Goal: Task Accomplishment & Management: Manage account settings

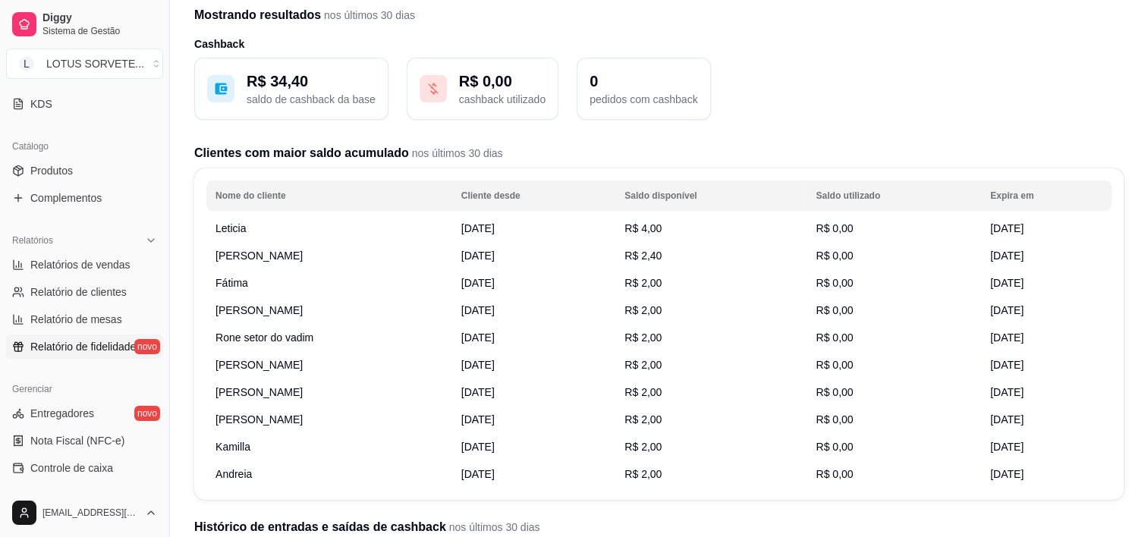
scroll to position [152, 0]
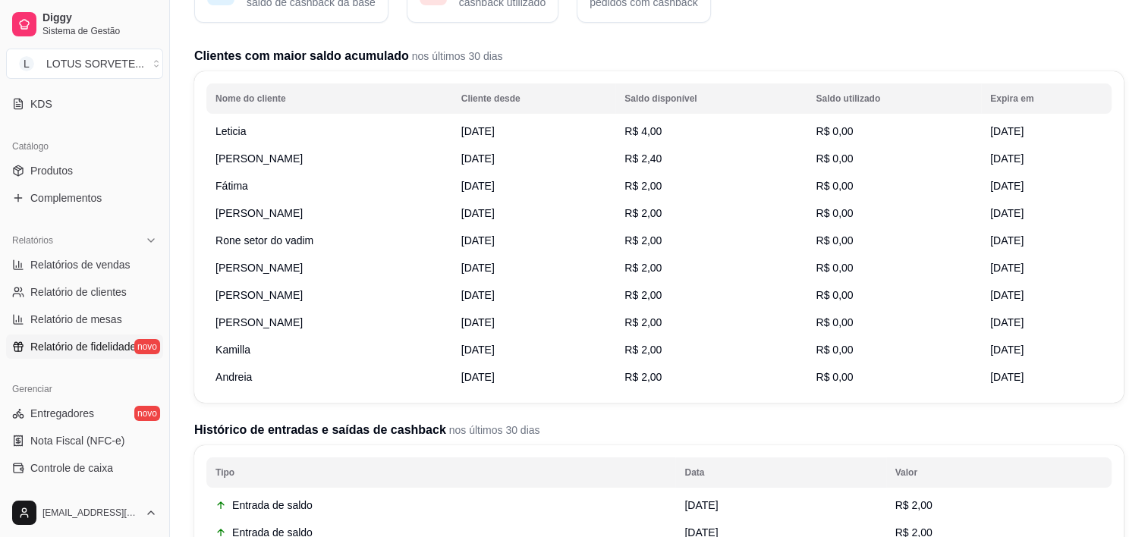
click at [242, 379] on span "Andreia" at bounding box center [234, 377] width 36 height 12
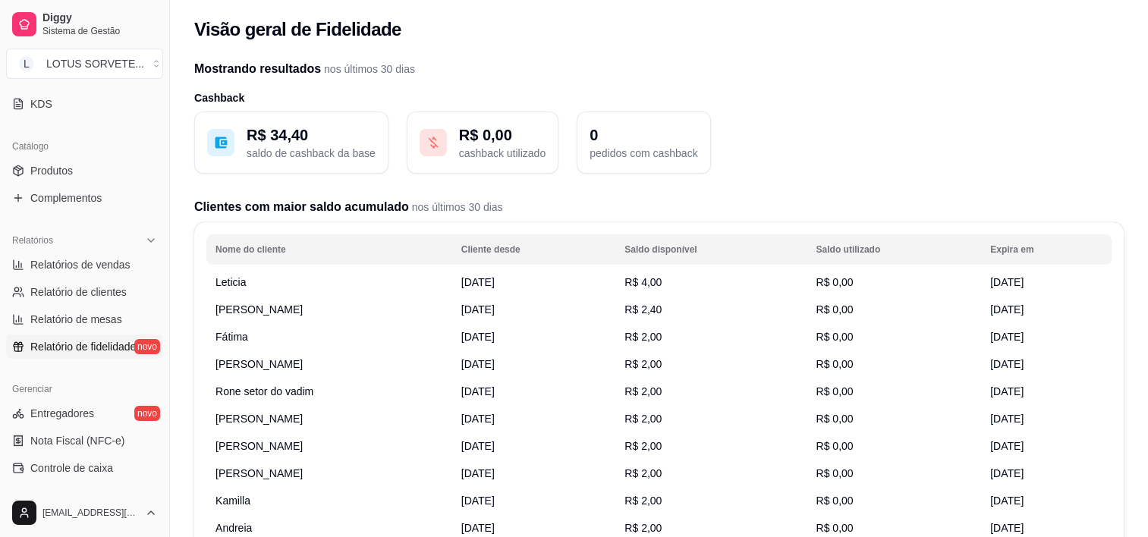
scroll to position [0, 0]
click at [241, 278] on span "Leticia" at bounding box center [231, 283] width 30 height 12
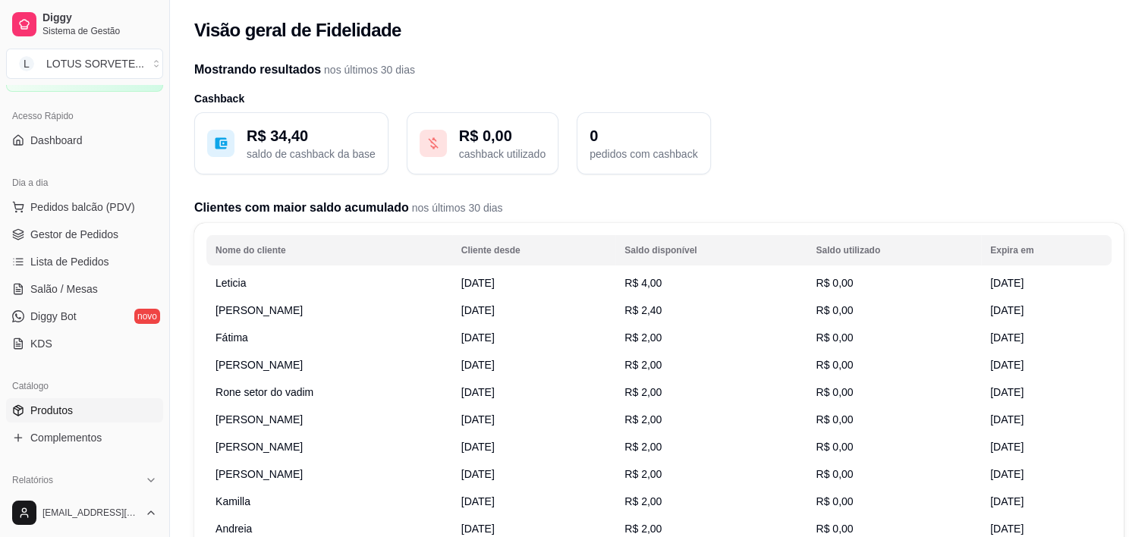
scroll to position [152, 0]
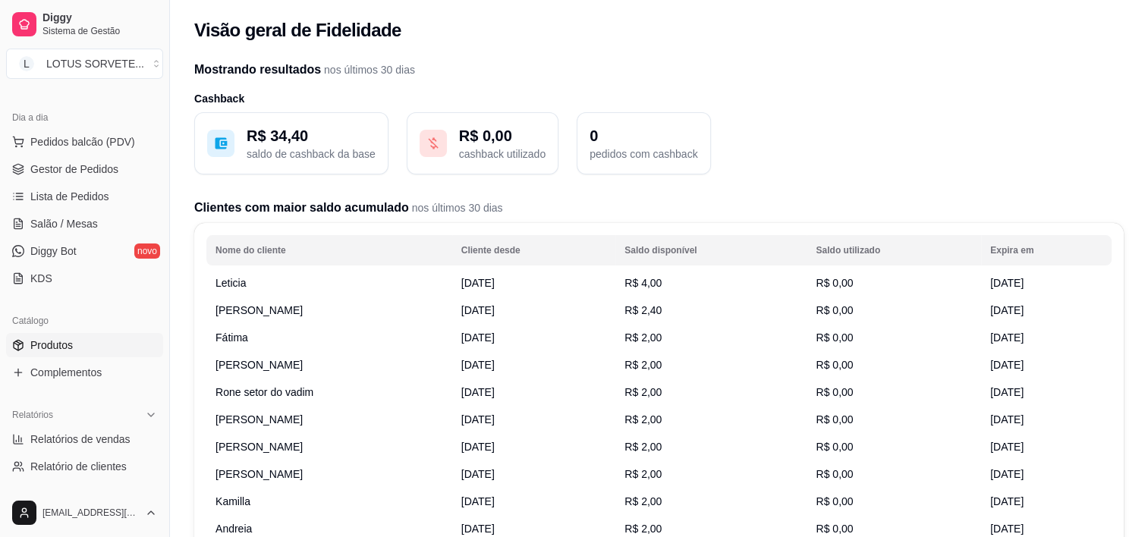
click at [107, 345] on link "Produtos" at bounding box center [84, 345] width 157 height 24
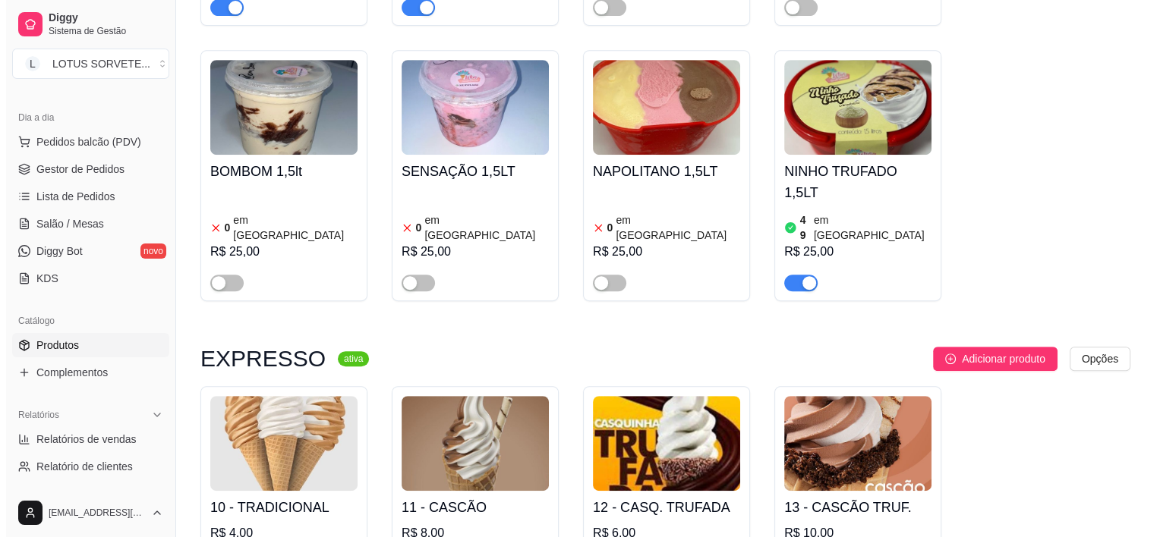
scroll to position [683, 0]
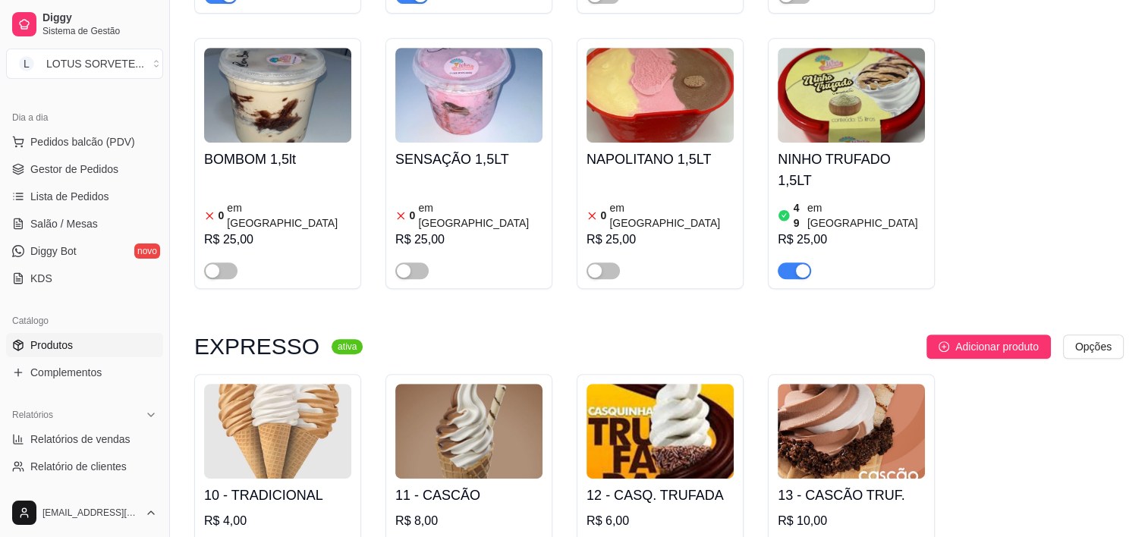
click at [852, 67] on img at bounding box center [851, 95] width 147 height 95
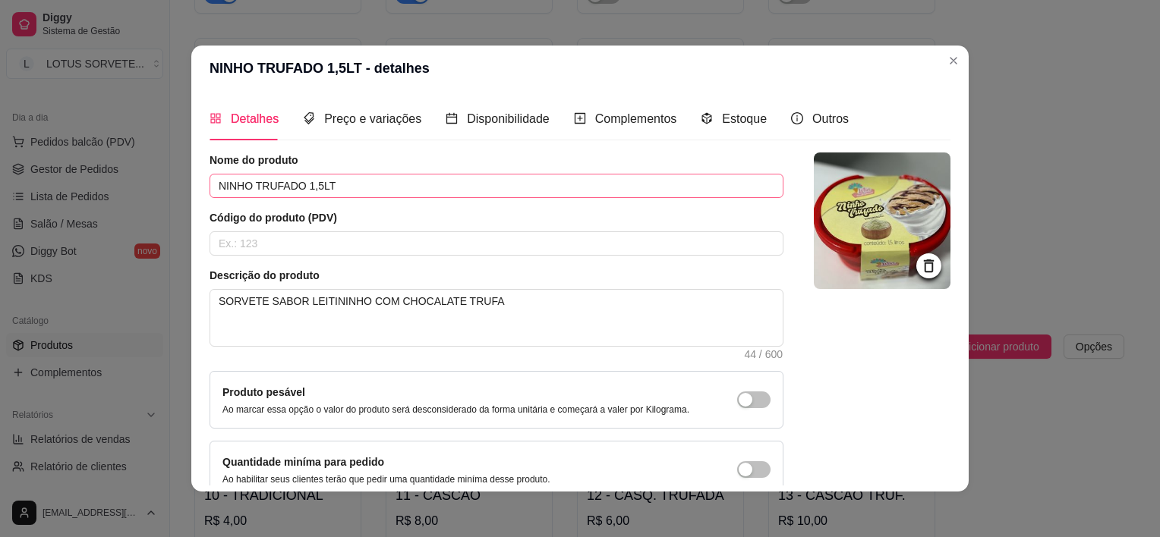
scroll to position [0, 0]
click at [394, 124] on span "Preço e variações" at bounding box center [372, 118] width 97 height 13
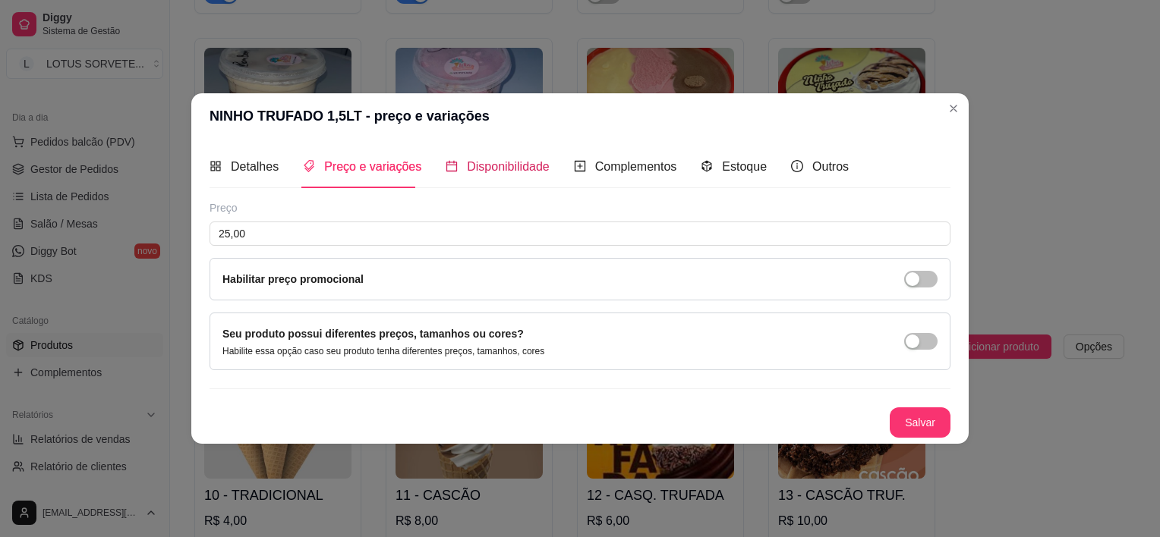
click at [485, 168] on span "Disponibilidade" at bounding box center [508, 166] width 83 height 13
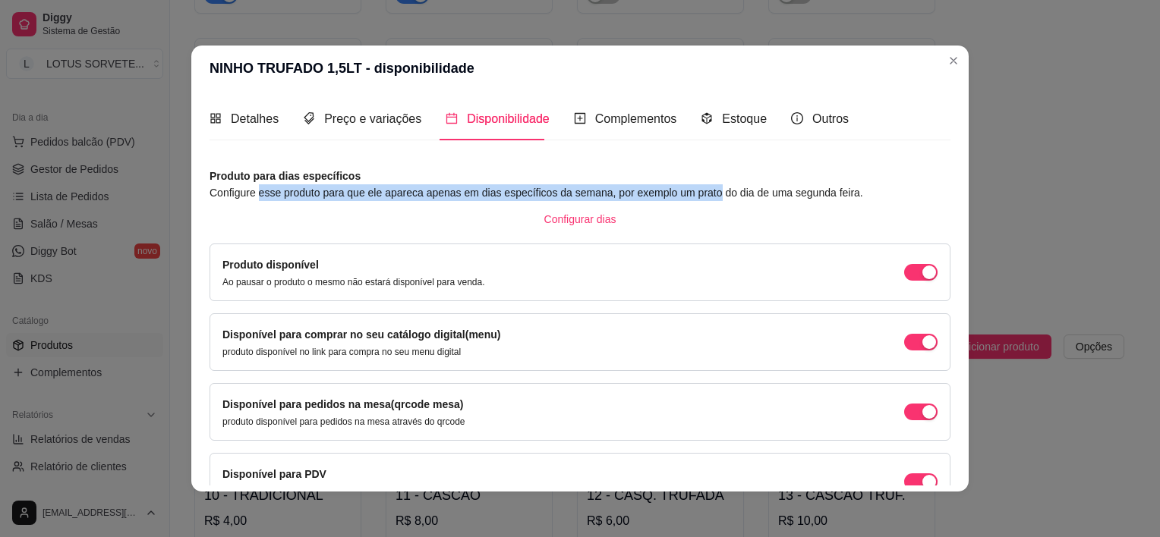
drag, startPoint x: 282, startPoint y: 200, endPoint x: 709, endPoint y: 200, distance: 426.5
click at [709, 200] on article "Configure esse produto para que ele apareca apenas em dias específicos da seman…" at bounding box center [579, 192] width 741 height 17
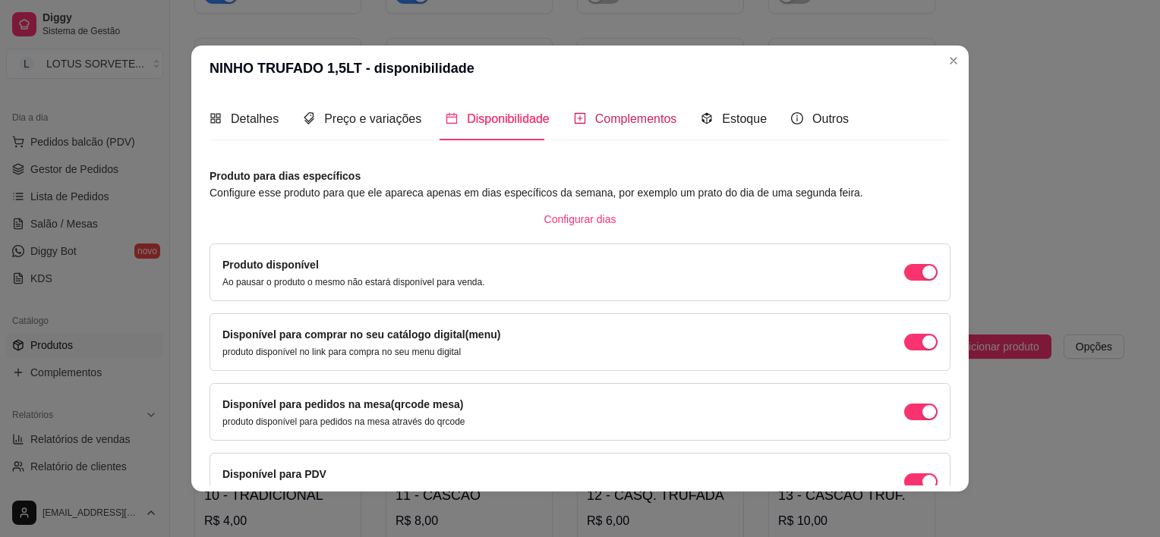
drag, startPoint x: 709, startPoint y: 200, endPoint x: 644, endPoint y: 123, distance: 101.3
click at [644, 123] on span "Complementos" at bounding box center [636, 118] width 82 height 13
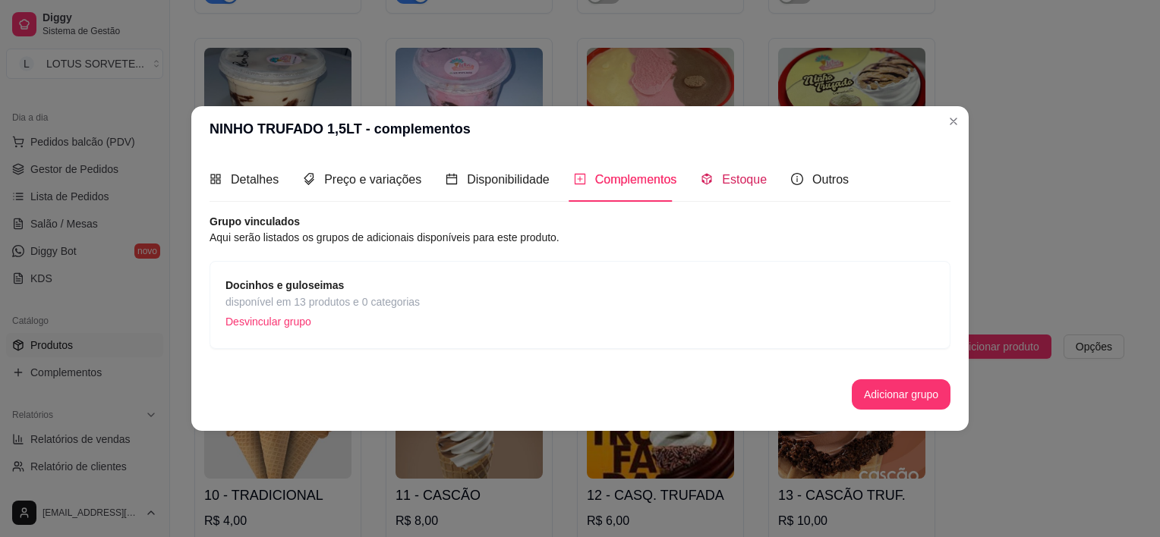
click at [729, 182] on span "Estoque" at bounding box center [744, 179] width 45 height 13
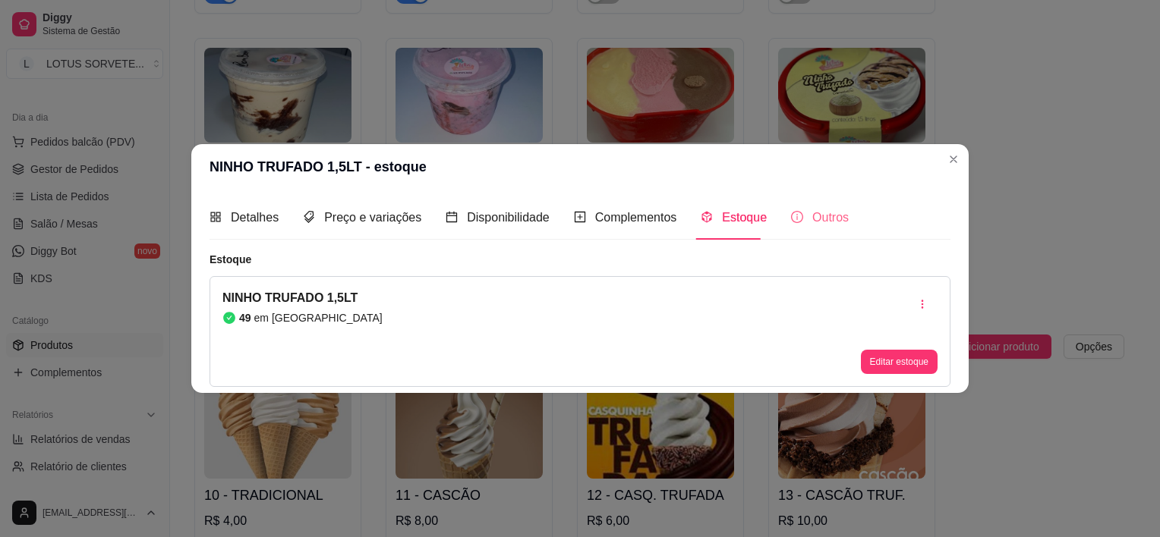
click at [816, 205] on div "Outros" at bounding box center [820, 217] width 58 height 43
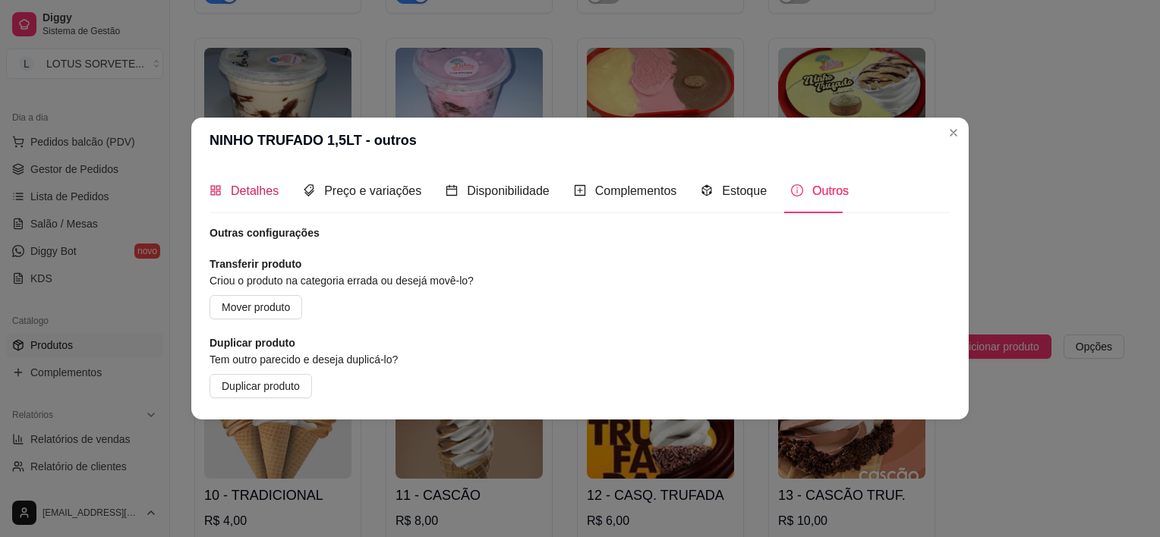
click at [230, 199] on div "Detalhes" at bounding box center [243, 190] width 69 height 19
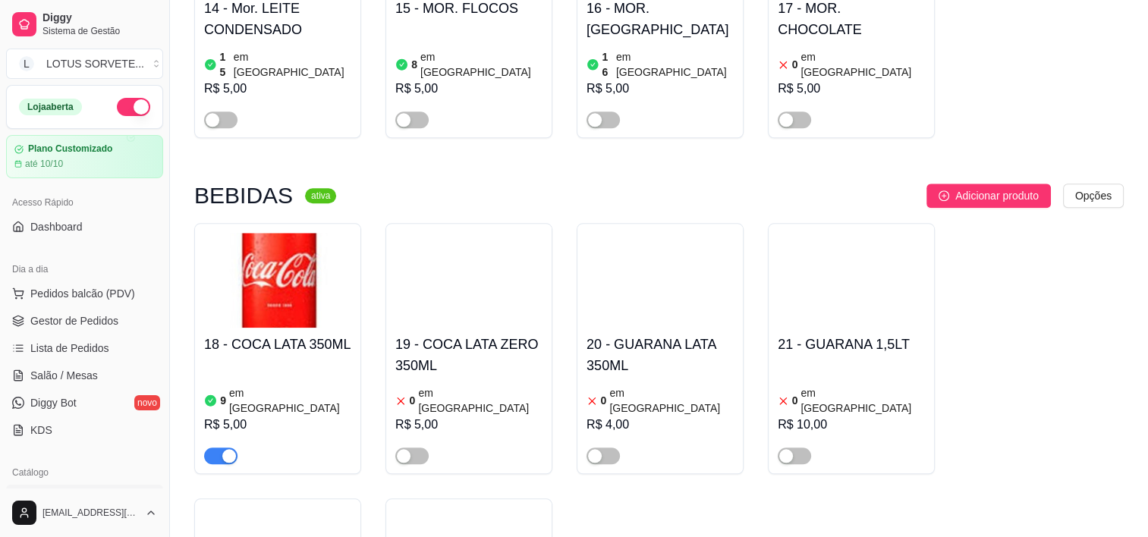
scroll to position [1518, 0]
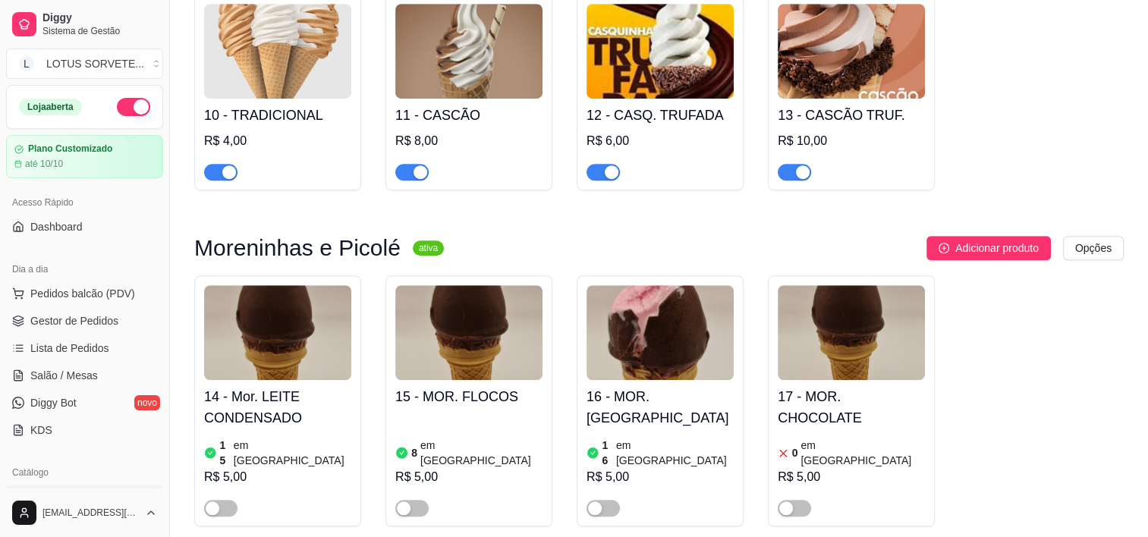
scroll to position [1063, 0]
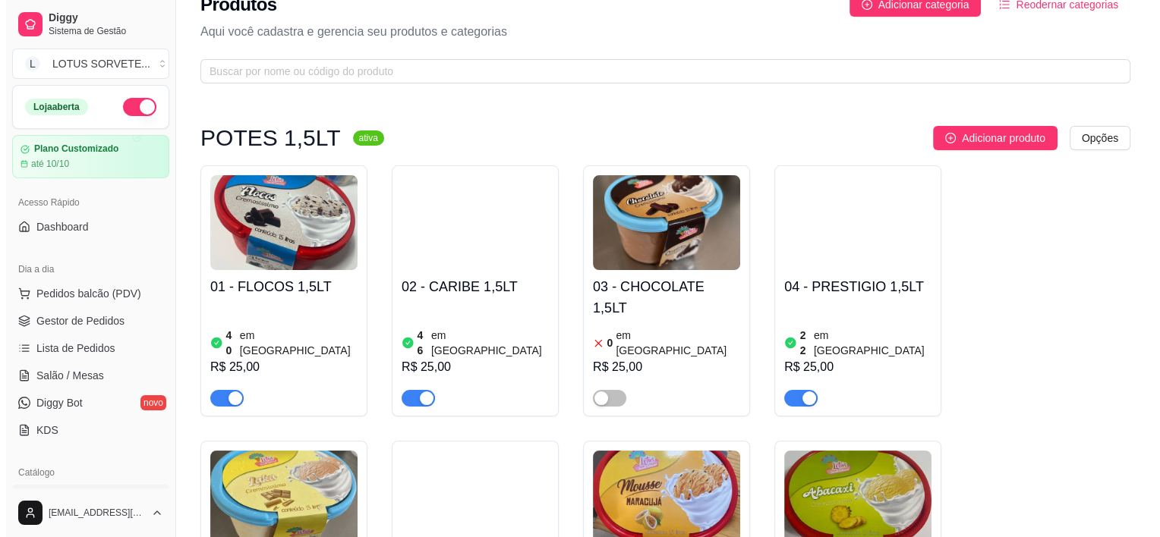
scroll to position [0, 0]
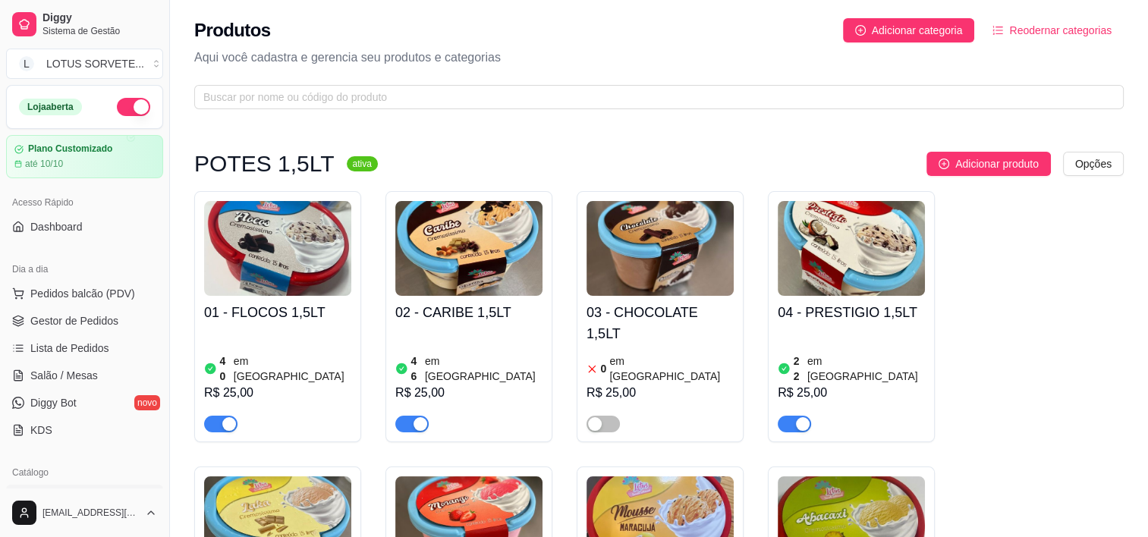
click at [294, 243] on img at bounding box center [277, 248] width 147 height 95
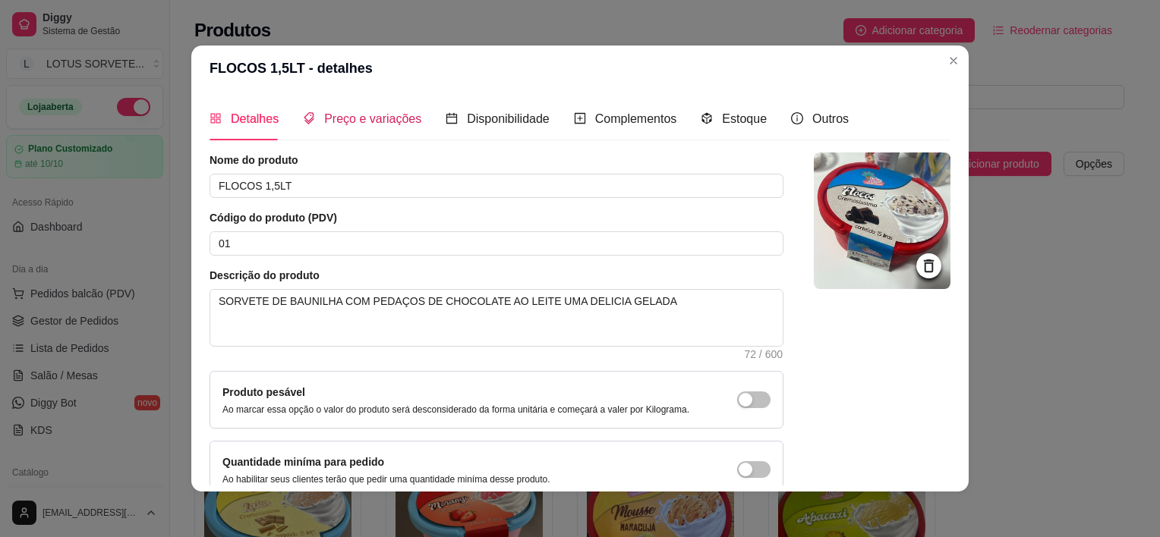
click at [387, 118] on span "Preço e variações" at bounding box center [372, 118] width 97 height 13
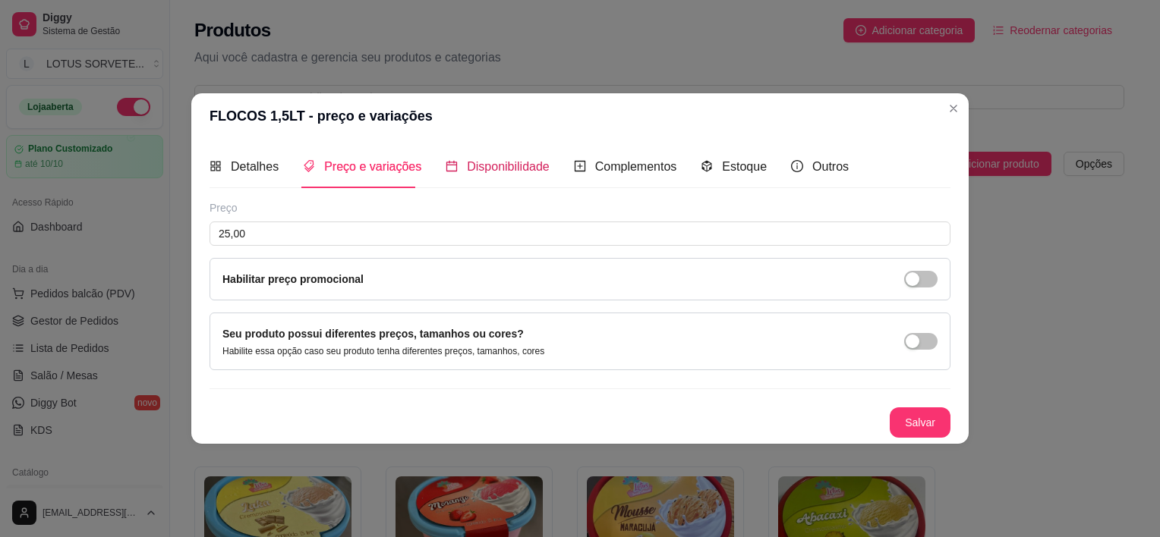
click at [502, 168] on span "Disponibilidade" at bounding box center [508, 166] width 83 height 13
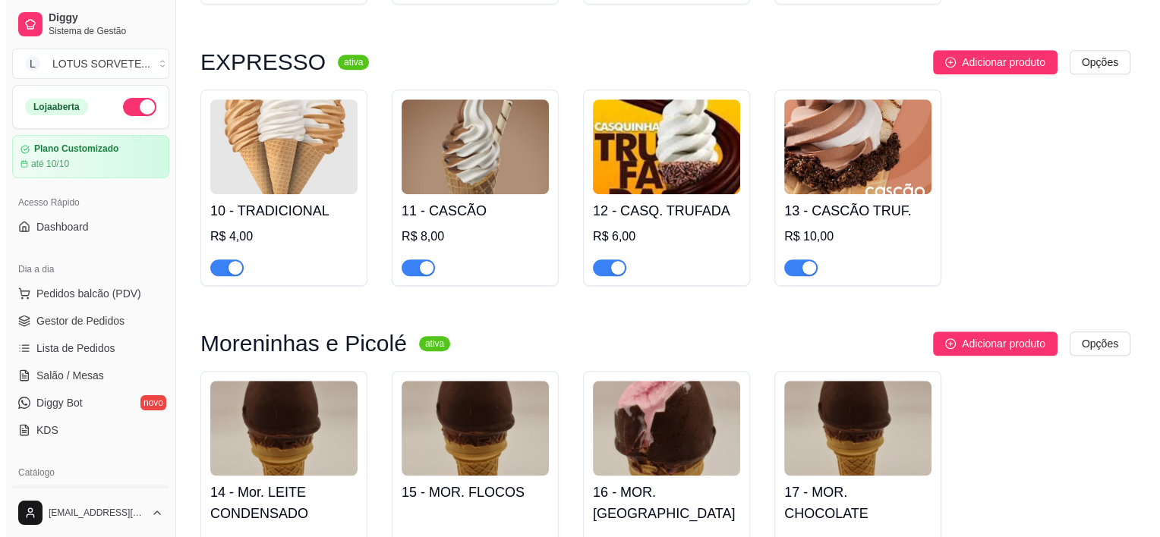
scroll to position [1063, 0]
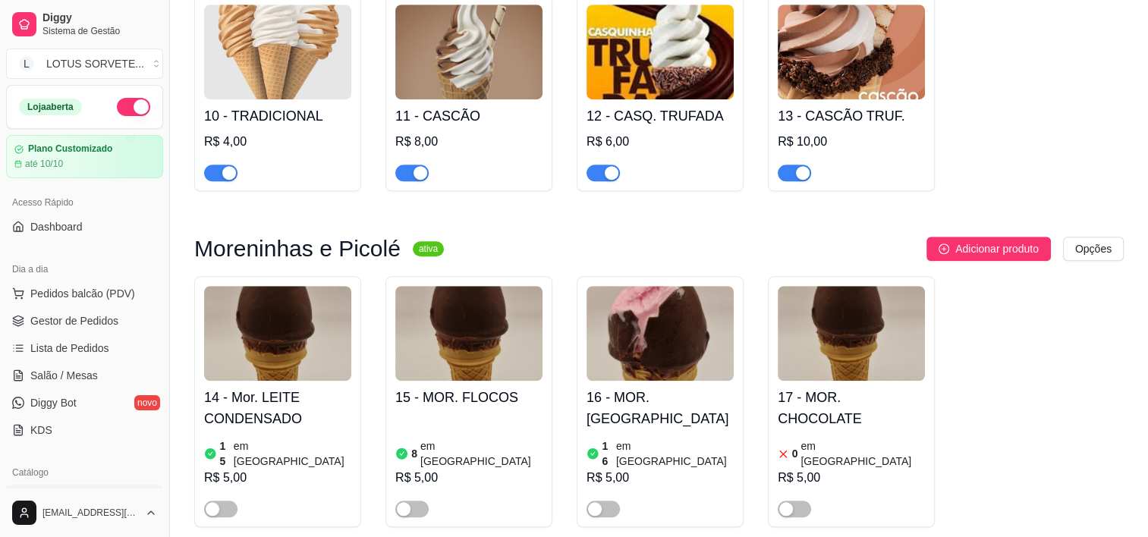
click at [269, 286] on img at bounding box center [277, 333] width 147 height 95
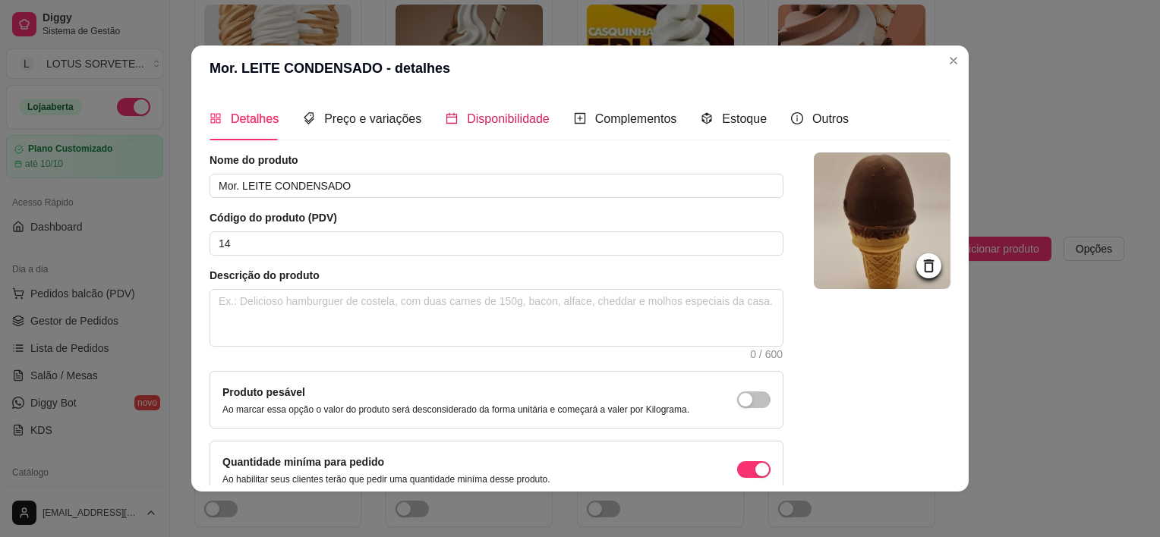
click at [511, 125] on span "Disponibilidade" at bounding box center [508, 118] width 83 height 13
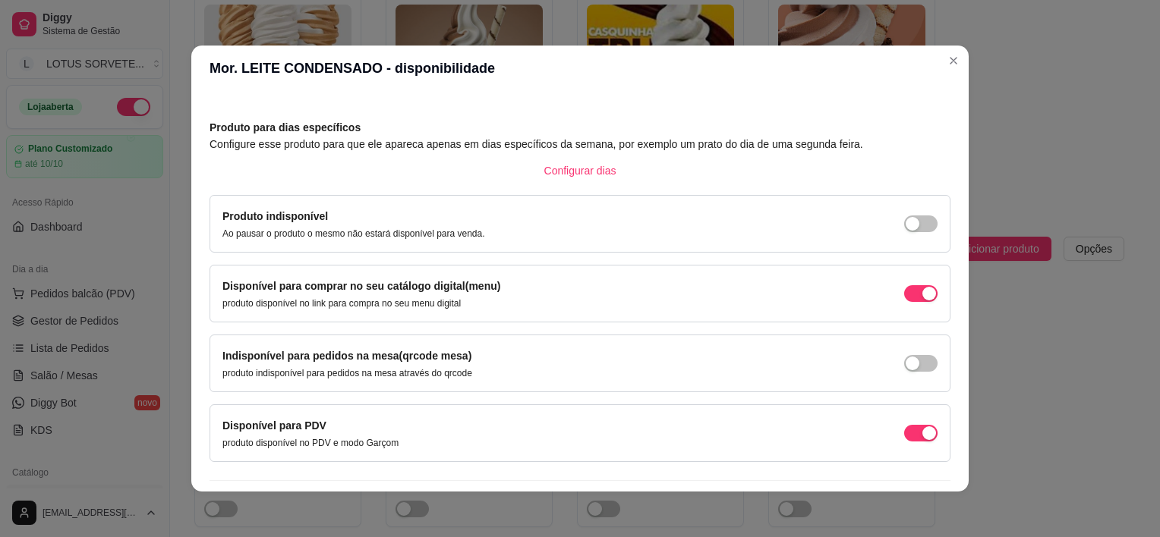
scroll to position [76, 0]
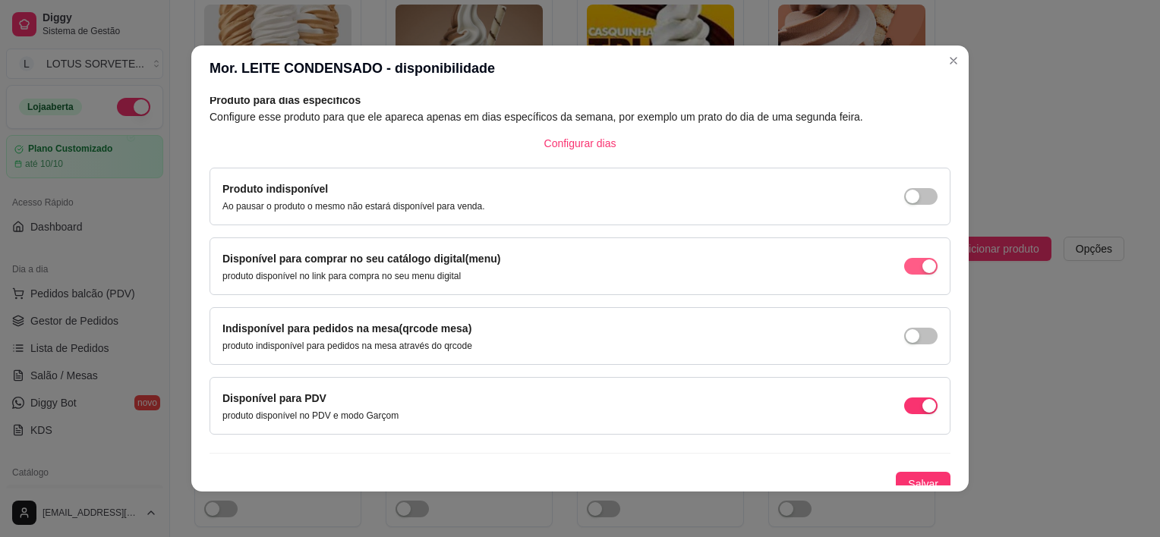
click at [922, 263] on div "button" at bounding box center [929, 267] width 14 height 14
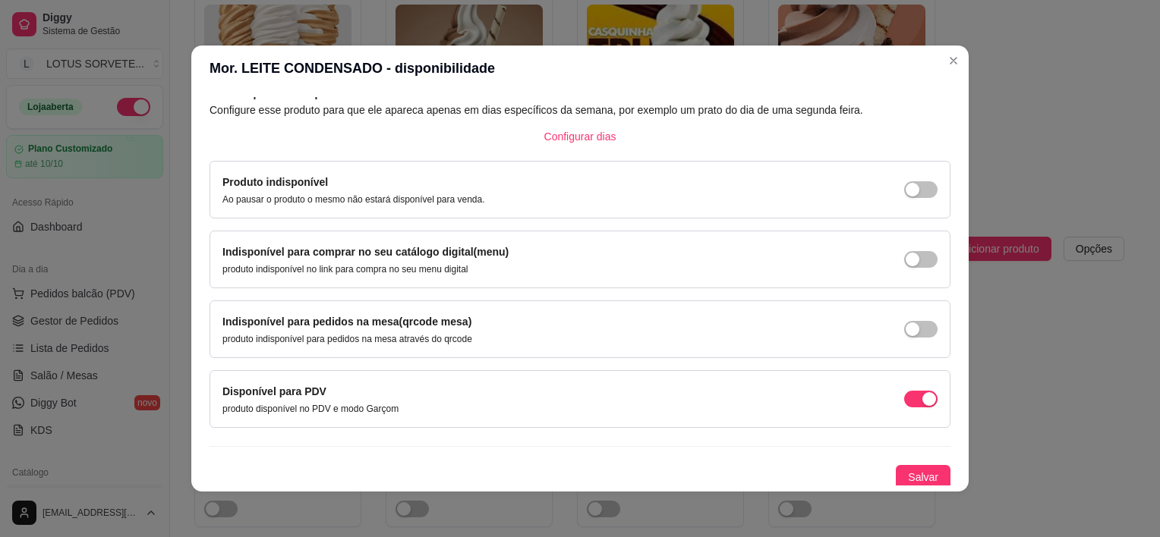
scroll to position [85, 0]
click at [836, 439] on div "Produto para dias específicos Configure esse produto para que ele apareca apena…" at bounding box center [579, 285] width 741 height 405
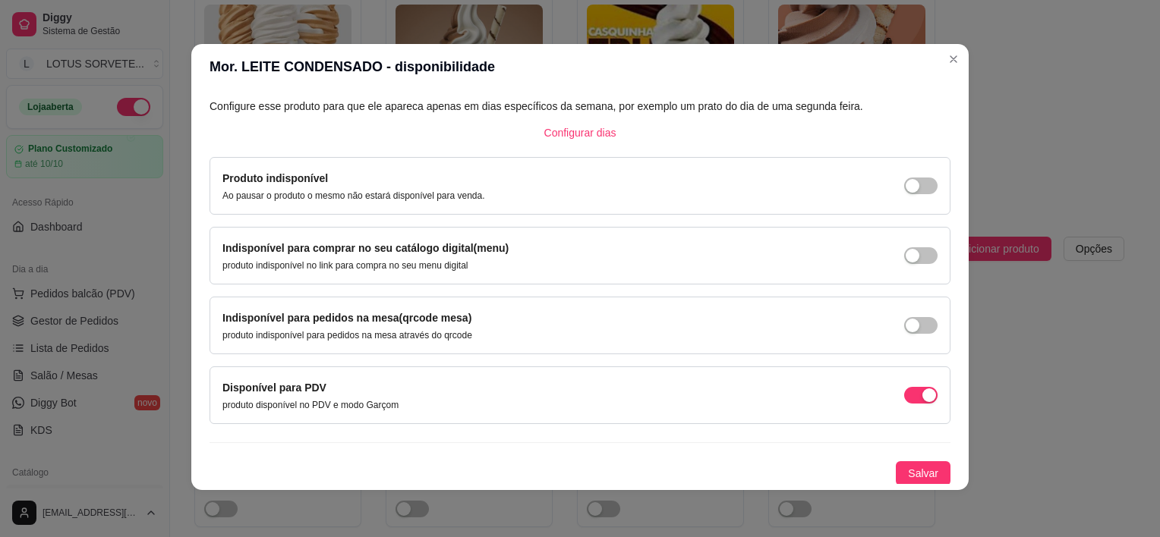
scroll to position [3, 0]
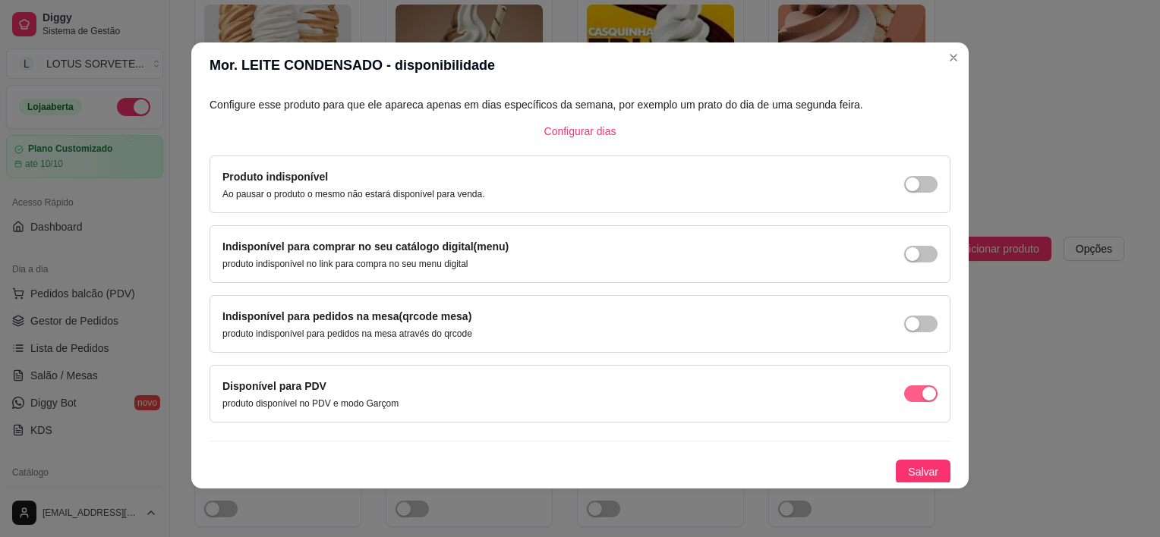
click at [904, 389] on button "button" at bounding box center [920, 394] width 33 height 17
click at [905, 176] on div "Produto indisponível Ao pausar o produto o mesmo não estará disponível para ven…" at bounding box center [579, 184] width 715 height 32
click at [908, 182] on span "button" at bounding box center [920, 184] width 33 height 17
click at [905, 259] on span "button" at bounding box center [920, 254] width 33 height 17
click at [905, 389] on div "button" at bounding box center [912, 394] width 14 height 14
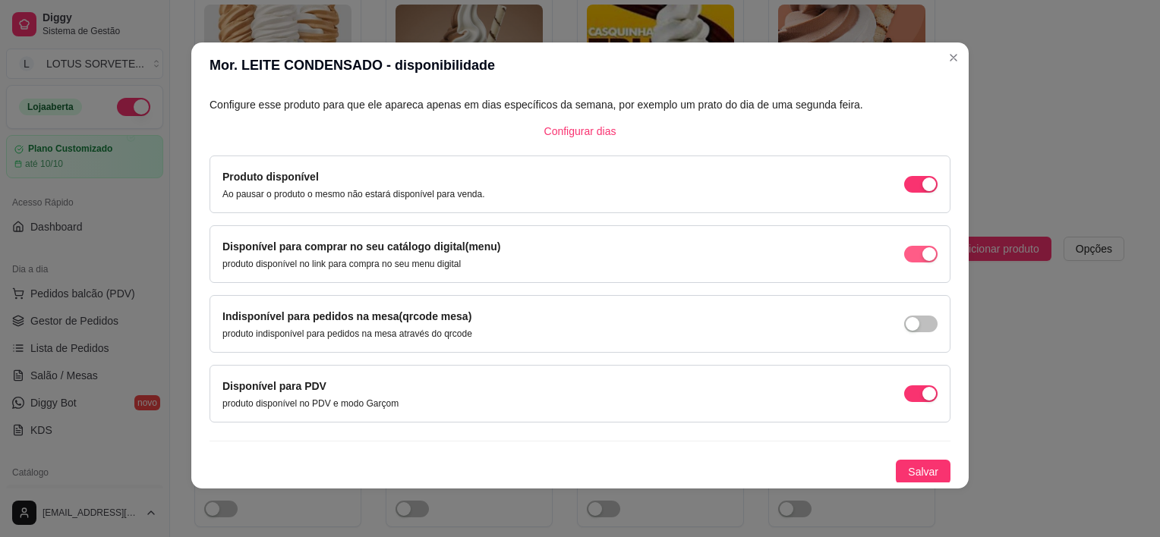
click at [904, 256] on span "button" at bounding box center [920, 254] width 33 height 17
click at [914, 178] on button "button" at bounding box center [920, 184] width 33 height 17
click at [908, 464] on span "Salvar" at bounding box center [923, 472] width 30 height 17
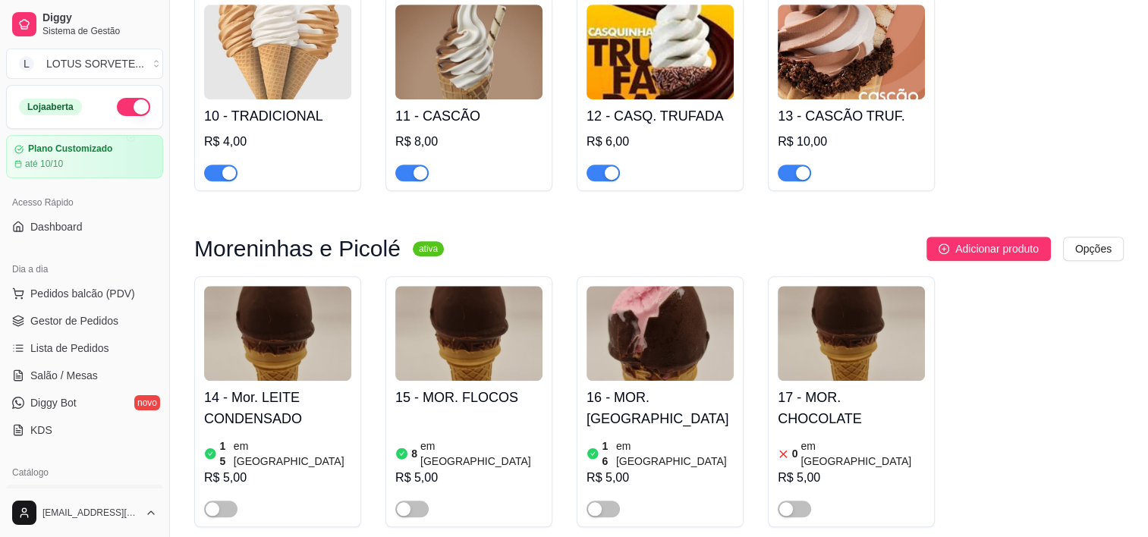
click at [474, 286] on img at bounding box center [468, 333] width 147 height 95
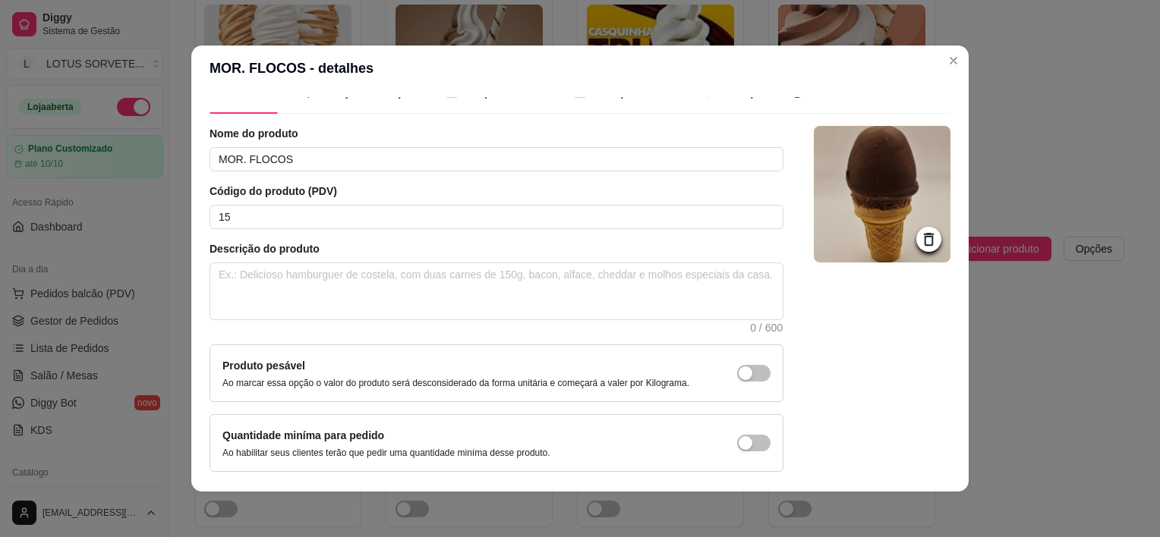
scroll to position [0, 0]
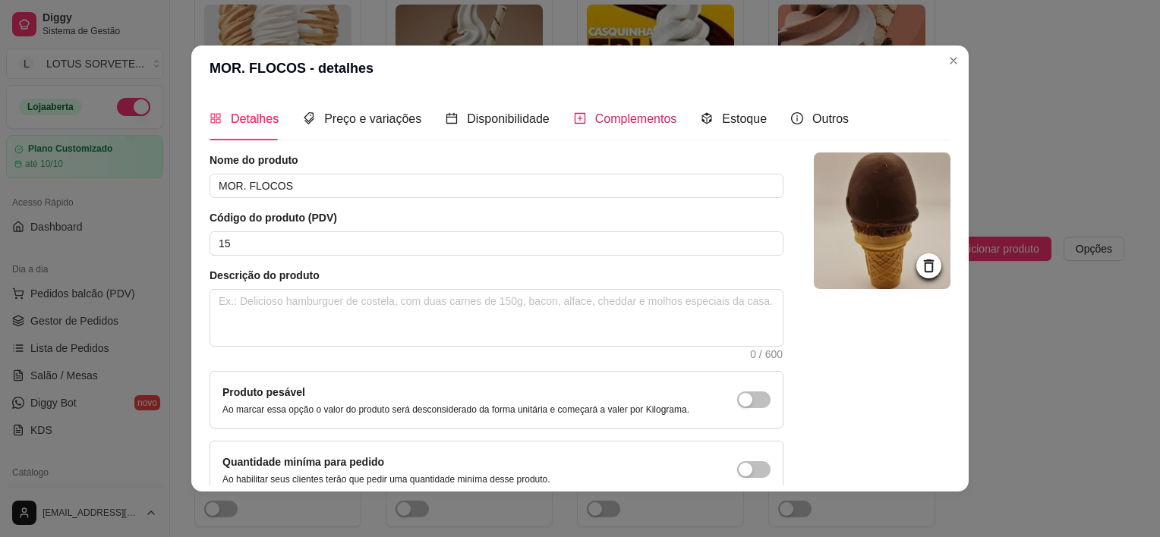
click at [611, 122] on span "Complementos" at bounding box center [636, 118] width 82 height 13
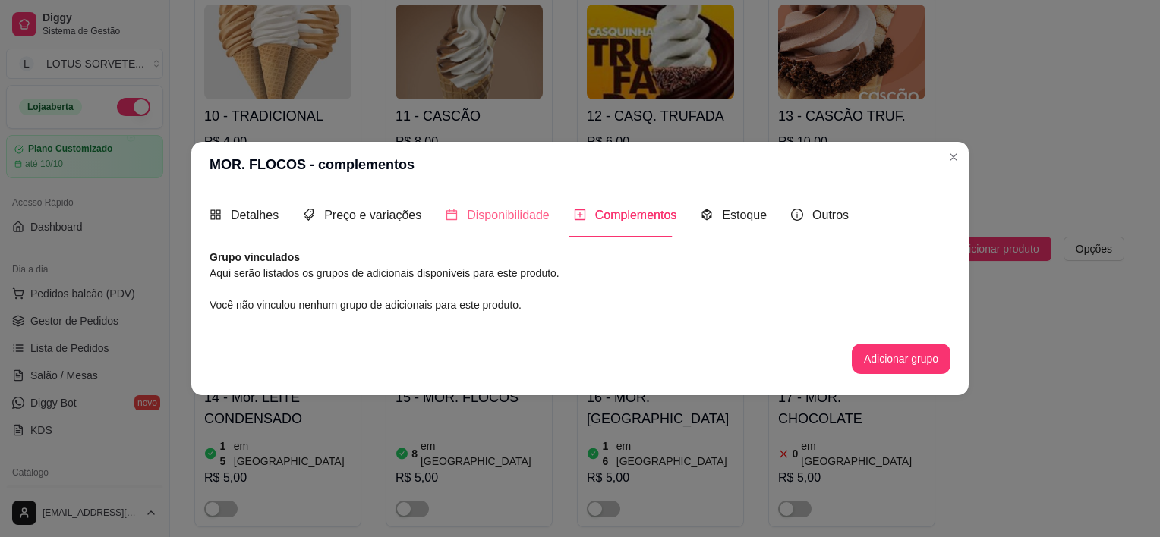
click at [507, 224] on div "Disponibilidade" at bounding box center [498, 215] width 104 height 43
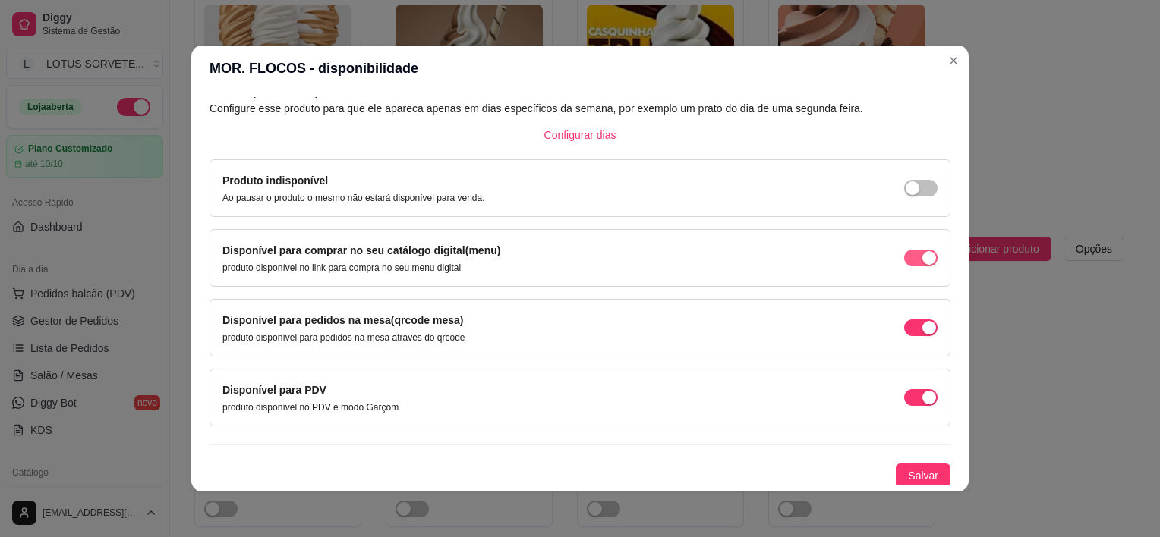
scroll to position [85, 0]
click at [922, 252] on div "button" at bounding box center [929, 257] width 14 height 14
click at [904, 320] on span "button" at bounding box center [920, 327] width 33 height 17
click at [908, 468] on span "Salvar" at bounding box center [923, 475] width 30 height 17
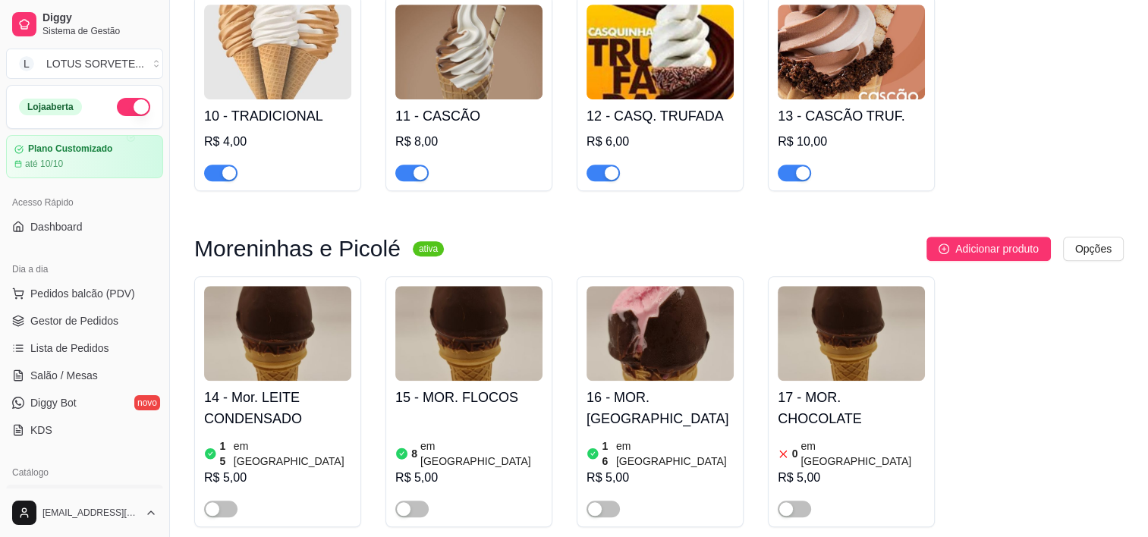
click at [662, 286] on img at bounding box center [660, 333] width 147 height 95
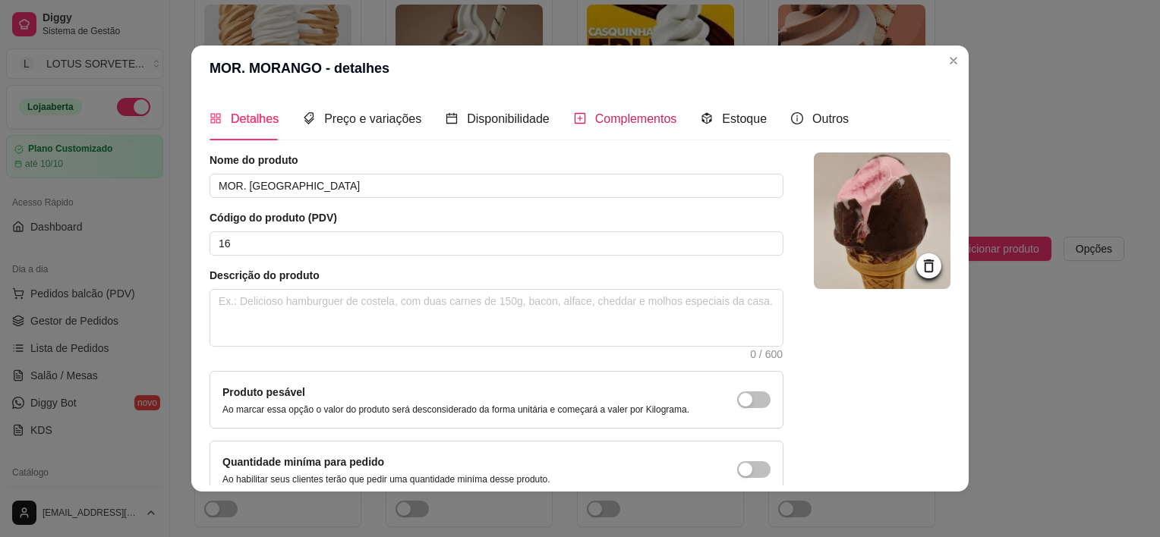
click at [583, 121] on div "Complementos" at bounding box center [625, 118] width 103 height 19
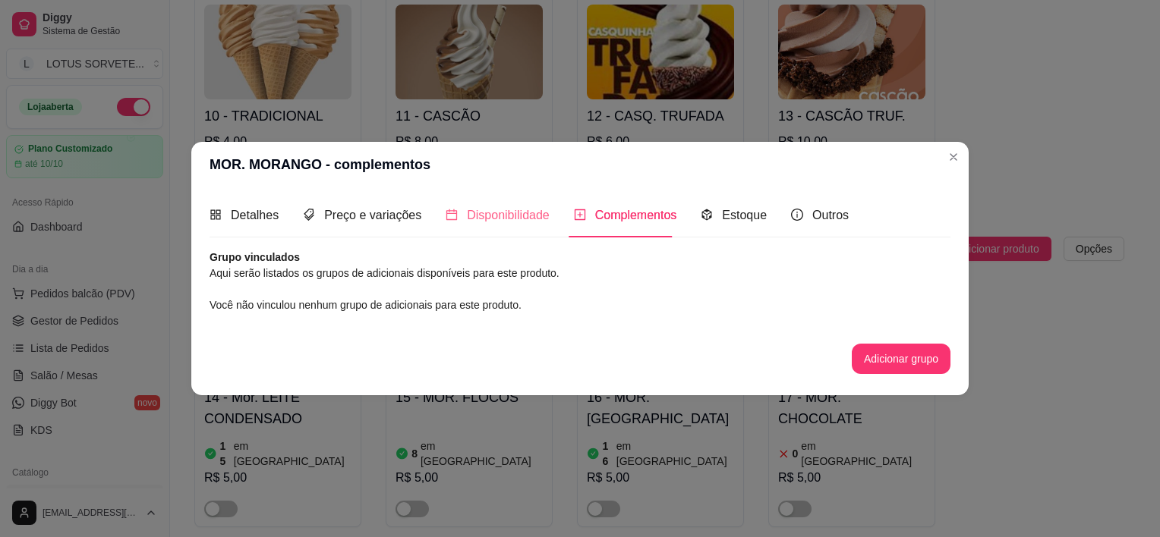
click at [520, 203] on div "Disponibilidade" at bounding box center [498, 215] width 104 height 43
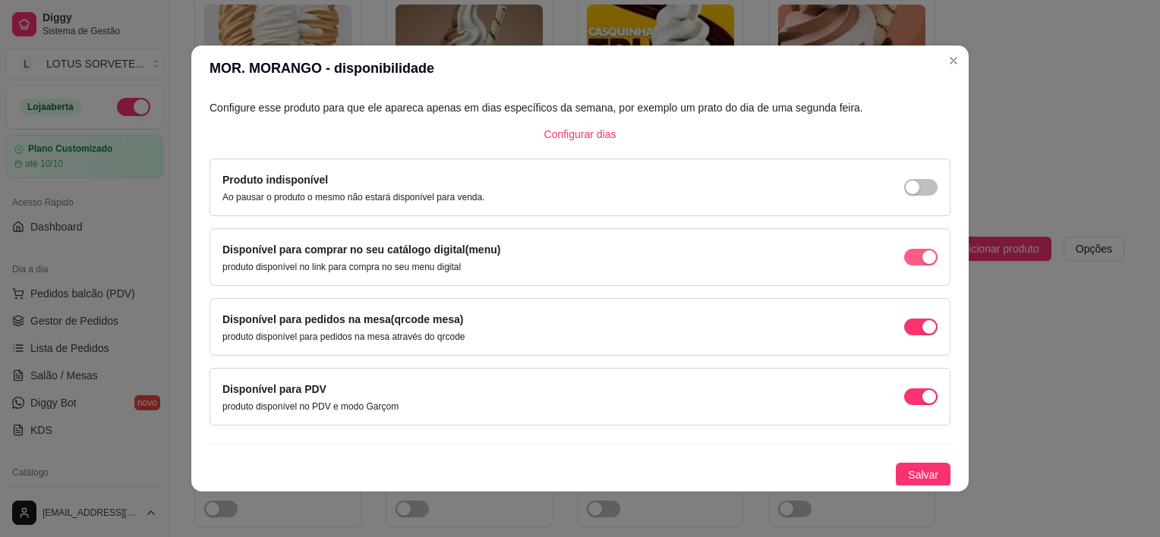
click at [922, 256] on div "button" at bounding box center [929, 257] width 14 height 14
click at [904, 327] on button "button" at bounding box center [920, 327] width 33 height 17
click at [915, 472] on span "Salvar" at bounding box center [923, 475] width 30 height 17
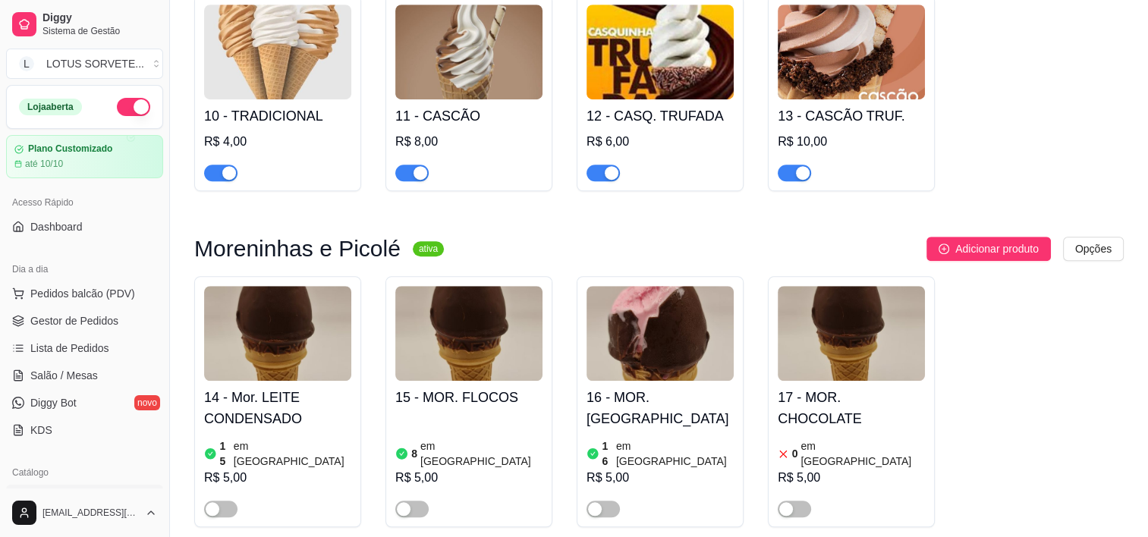
click at [843, 286] on img at bounding box center [851, 333] width 147 height 95
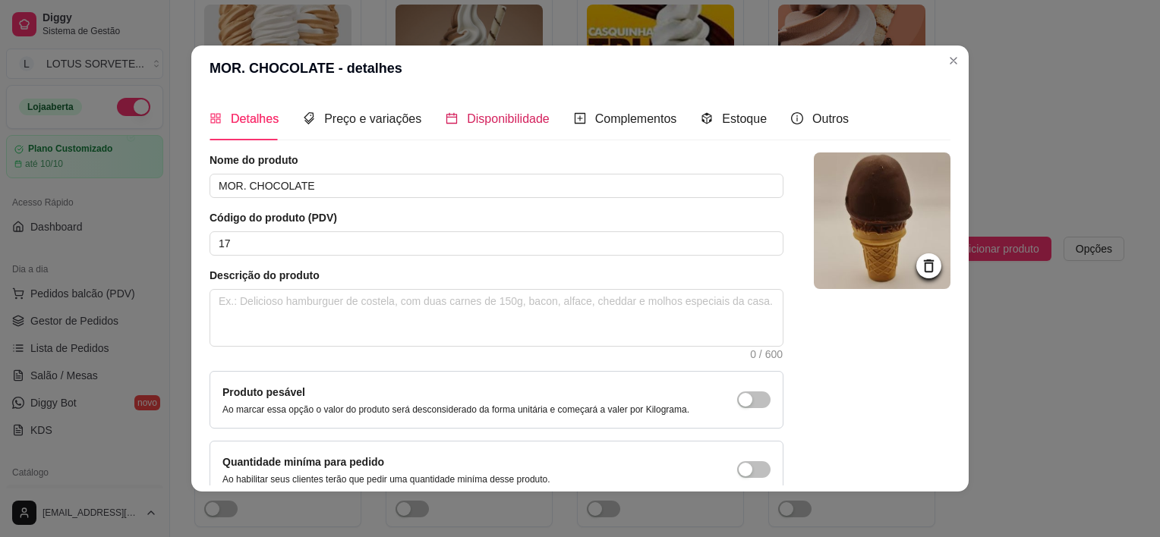
click at [518, 118] on span "Disponibilidade" at bounding box center [508, 118] width 83 height 13
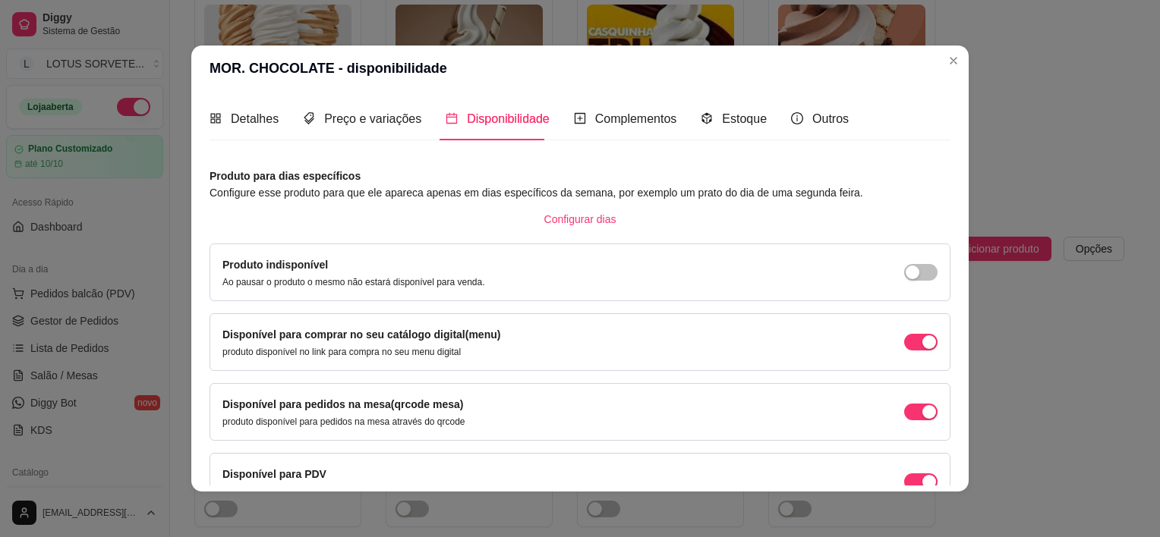
click at [928, 340] on div "Disponível para comprar no seu catálogo digital(menu) produto disponível no lin…" at bounding box center [579, 342] width 741 height 58
click at [922, 337] on div "button" at bounding box center [929, 342] width 14 height 14
click at [922, 407] on div "button" at bounding box center [929, 412] width 14 height 14
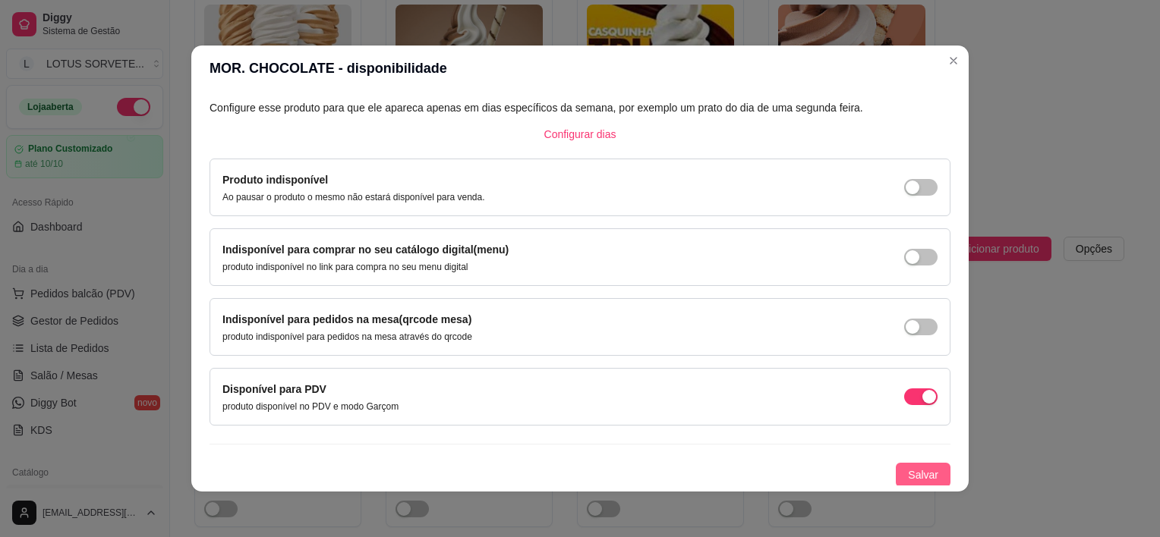
click at [908, 471] on span "Salvar" at bounding box center [923, 475] width 30 height 17
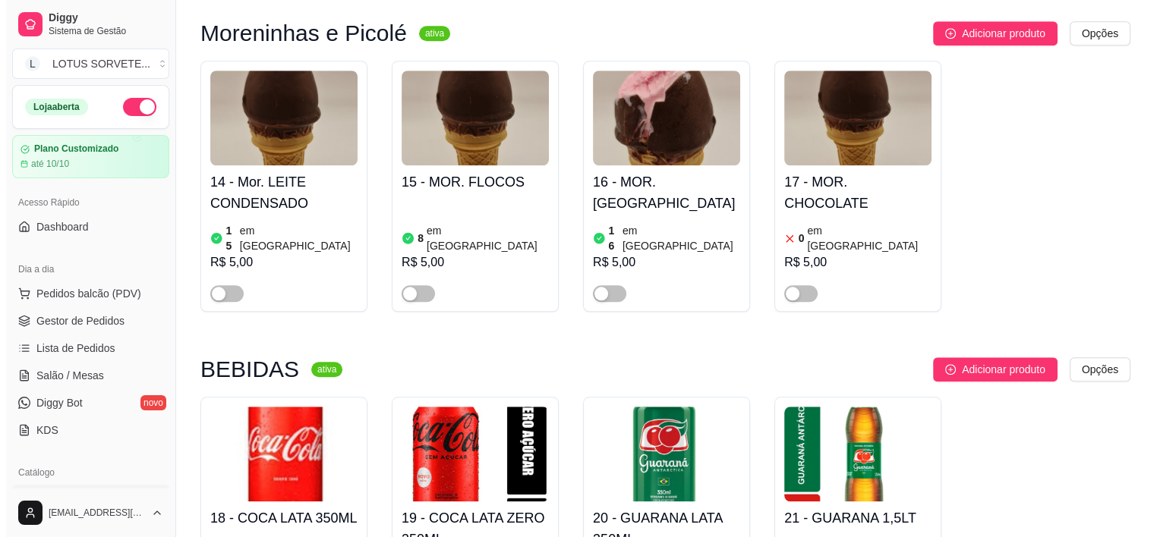
scroll to position [1290, 0]
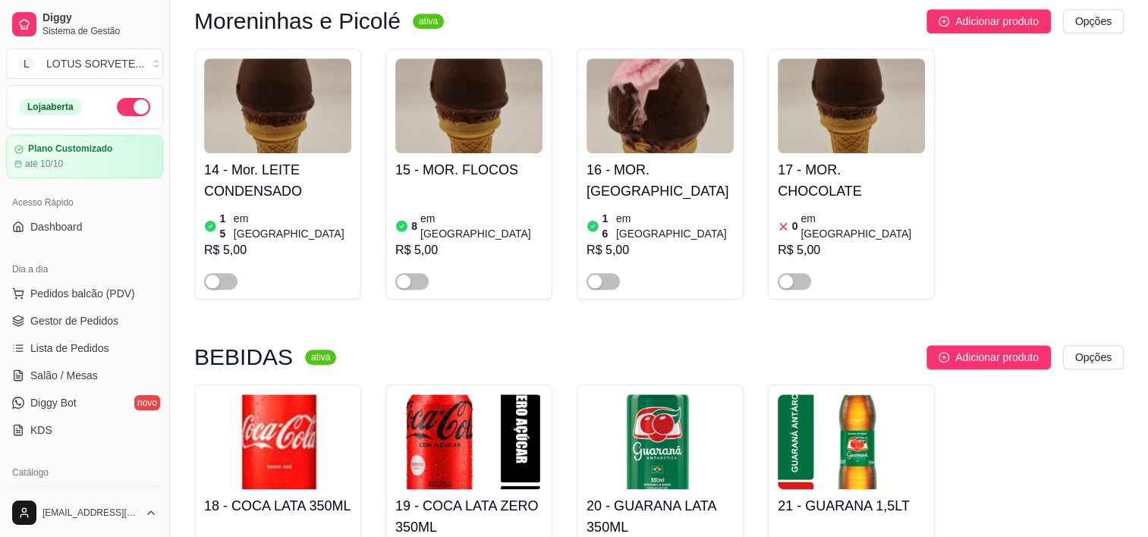
click at [833, 58] on img at bounding box center [851, 105] width 147 height 95
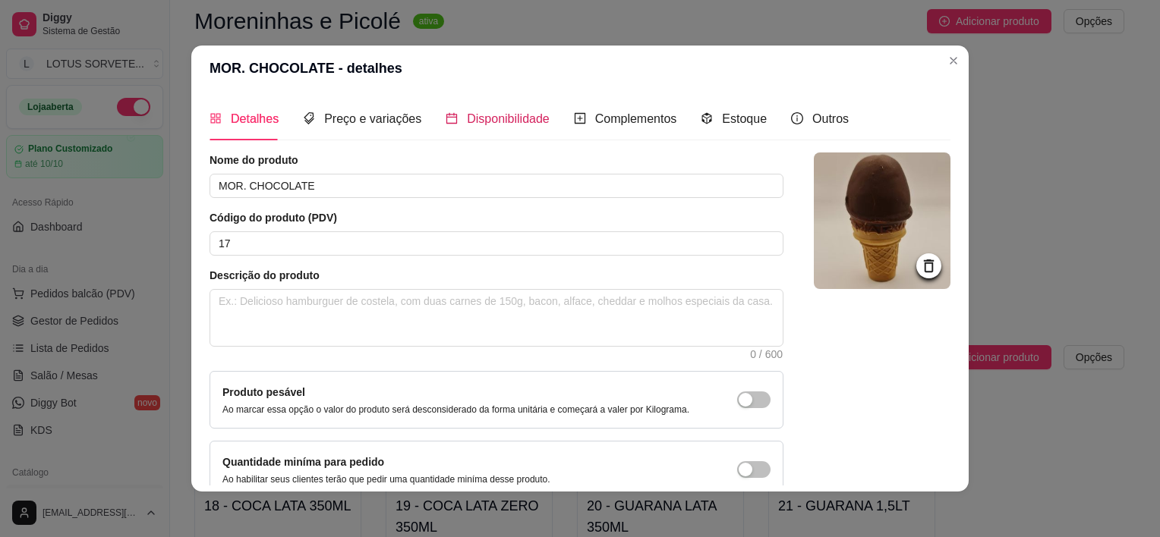
click at [526, 118] on span "Disponibilidade" at bounding box center [508, 118] width 83 height 13
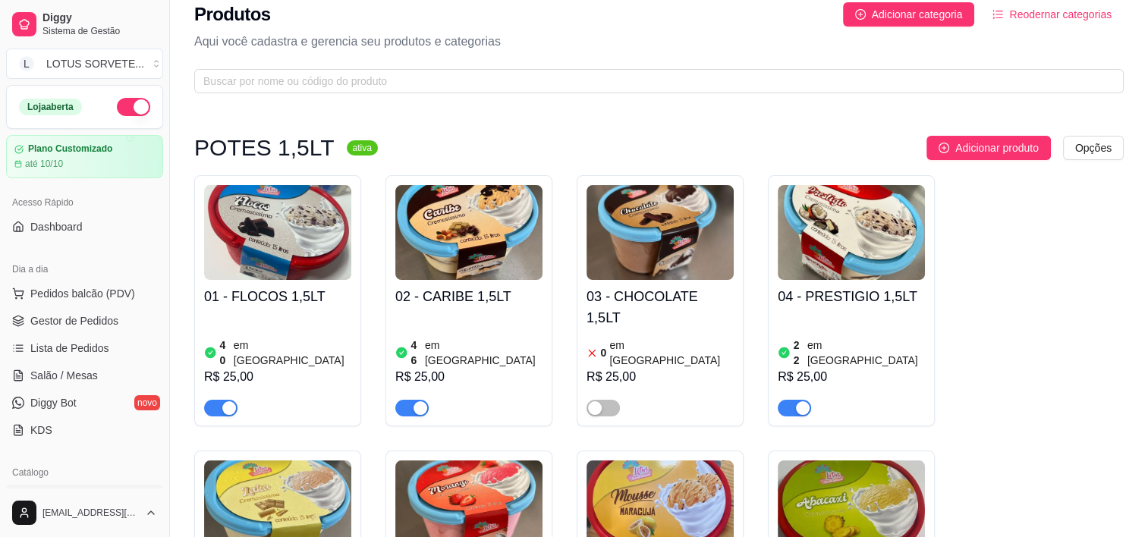
scroll to position [0, 0]
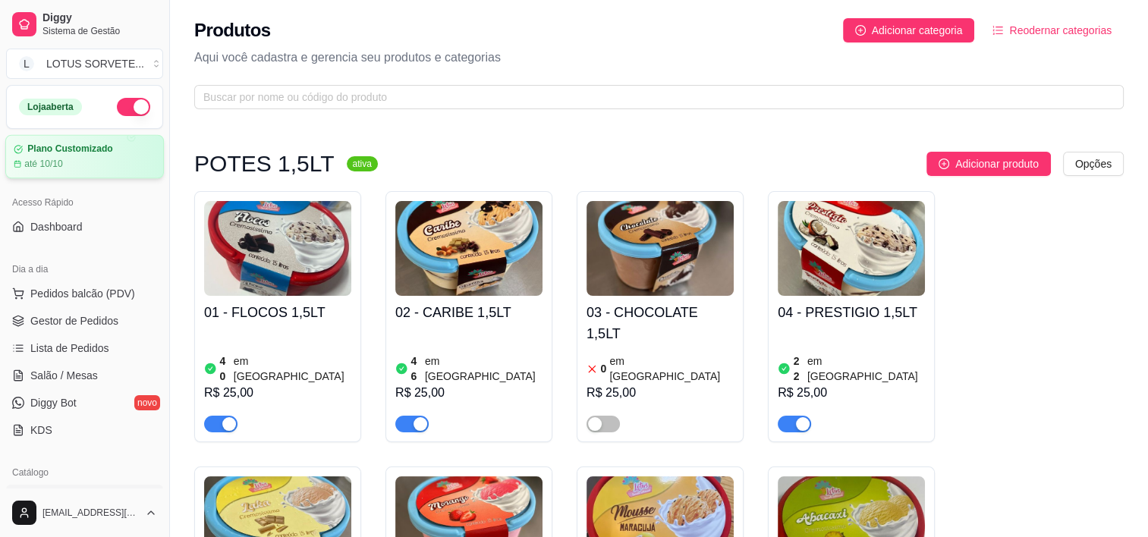
click at [121, 148] on div "Plano Customizado" at bounding box center [85, 148] width 142 height 11
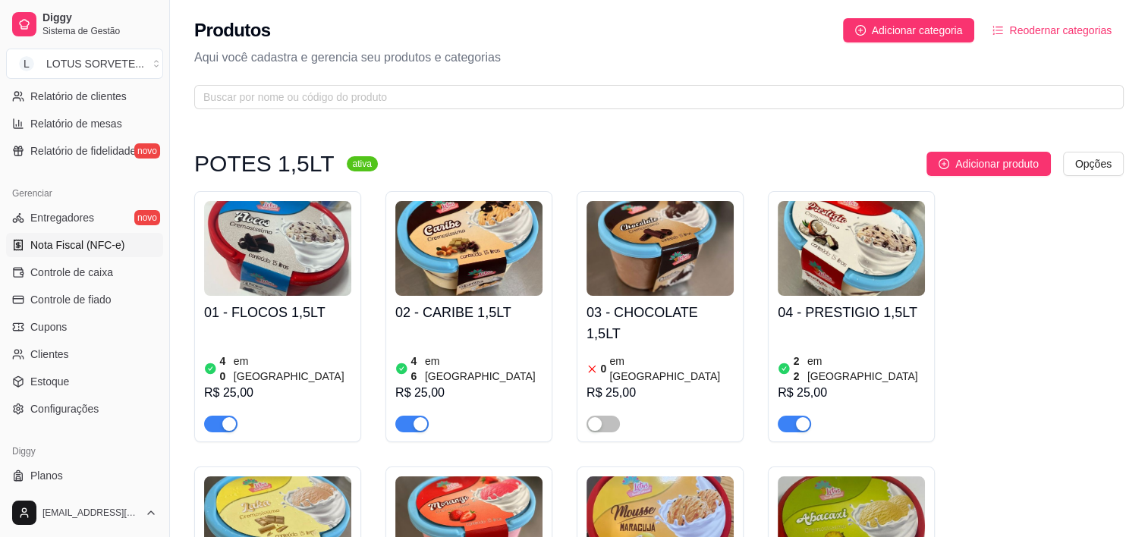
scroll to position [531, 0]
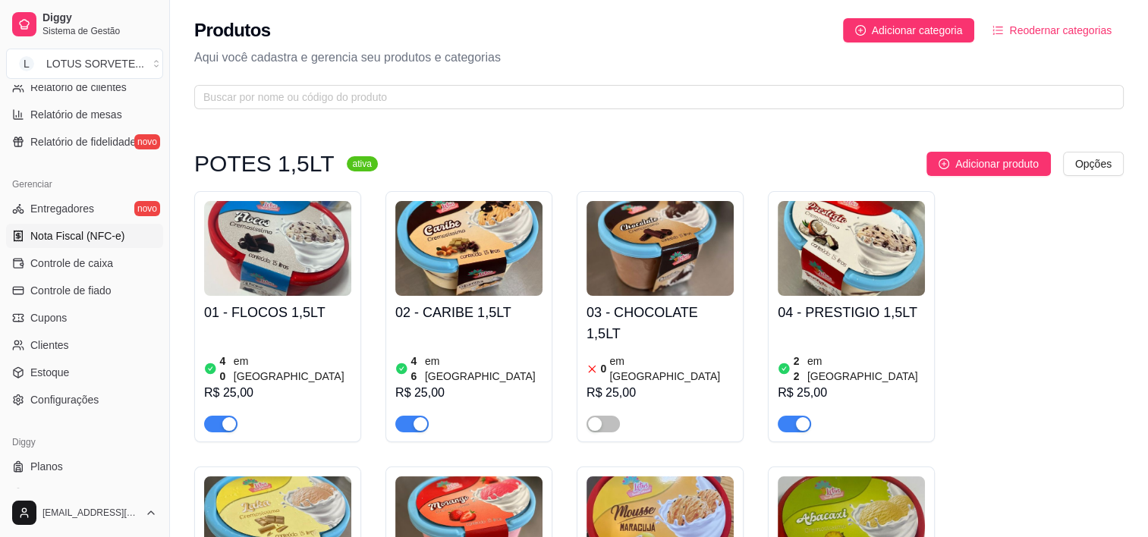
click at [115, 235] on span "Nota Fiscal (NFC-e)" at bounding box center [77, 235] width 94 height 15
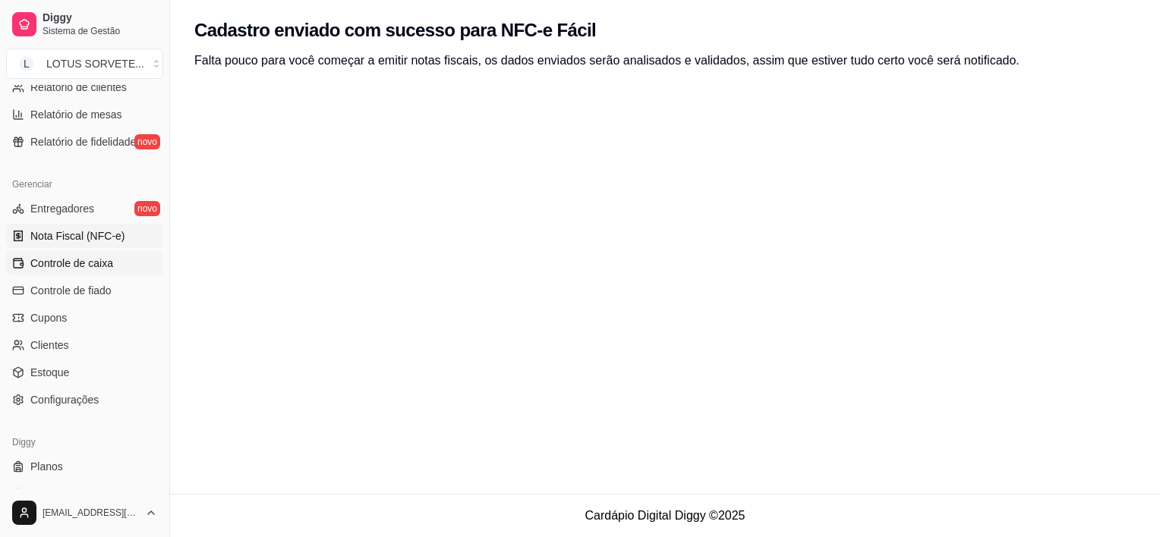
click at [131, 269] on link "Controle de caixa" at bounding box center [84, 263] width 157 height 24
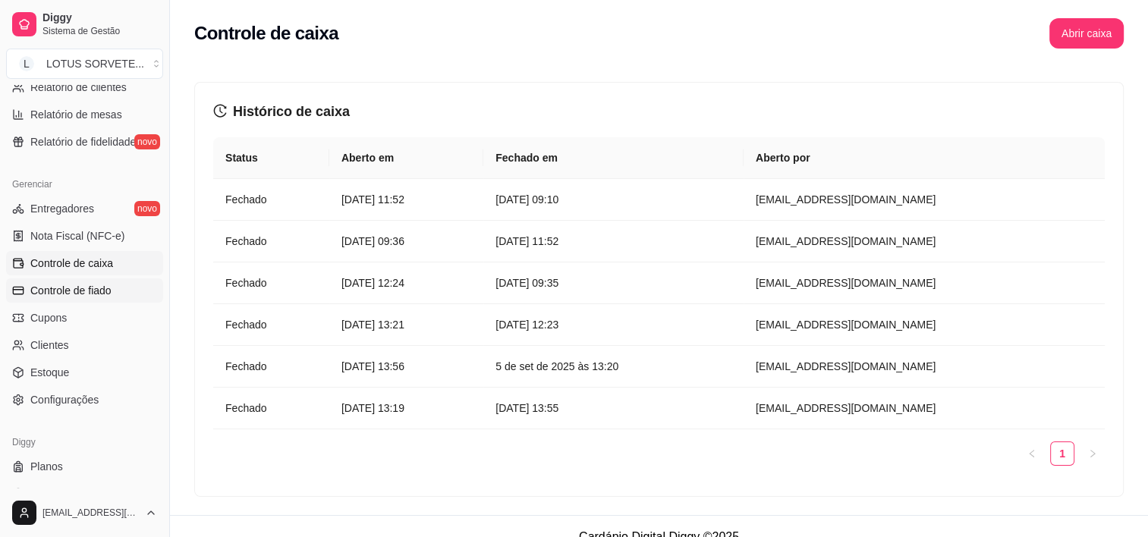
click at [123, 293] on link "Controle de fiado" at bounding box center [84, 291] width 157 height 24
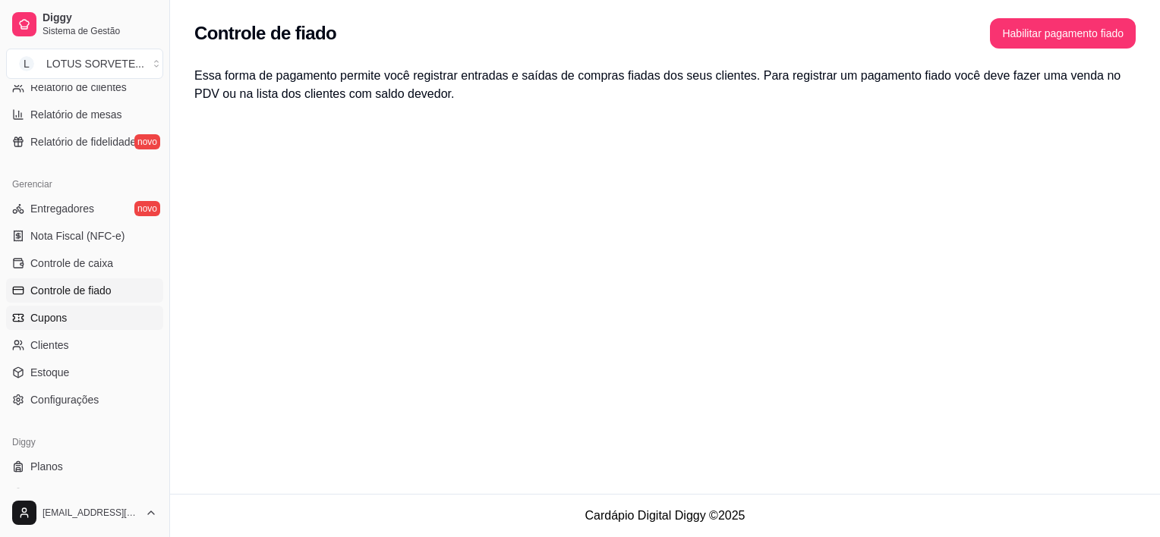
click at [119, 313] on link "Cupons" at bounding box center [84, 318] width 157 height 24
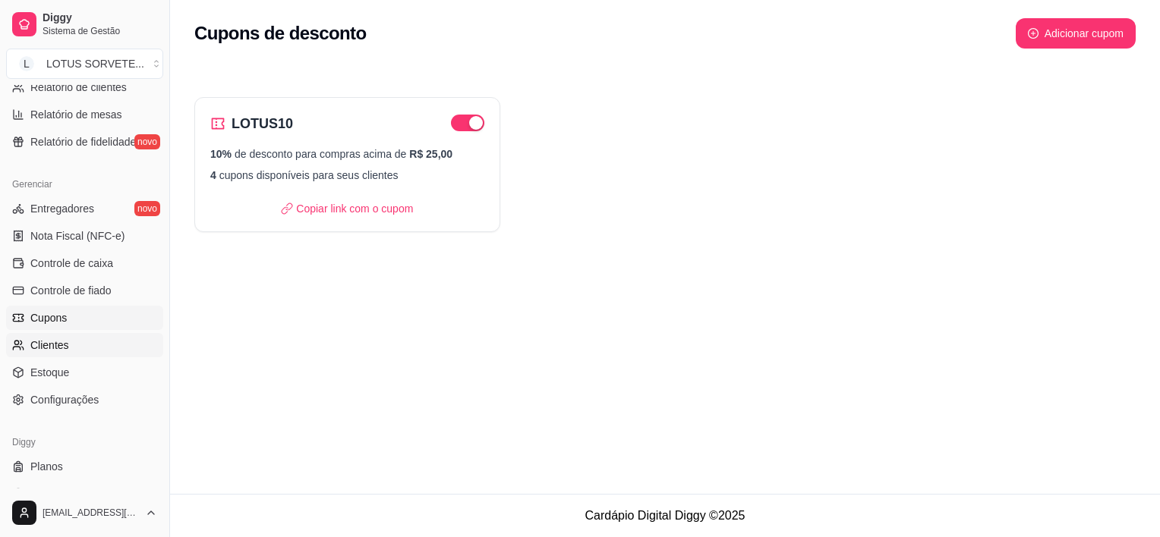
click at [117, 342] on link "Clientes" at bounding box center [84, 345] width 157 height 24
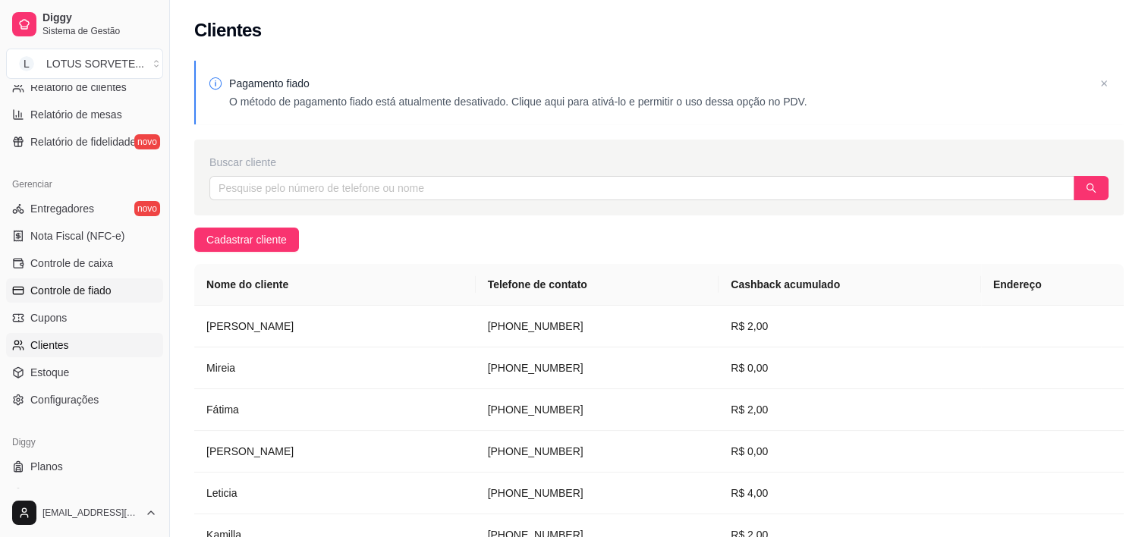
click at [117, 301] on ul "Entregadores novo Nota Fiscal (NFC-e) Controle de caixa Controle de fiado Cupon…" at bounding box center [84, 305] width 157 height 216
click at [98, 370] on link "Estoque" at bounding box center [84, 373] width 157 height 24
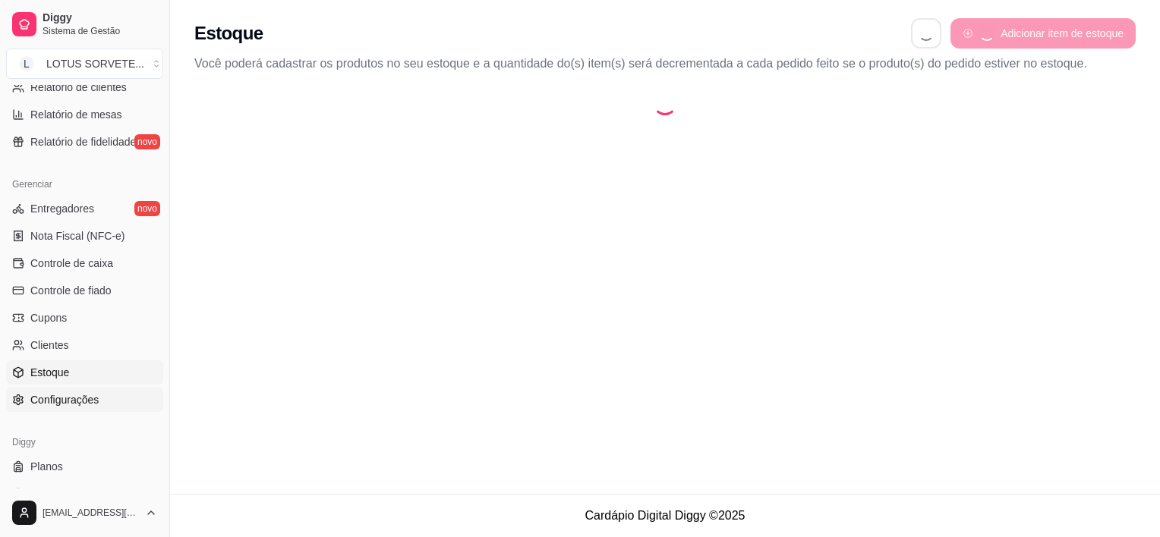
select select "QUANTITY_ORDER"
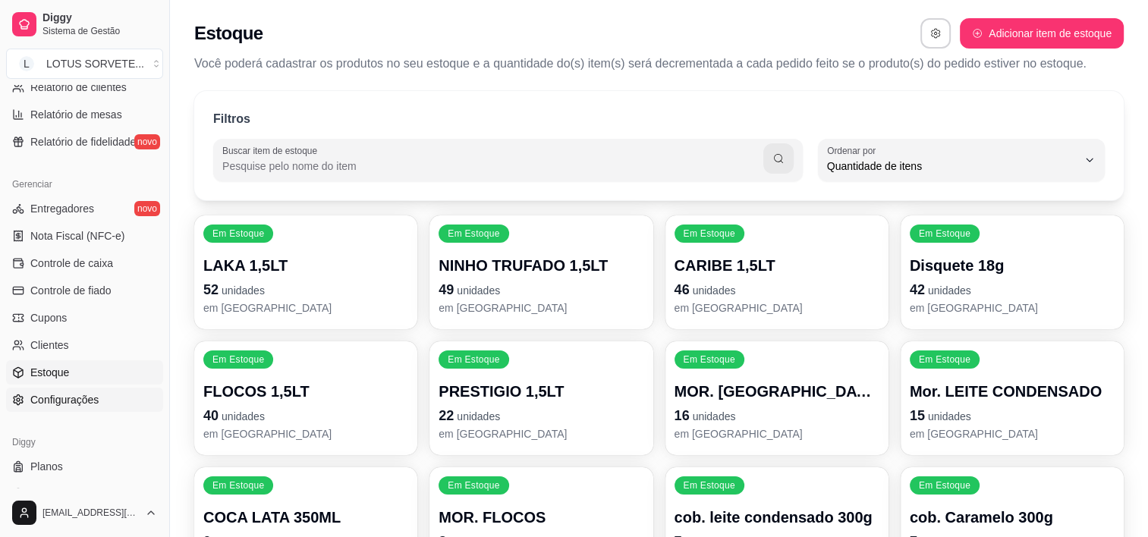
scroll to position [14, 0]
click at [118, 395] on link "Configurações" at bounding box center [84, 400] width 157 height 24
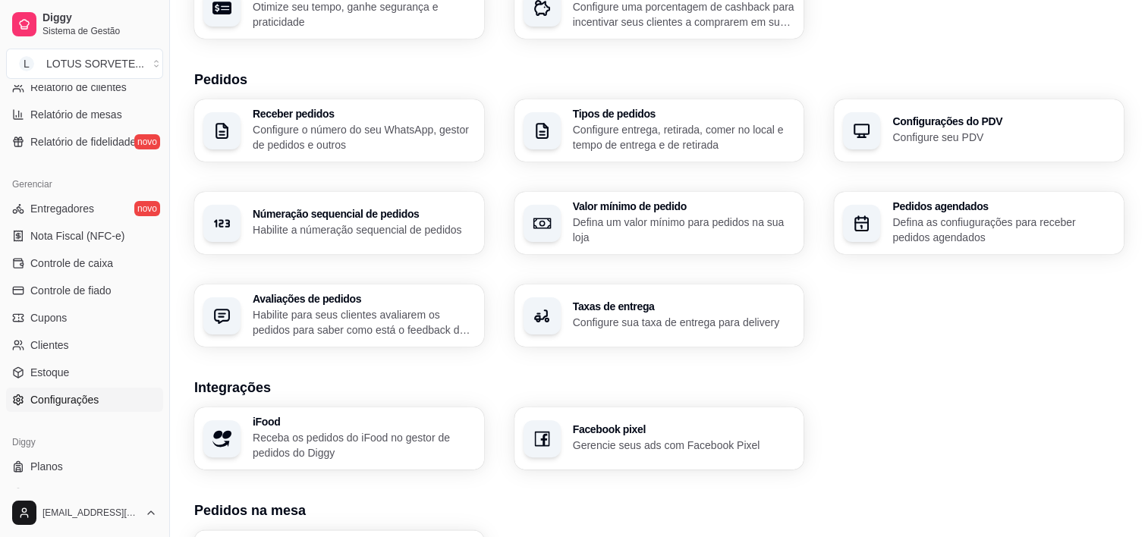
scroll to position [304, 0]
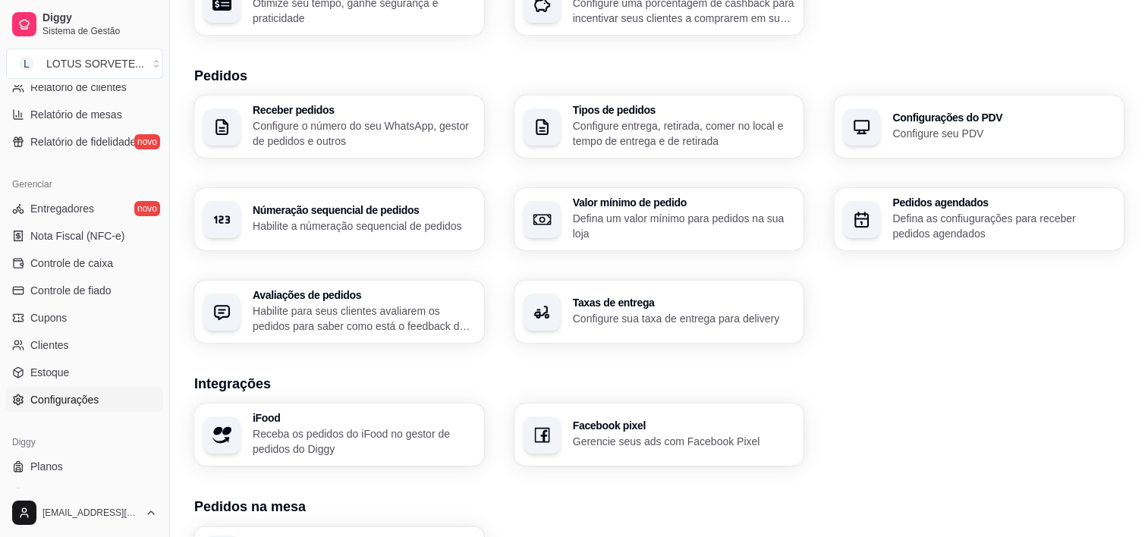
click at [370, 214] on h3 "Númeração sequencial de pedidos" at bounding box center [364, 210] width 222 height 11
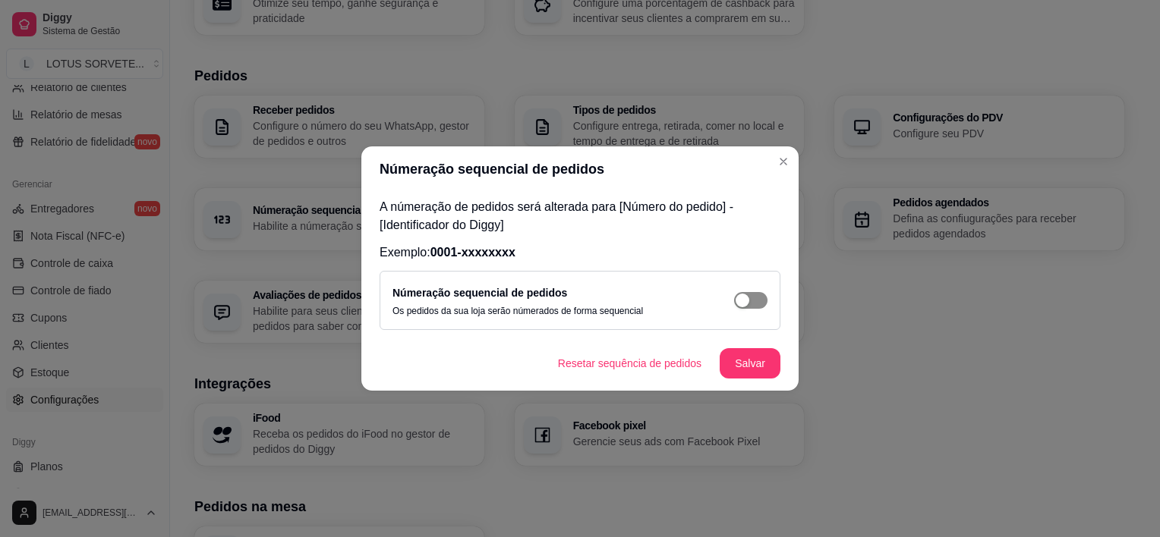
click at [752, 298] on button "button" at bounding box center [750, 300] width 33 height 17
click at [762, 362] on button "Salvar" at bounding box center [749, 364] width 59 height 30
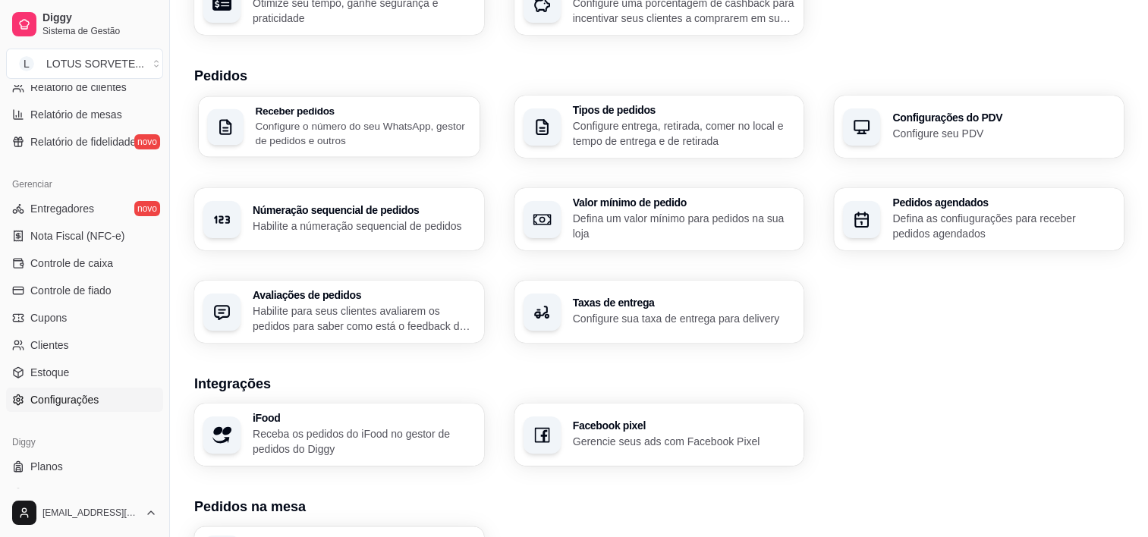
click at [445, 131] on p "Configure o número do seu WhatsApp, gestor de pedidos e outros" at bounding box center [363, 133] width 216 height 30
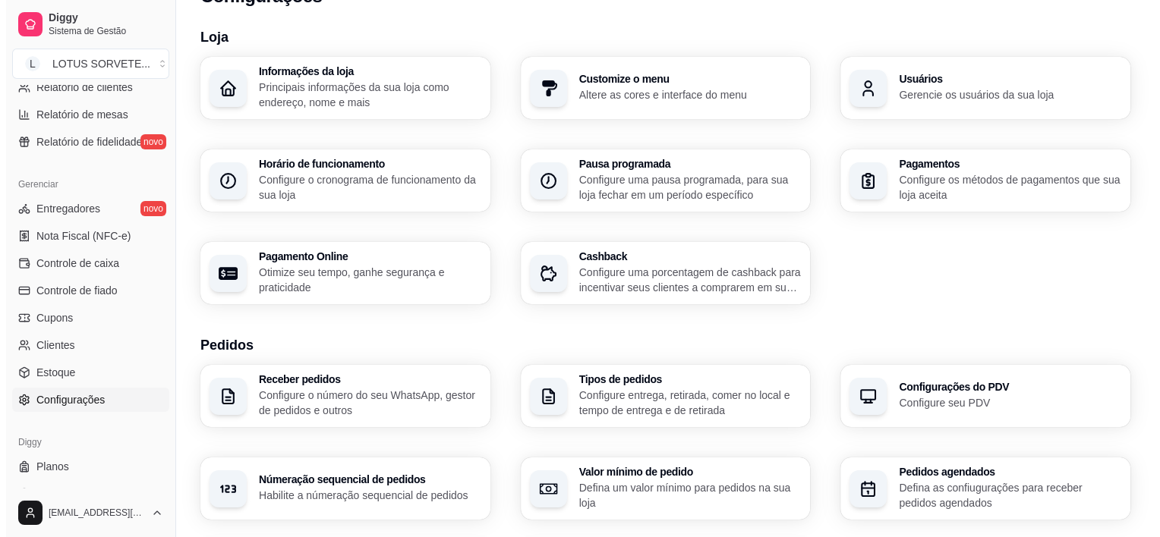
scroll to position [0, 0]
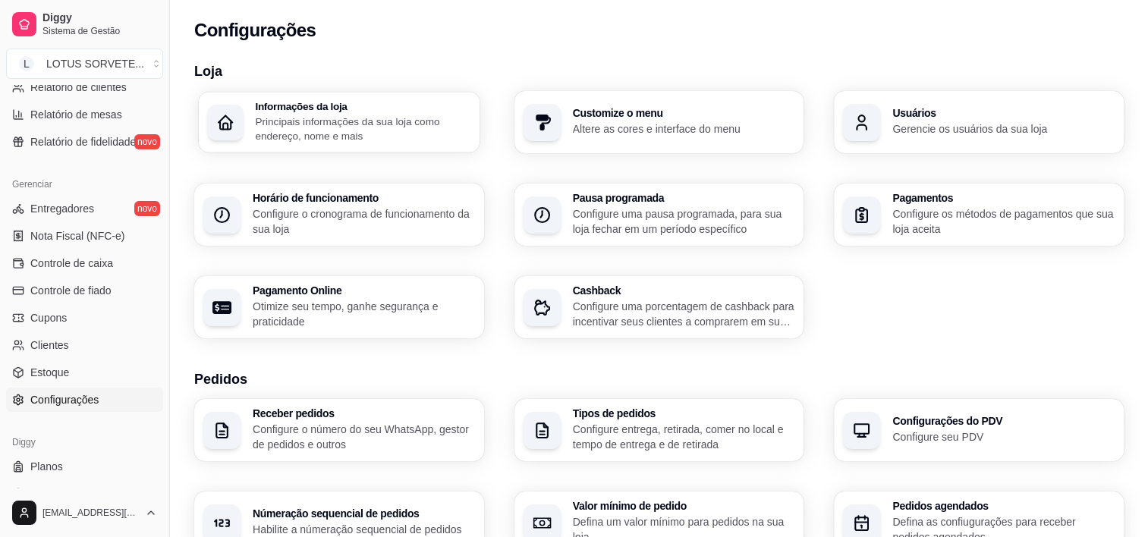
click at [381, 138] on p "Principais informações da sua loja como endereço, nome e mais" at bounding box center [363, 129] width 216 height 30
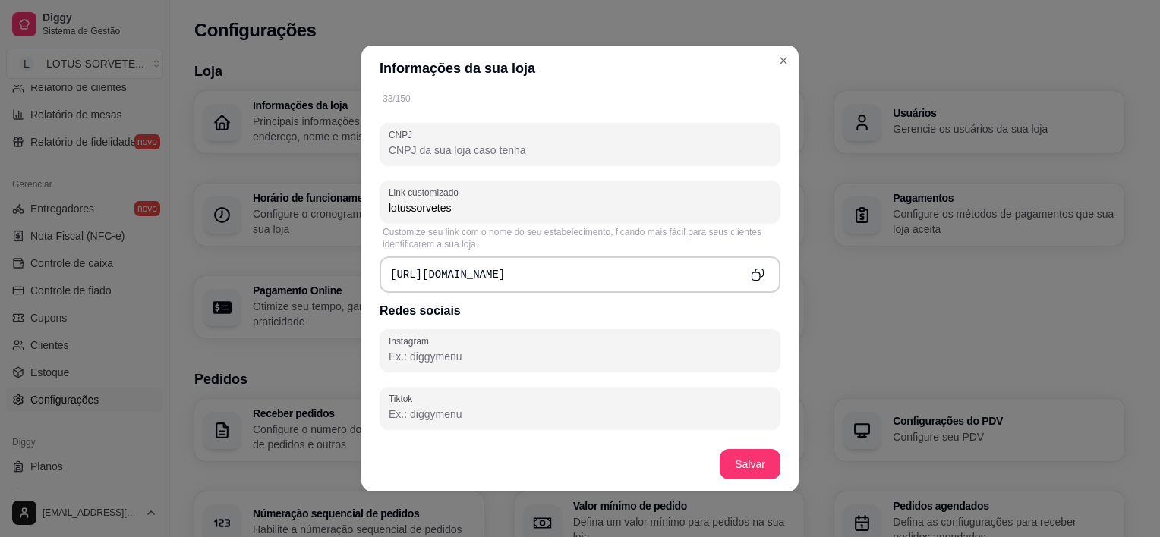
scroll to position [531, 0]
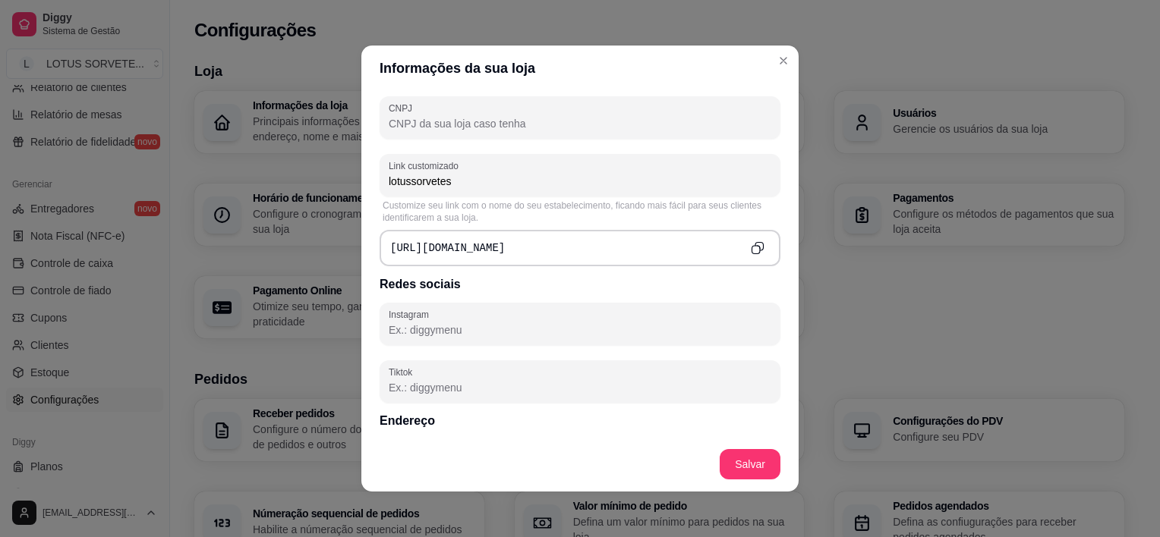
click at [515, 116] on input "CNPJ" at bounding box center [580, 123] width 383 height 15
paste input "38.347.535/0001-06"
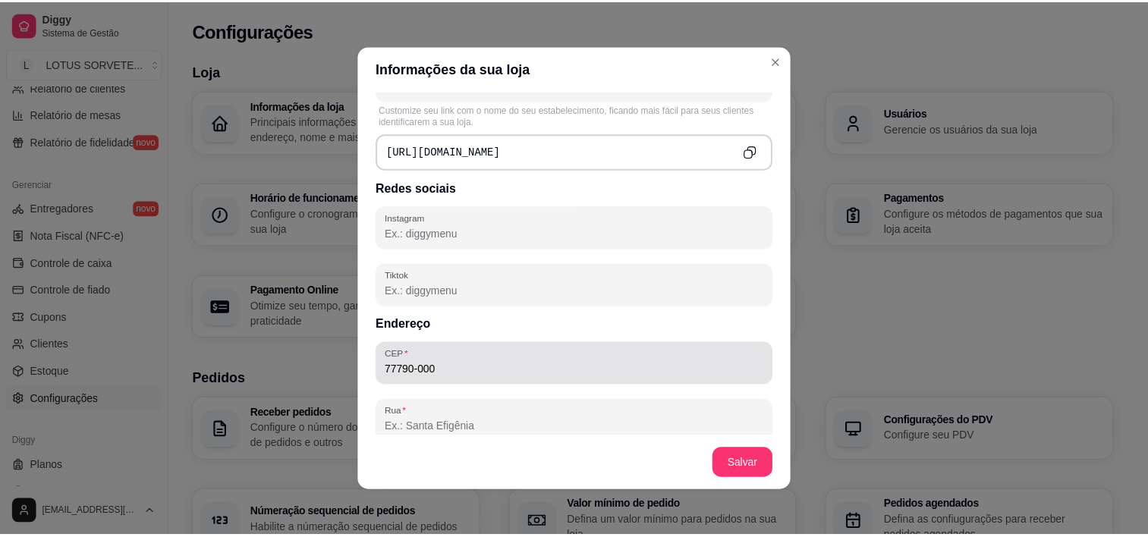
scroll to position [683, 0]
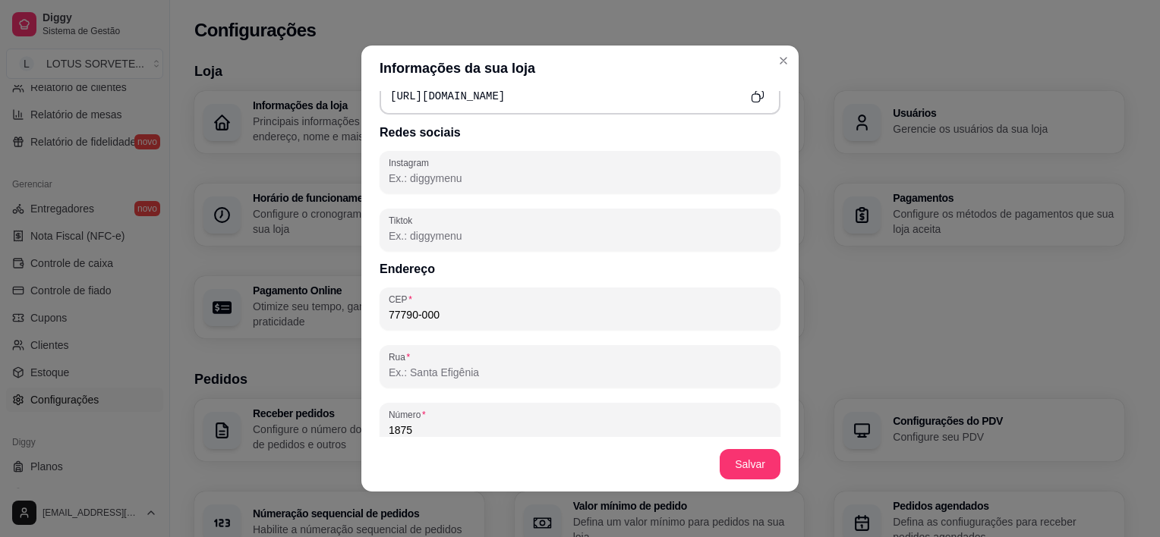
type input "38.347.535/0001-06"
drag, startPoint x: 734, startPoint y: 444, endPoint x: 739, endPoint y: 452, distance: 9.3
click at [739, 452] on footer "Salvar" at bounding box center [579, 464] width 437 height 55
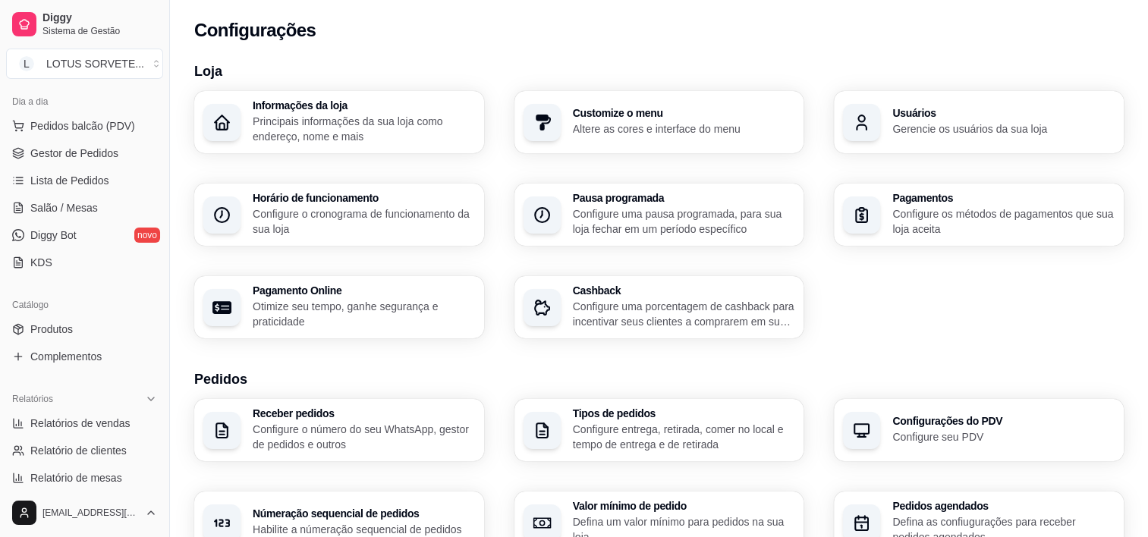
scroll to position [0, 0]
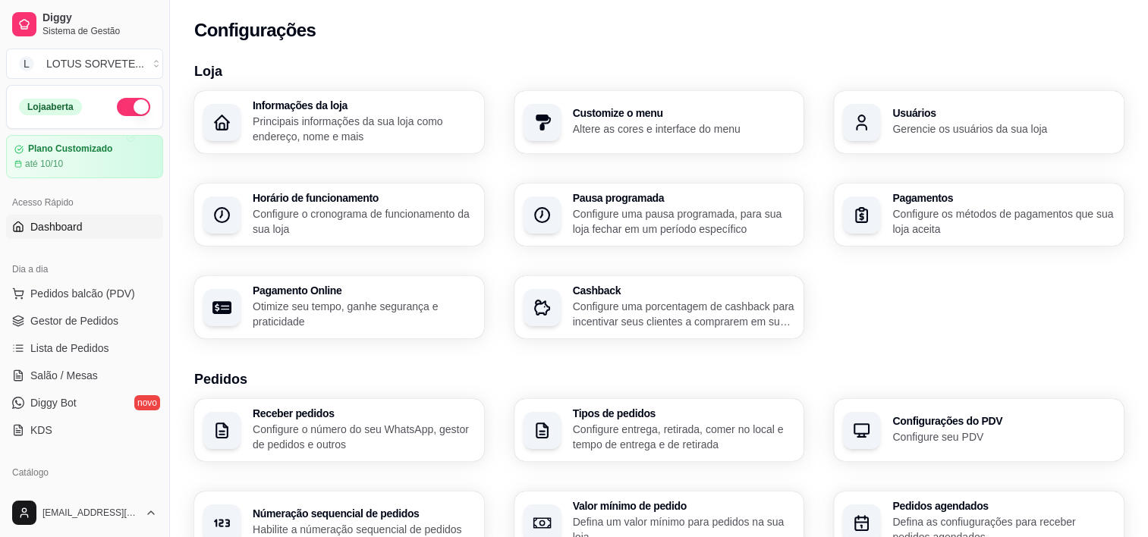
click at [105, 222] on link "Dashboard" at bounding box center [84, 227] width 157 height 24
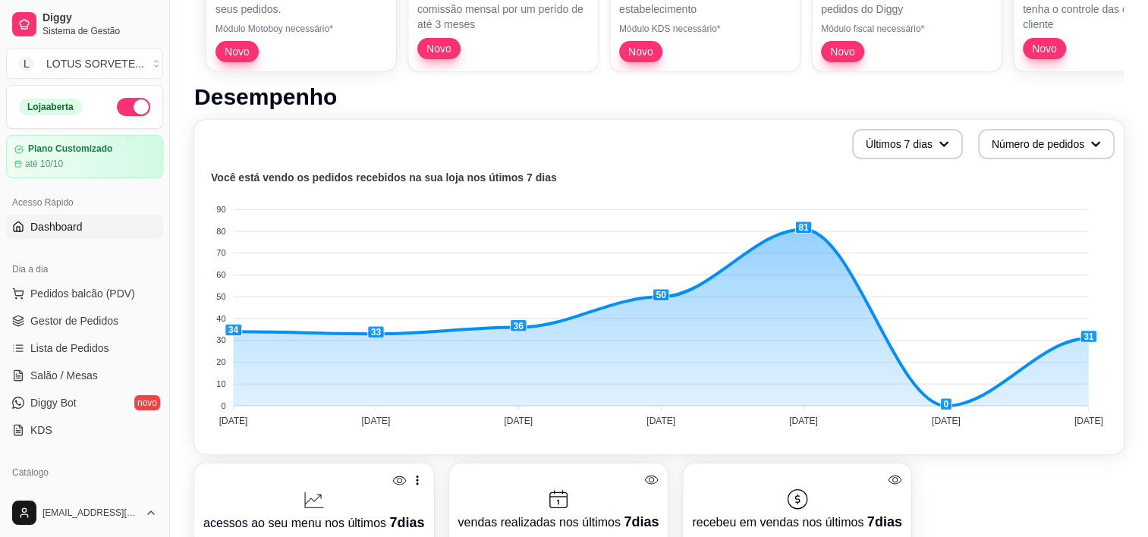
scroll to position [152, 0]
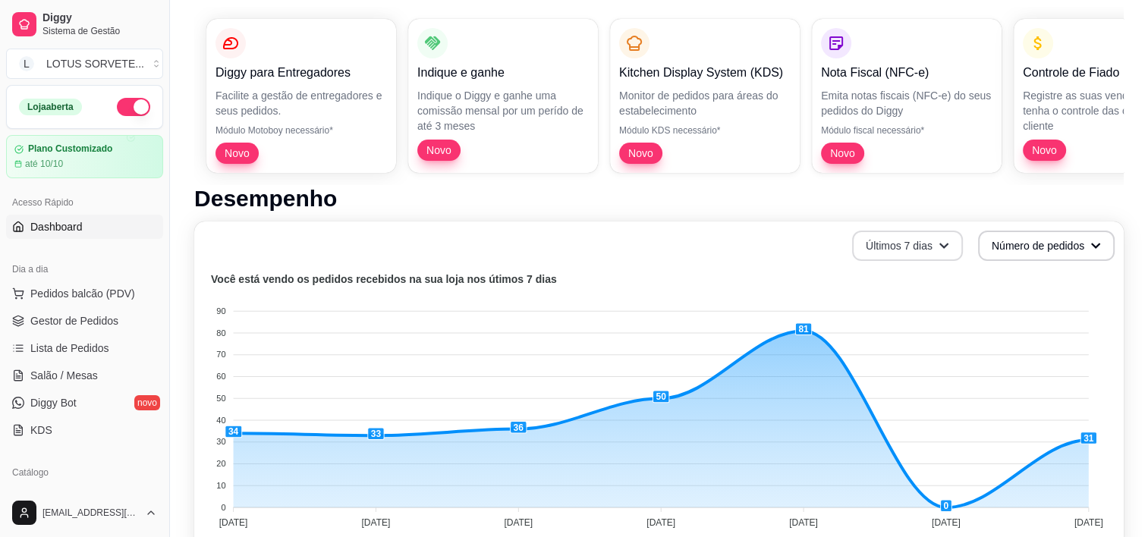
click at [932, 248] on button "Últimos 7 dias" at bounding box center [907, 246] width 111 height 30
click at [950, 234] on button "Últimos 7 dias" at bounding box center [908, 246] width 108 height 30
click at [950, 207] on h1 "Desempenho" at bounding box center [659, 198] width 930 height 27
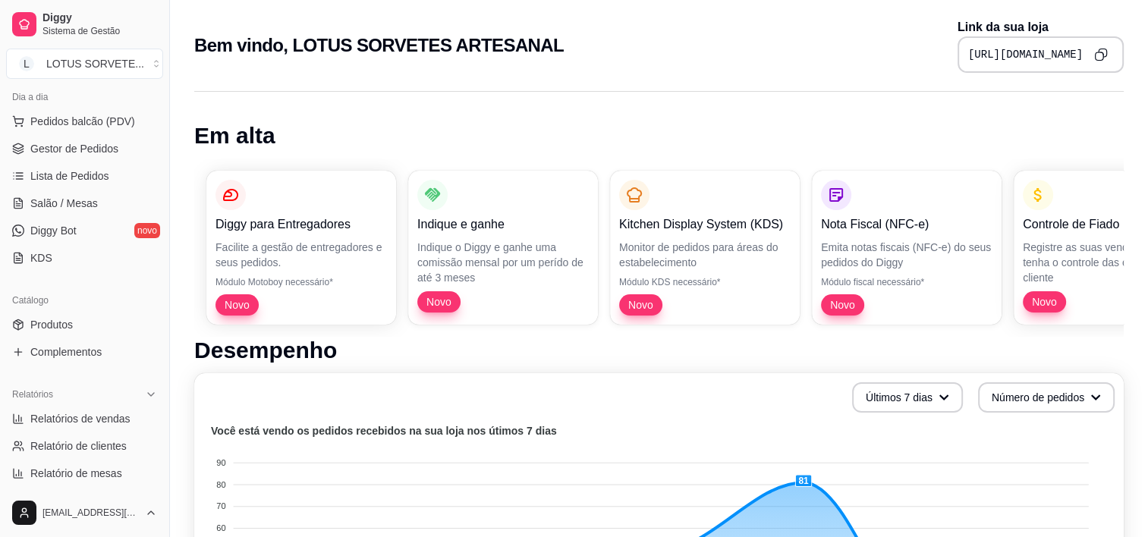
scroll to position [0, 0]
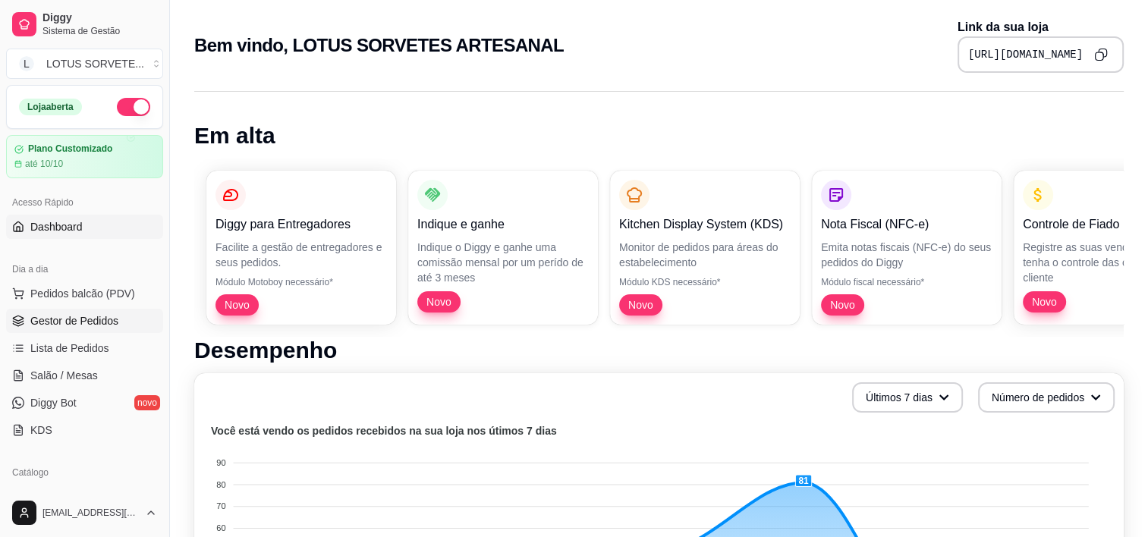
click at [106, 315] on span "Gestor de Pedidos" at bounding box center [74, 320] width 88 height 15
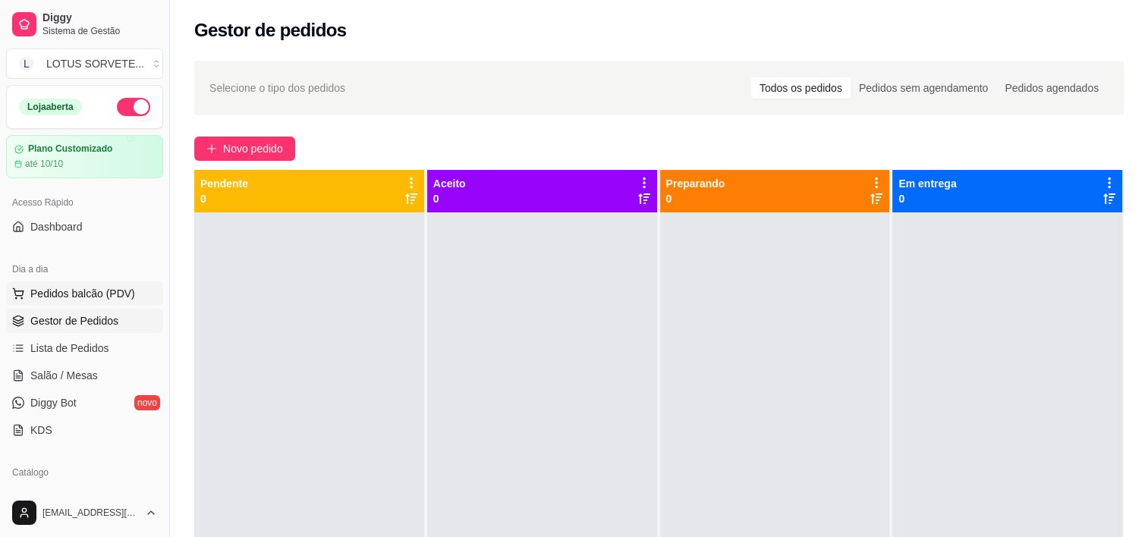
click at [115, 298] on span "Pedidos balcão (PDV)" at bounding box center [82, 293] width 105 height 15
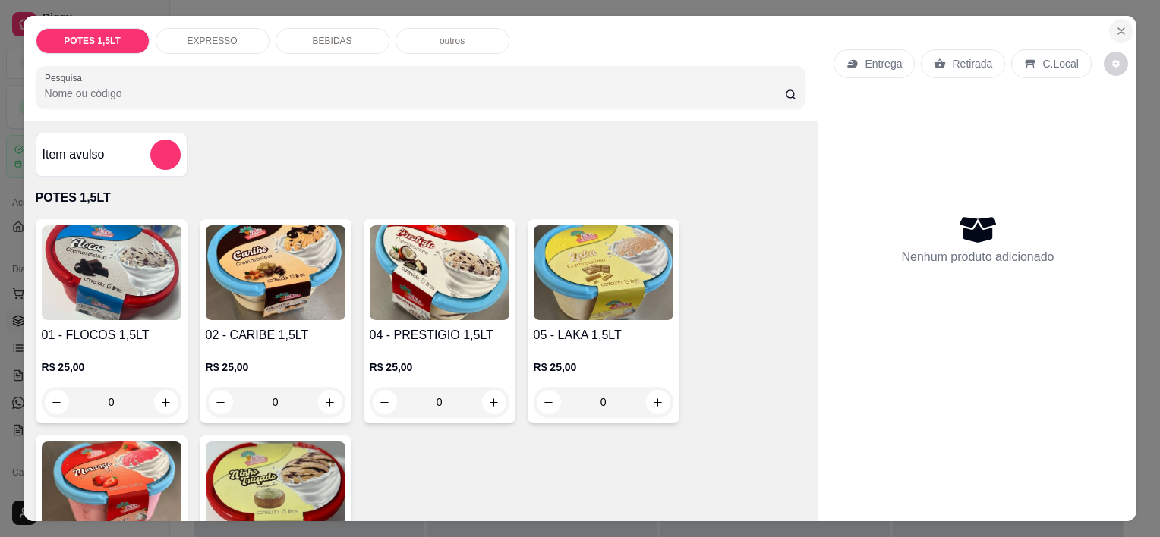
click at [1111, 24] on button "Close" at bounding box center [1121, 31] width 24 height 24
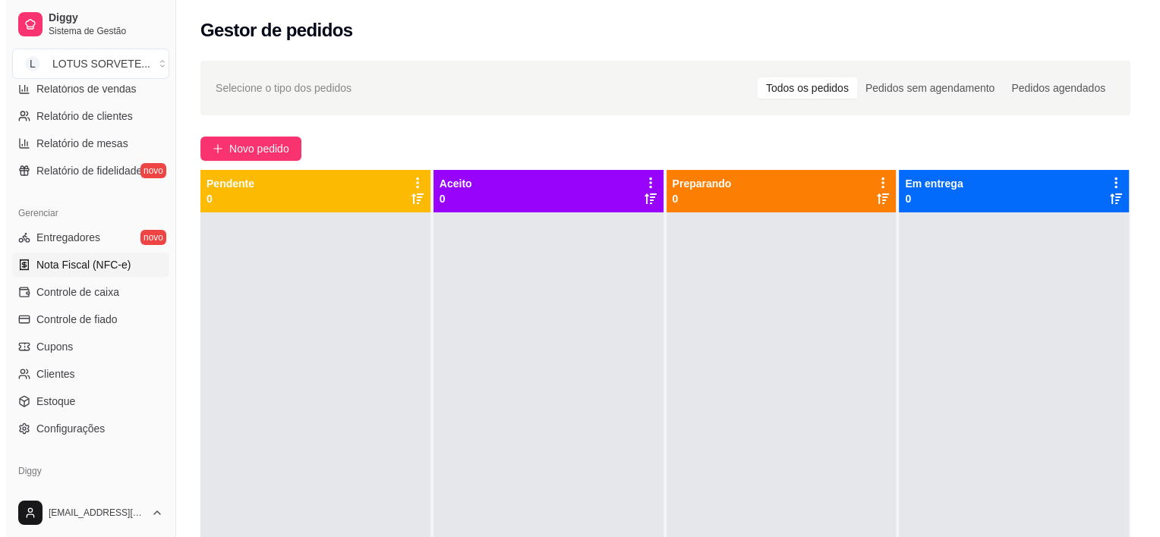
scroll to position [554, 0]
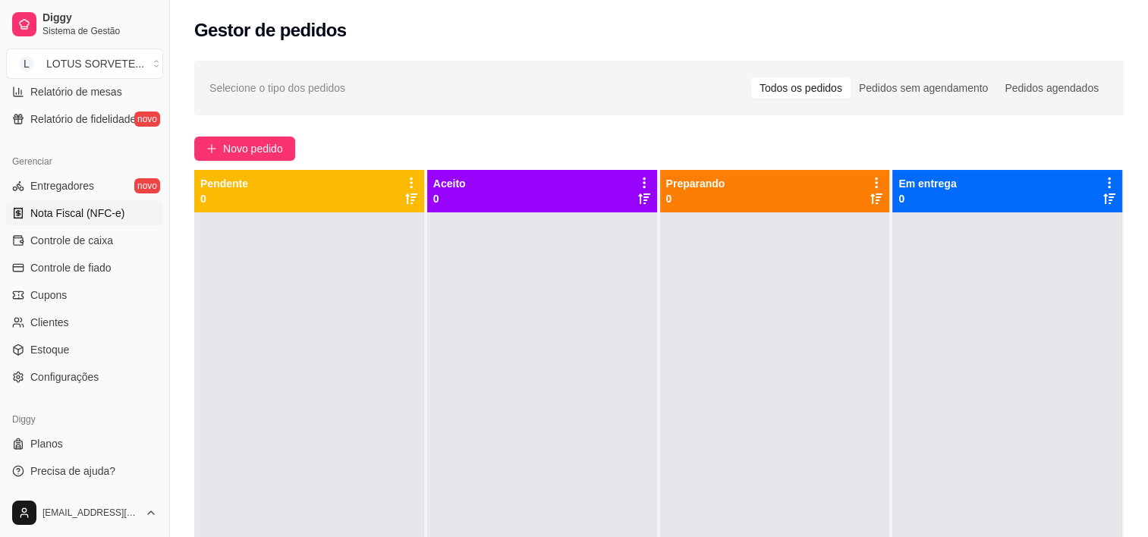
click at [115, 210] on span "Nota Fiscal (NFC-e)" at bounding box center [77, 213] width 94 height 15
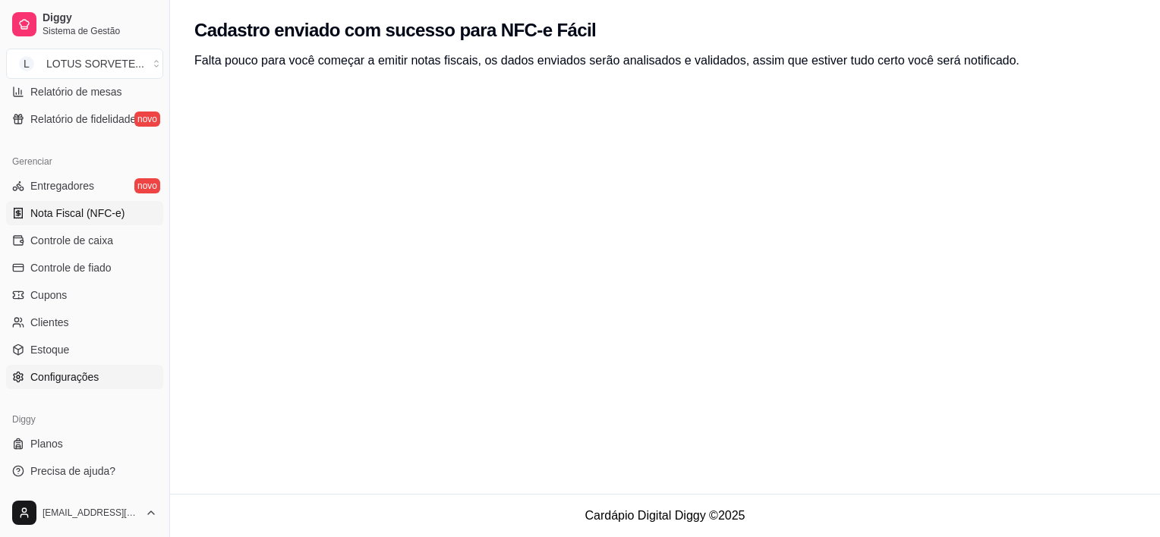
click at [102, 379] on link "Configurações" at bounding box center [84, 377] width 157 height 24
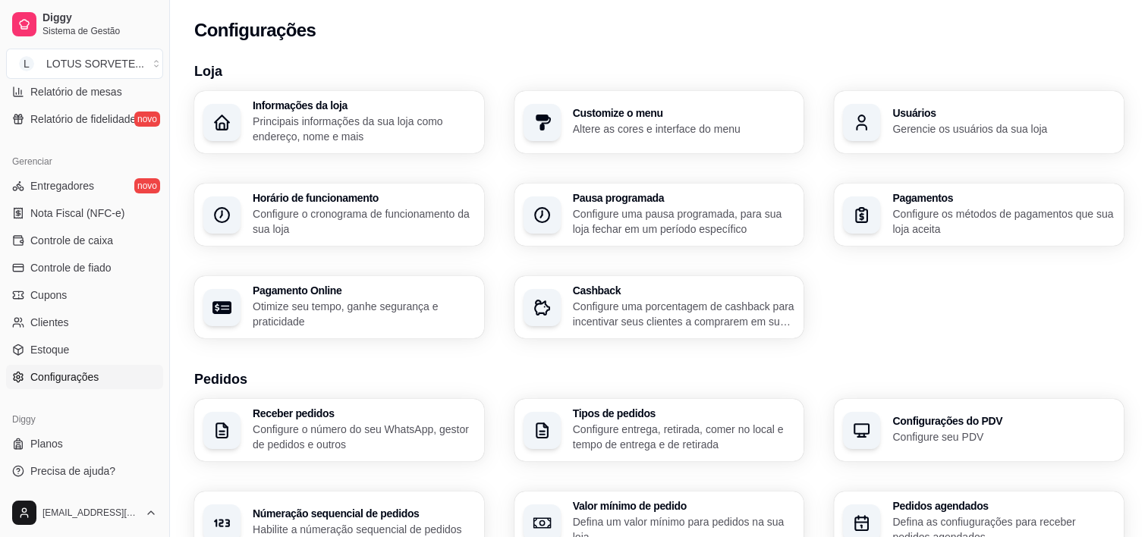
click at [405, 221] on p "Configure o cronograma de funcionamento da sua loja" at bounding box center [364, 221] width 222 height 30
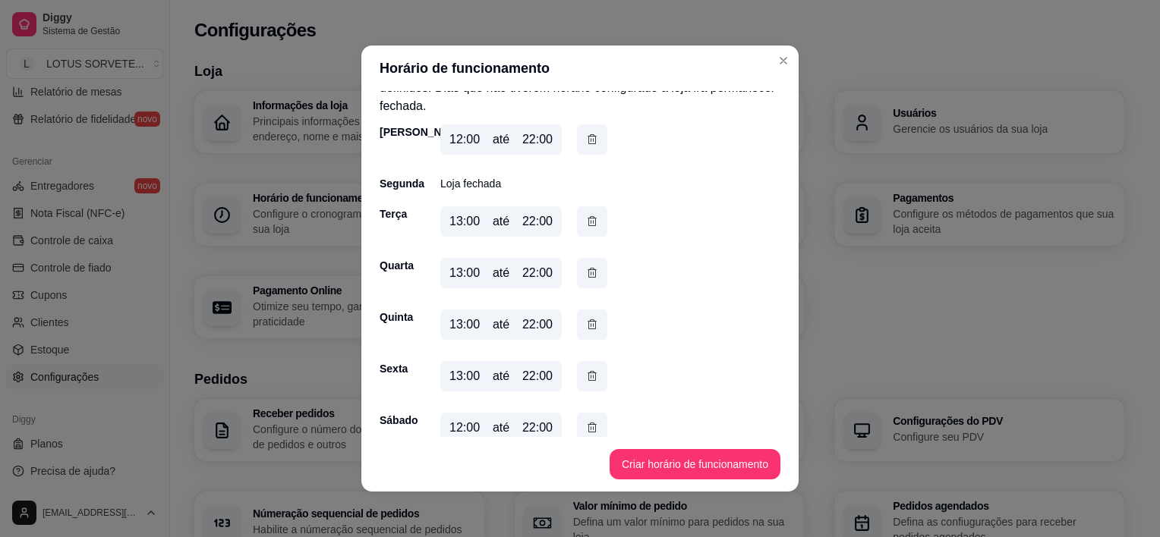
scroll to position [55, 0]
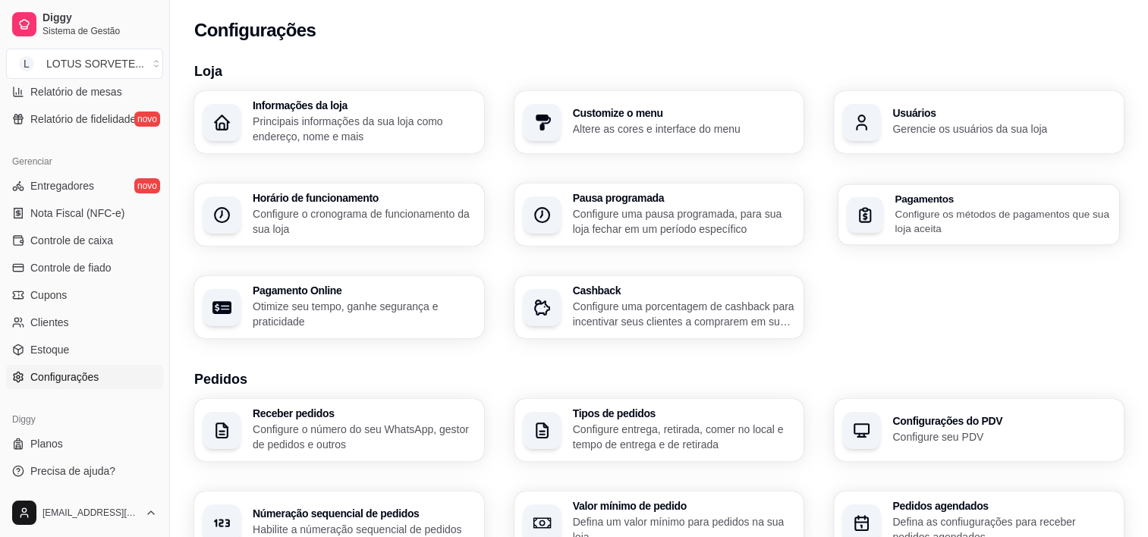
click at [1003, 222] on p "Configure os métodos de pagamentos que sua loja aceita" at bounding box center [1004, 221] width 216 height 30
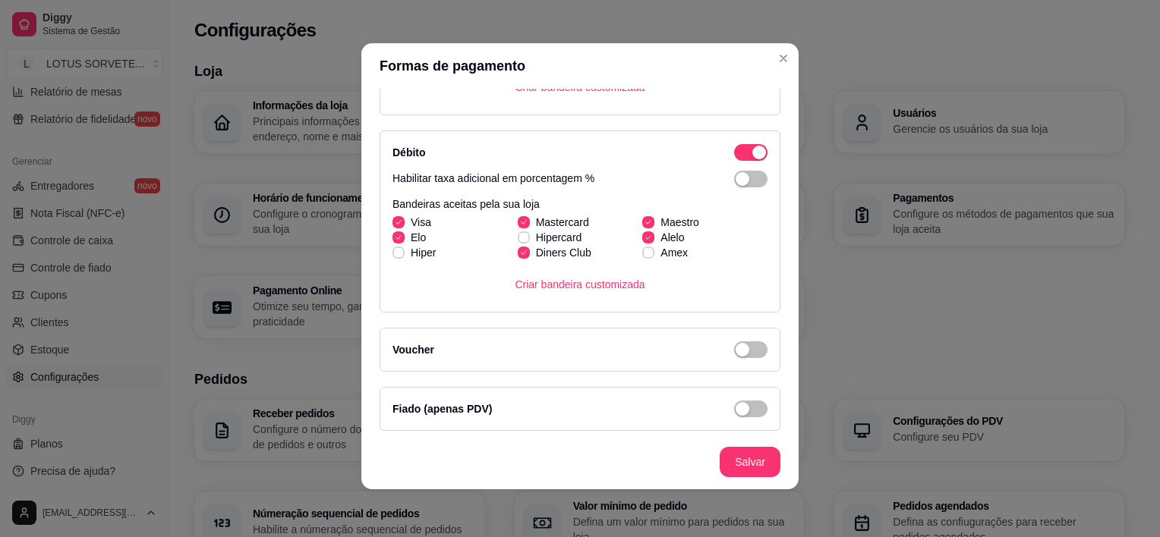
scroll to position [3, 0]
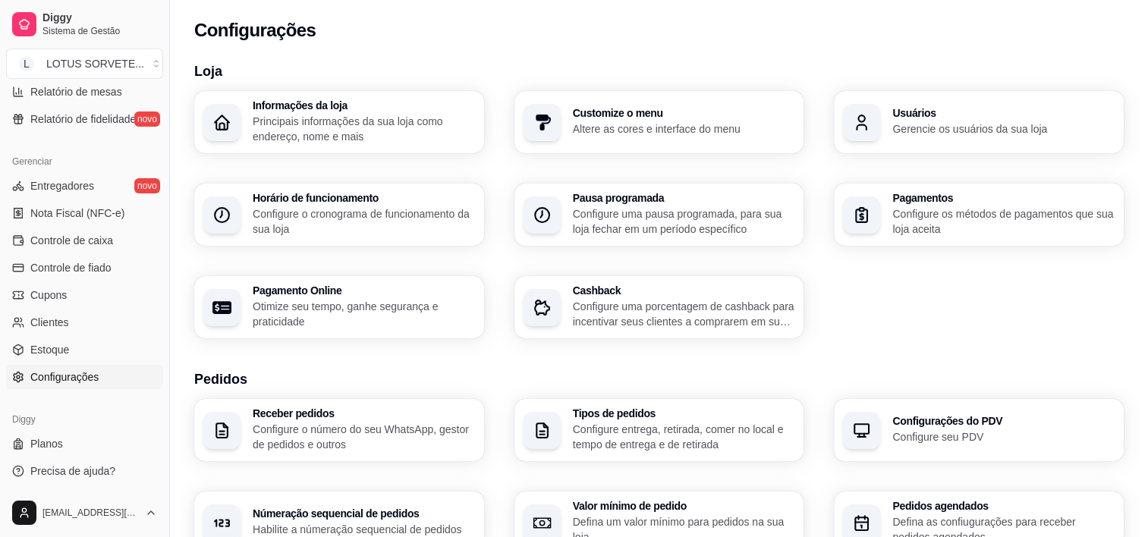
click at [664, 129] on p "Altere as cores e interface do menu" at bounding box center [684, 128] width 222 height 15
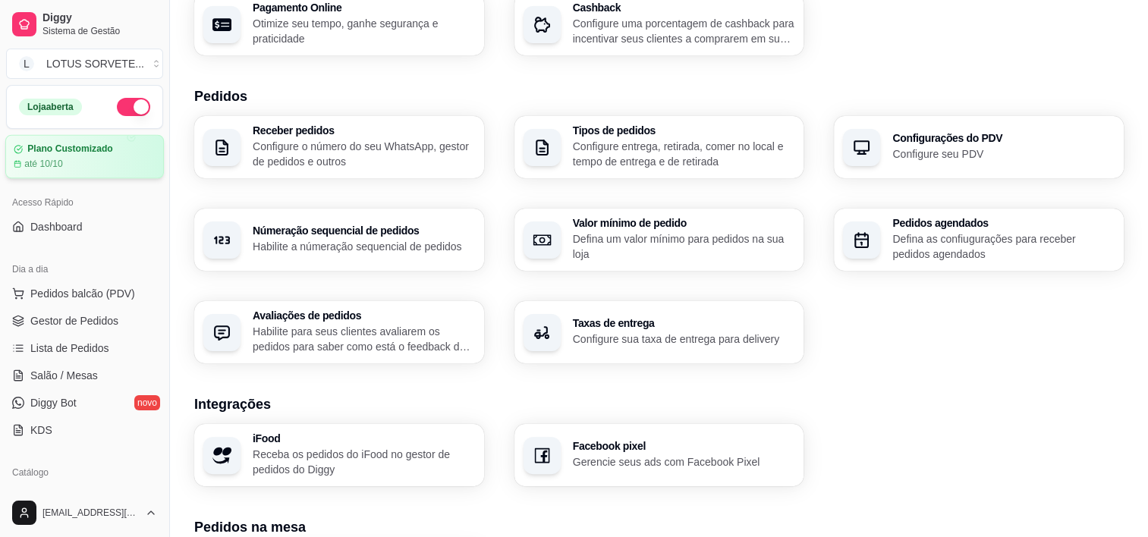
scroll to position [70, 0]
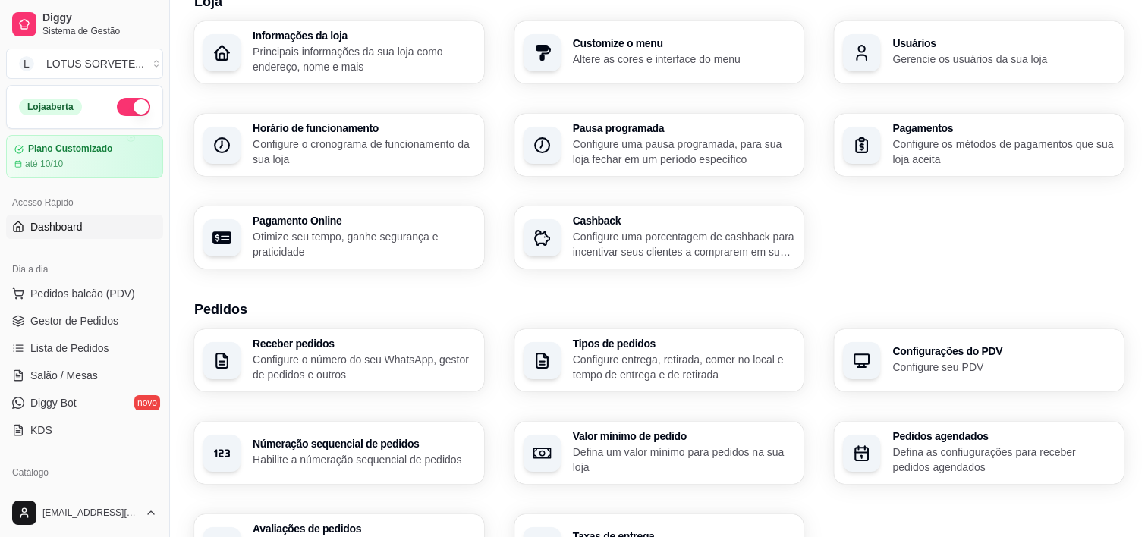
click at [85, 224] on link "Dashboard" at bounding box center [84, 227] width 157 height 24
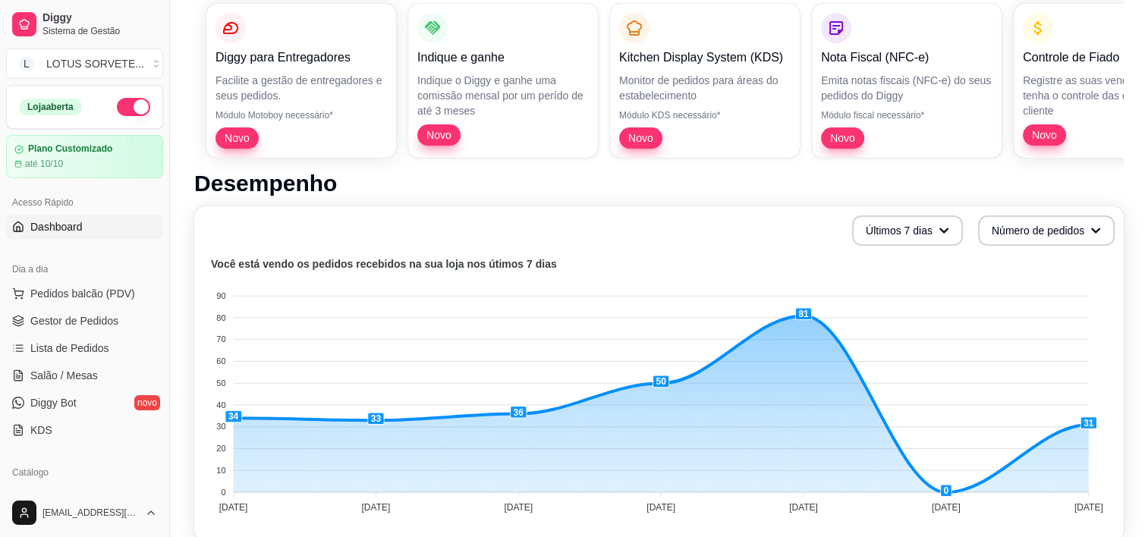
scroll to position [55, 0]
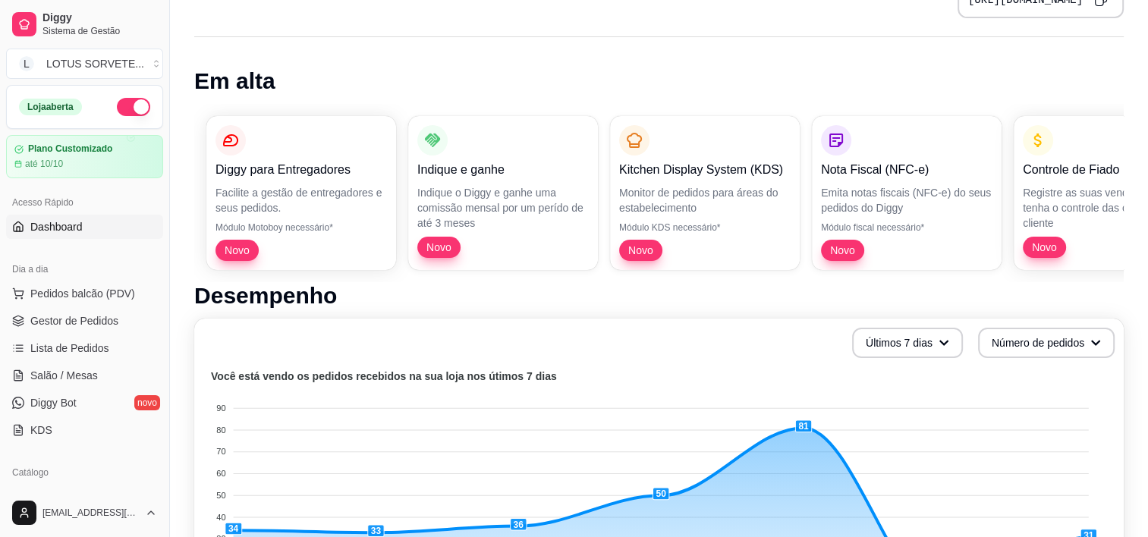
click at [397, 133] on div "Diggy para Entregadores Facilite a gestão de entregadores e seus pedidos. Módul…" at bounding box center [659, 193] width 930 height 178
click at [1093, 185] on p "Registre as suas vendas em fiado e tenha o controle das contas de cada cliente" at bounding box center [1108, 207] width 166 height 44
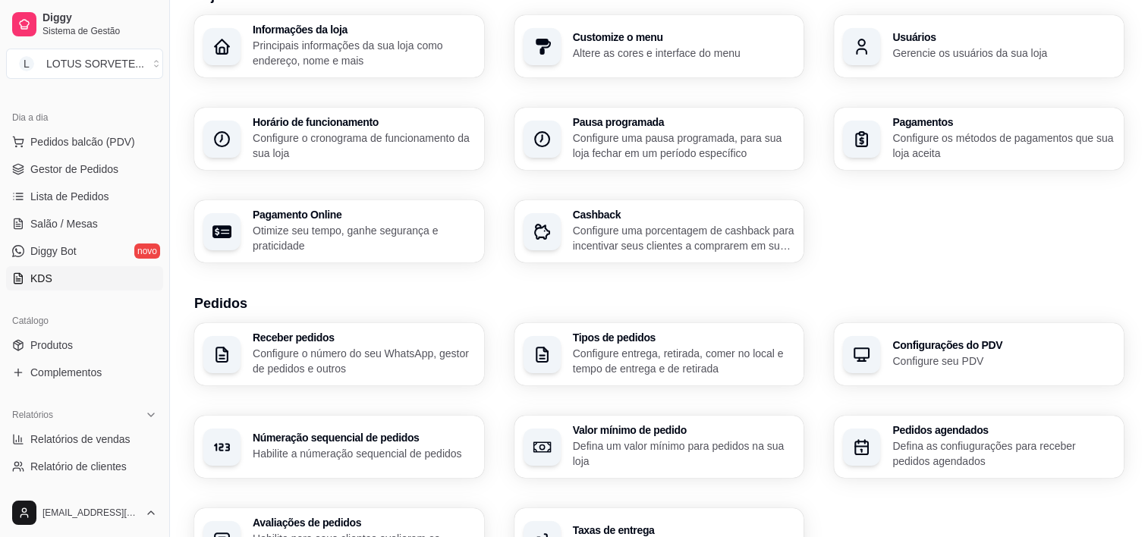
scroll to position [304, 0]
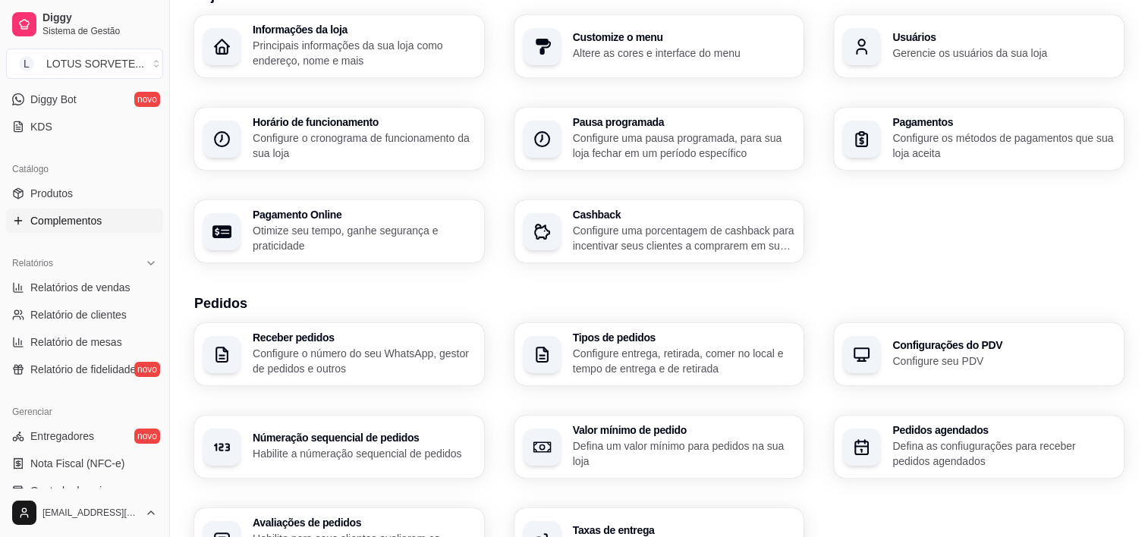
click at [121, 224] on link "Complementos" at bounding box center [84, 221] width 157 height 24
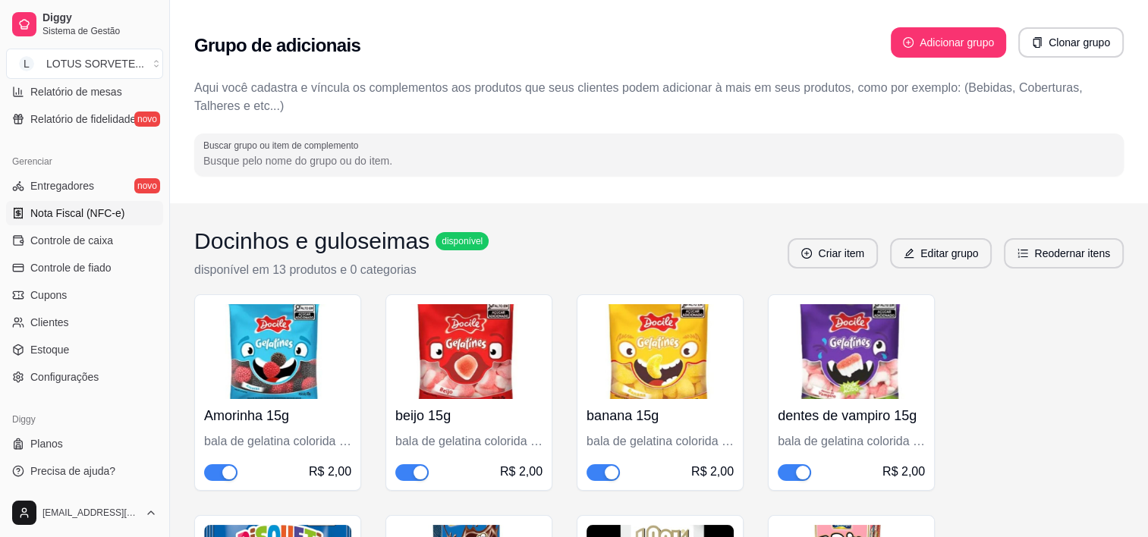
click at [108, 219] on span "Nota Fiscal (NFC-e)" at bounding box center [77, 213] width 94 height 15
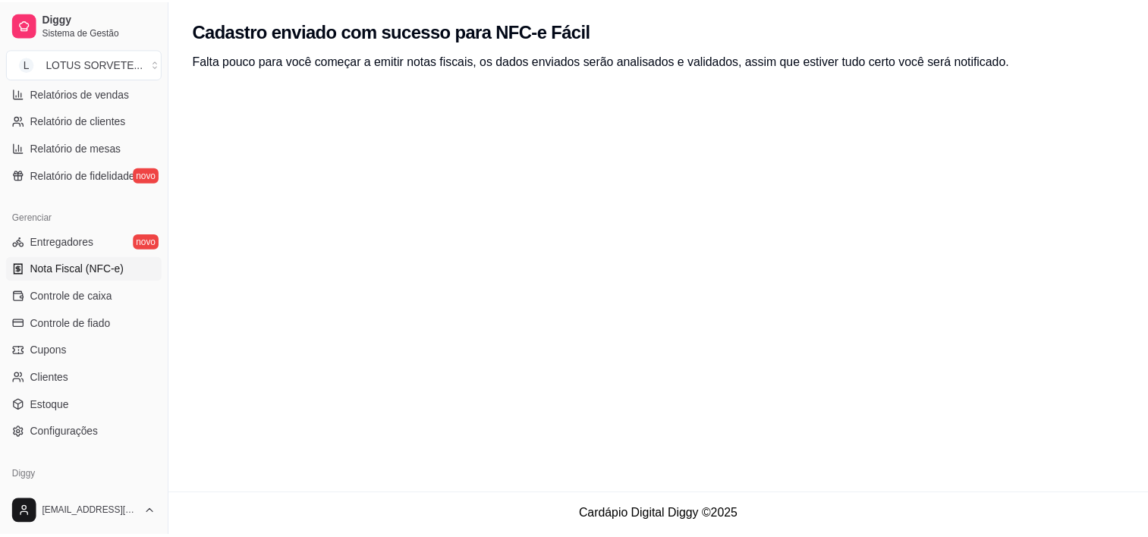
scroll to position [402, 0]
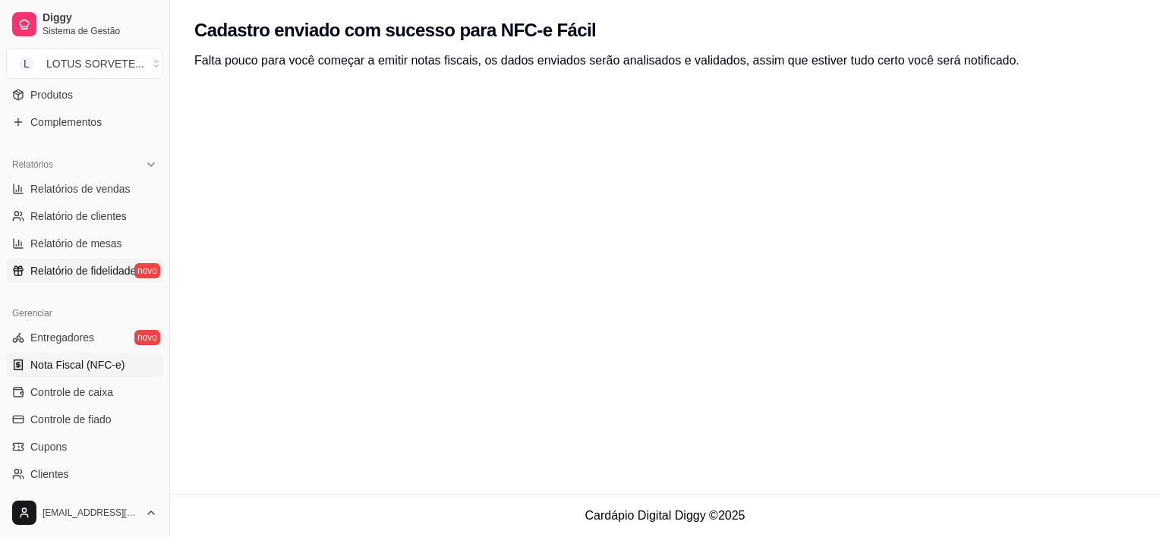
click at [85, 271] on span "Relatório de fidelidade" at bounding box center [82, 270] width 105 height 15
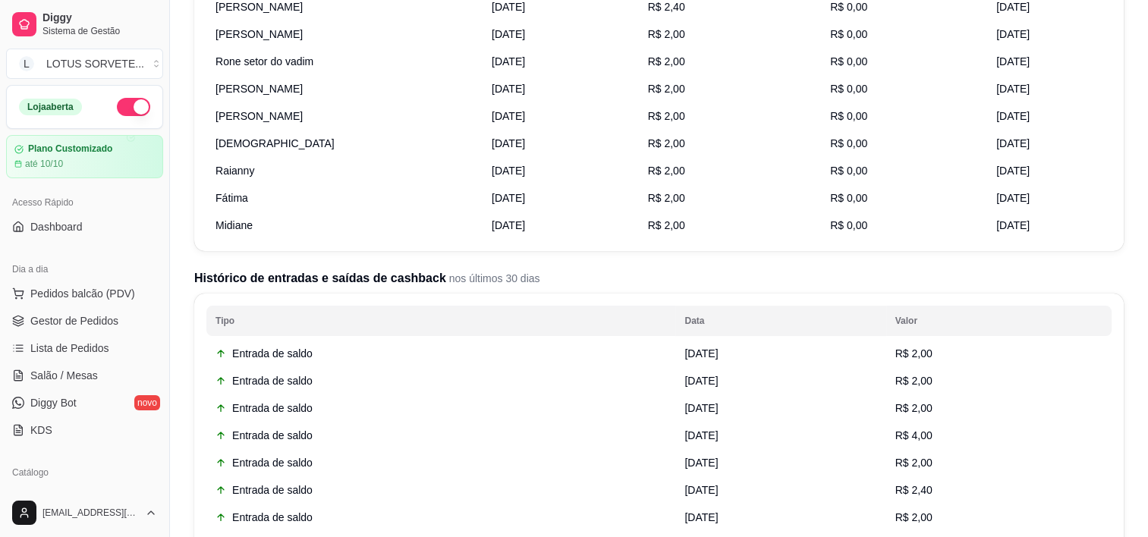
scroll to position [228, 0]
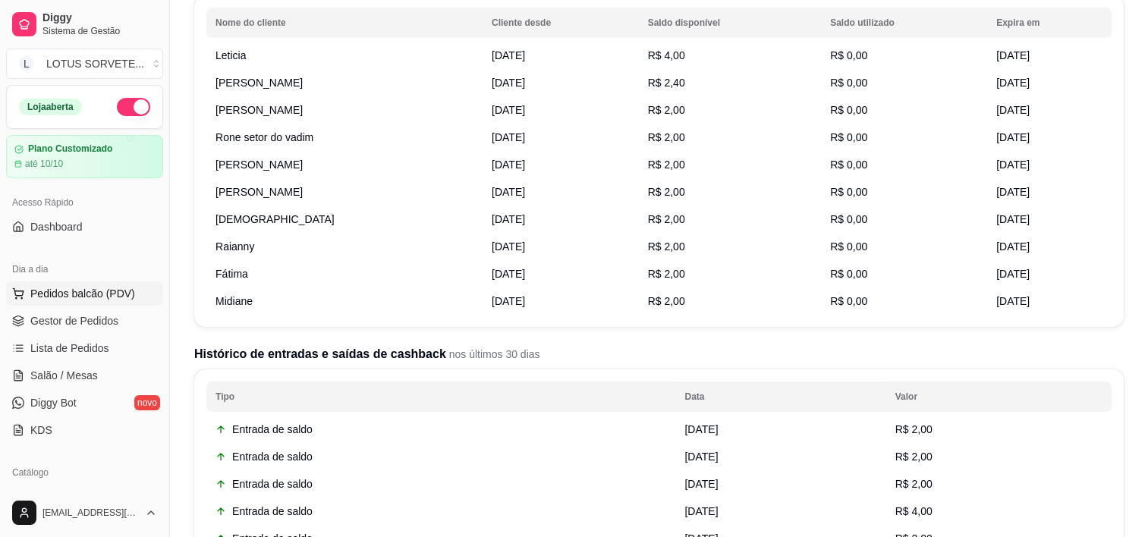
click at [90, 292] on span "Pedidos balcão (PDV)" at bounding box center [82, 293] width 105 height 15
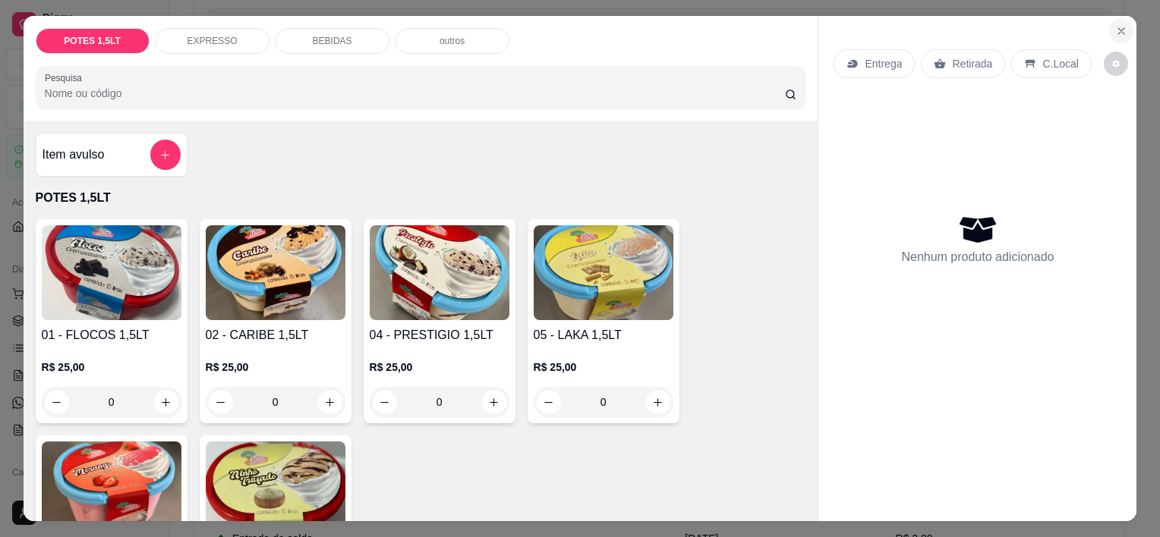
click at [1126, 18] on section "POTES 1,5LT EXPRESSO BEBIDAS outros Pesquisa Item avulso POTES 1,5LT 01 - FLOCO…" at bounding box center [580, 268] width 1113 height 505
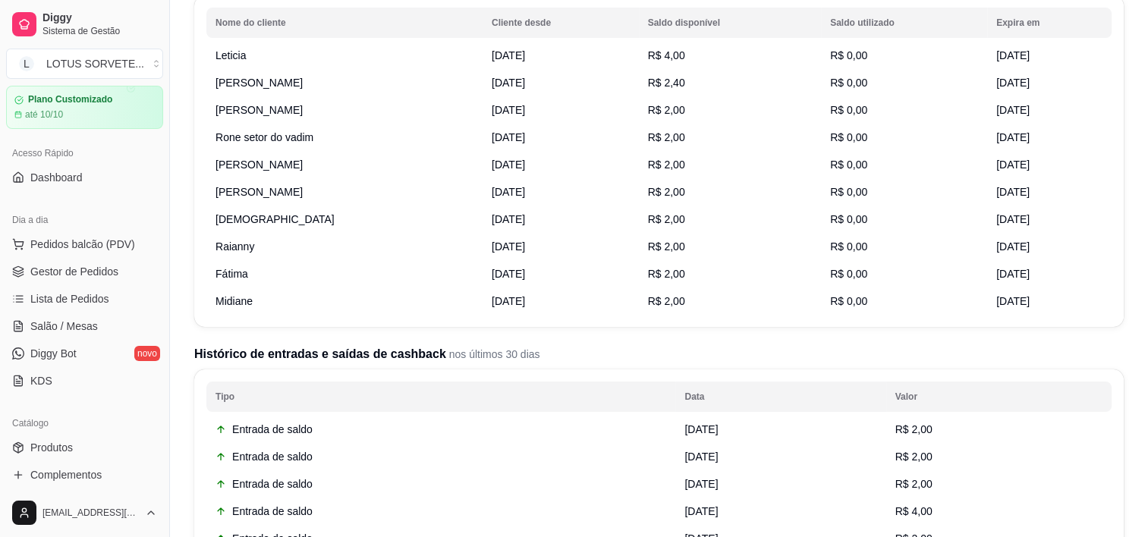
scroll to position [76, 0]
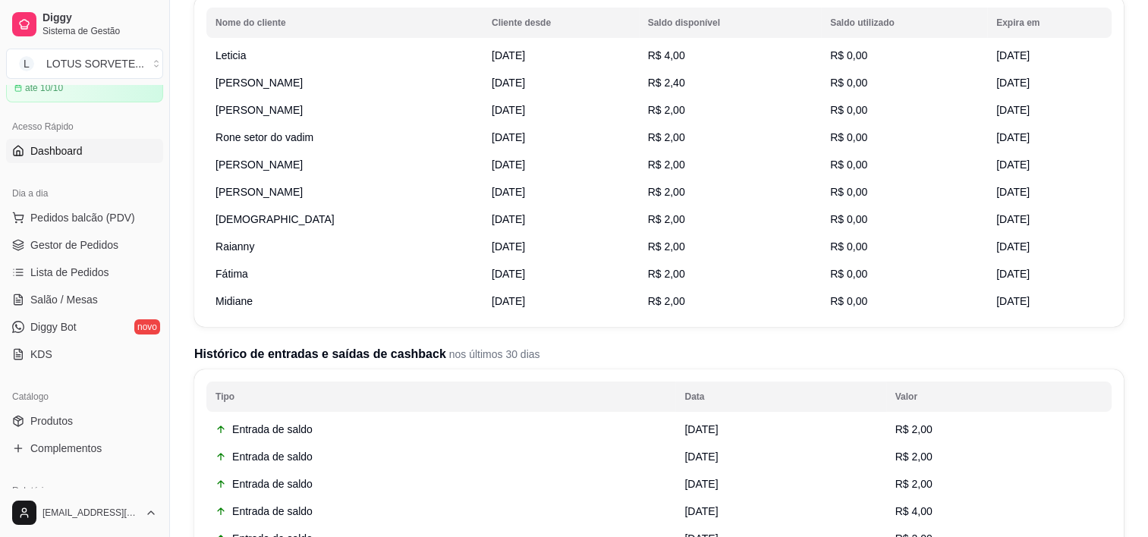
click at [80, 145] on span "Dashboard" at bounding box center [56, 150] width 52 height 15
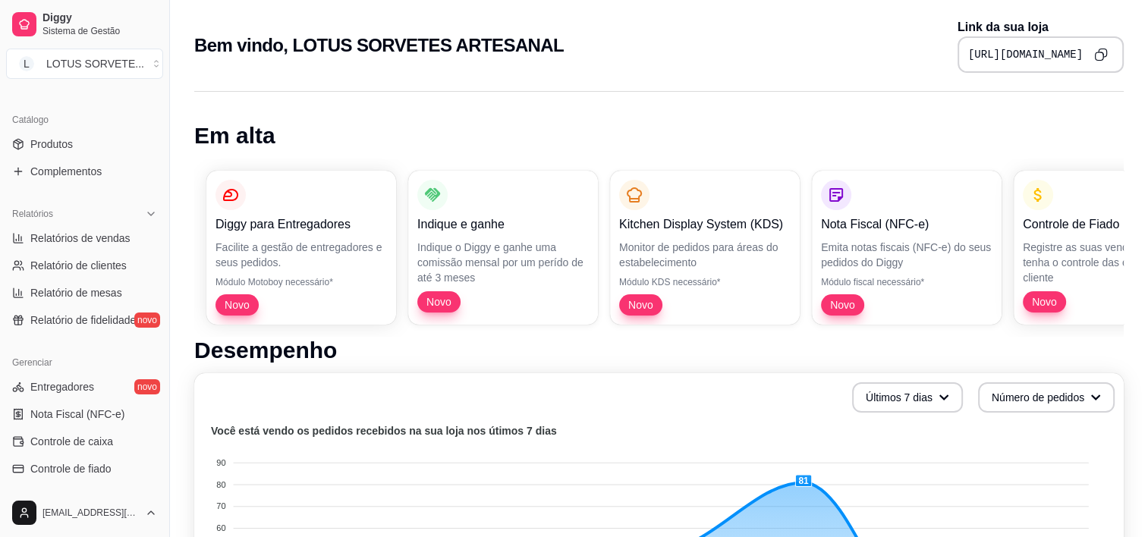
scroll to position [379, 0]
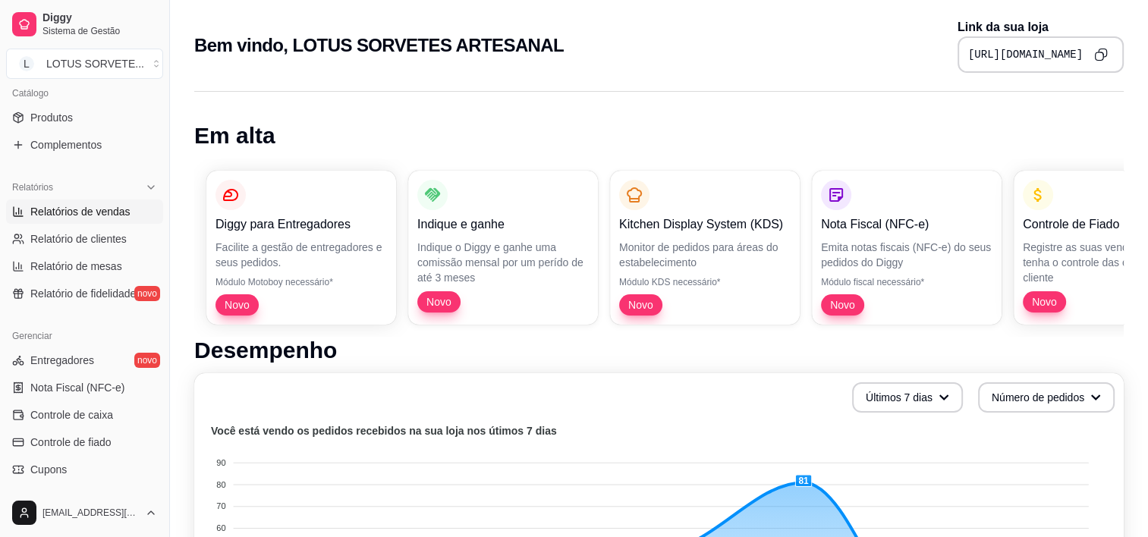
click at [115, 212] on span "Relatórios de vendas" at bounding box center [80, 211] width 100 height 15
select select "ALL"
select select "0"
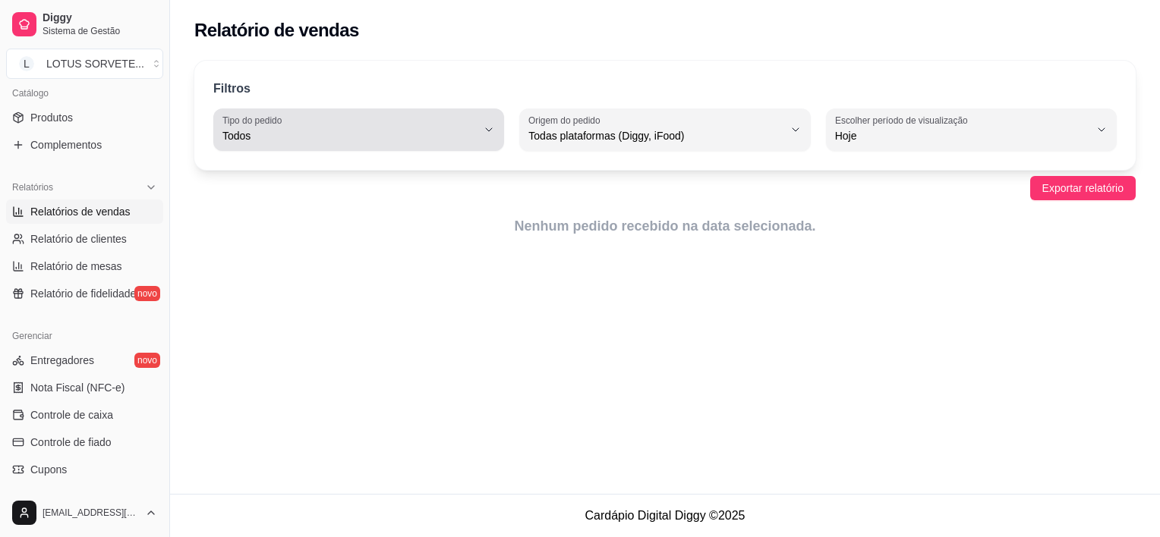
click at [487, 127] on icon "button" at bounding box center [489, 130] width 12 height 12
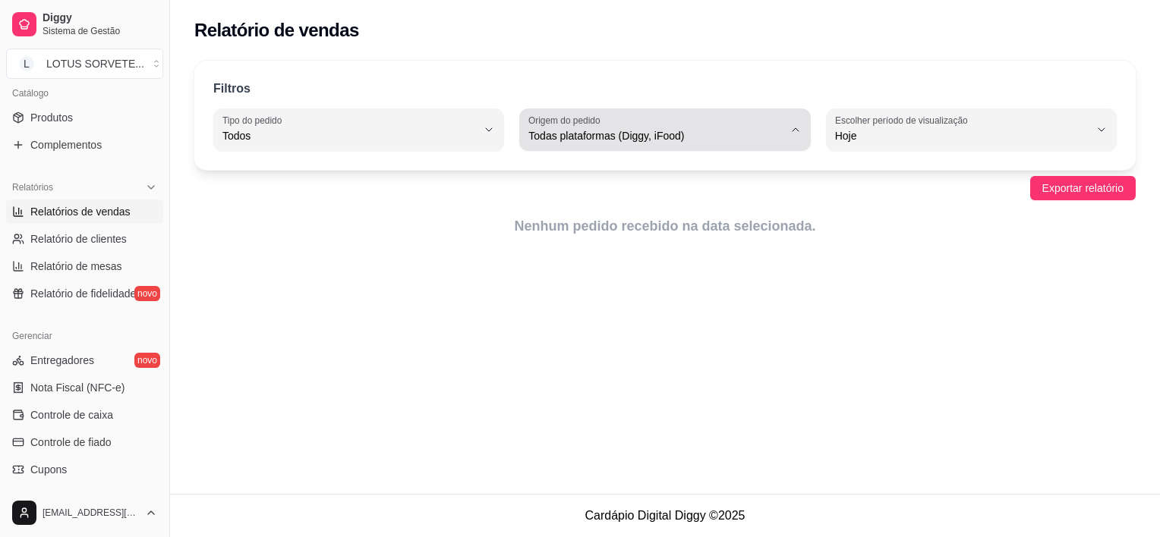
click at [698, 140] on span "Todas plataformas (Diggy, iFood)" at bounding box center [655, 135] width 254 height 15
click at [754, 121] on div "Todas plataformas (Diggy, iFood)" at bounding box center [655, 130] width 254 height 30
click at [789, 133] on icon "button" at bounding box center [795, 130] width 12 height 12
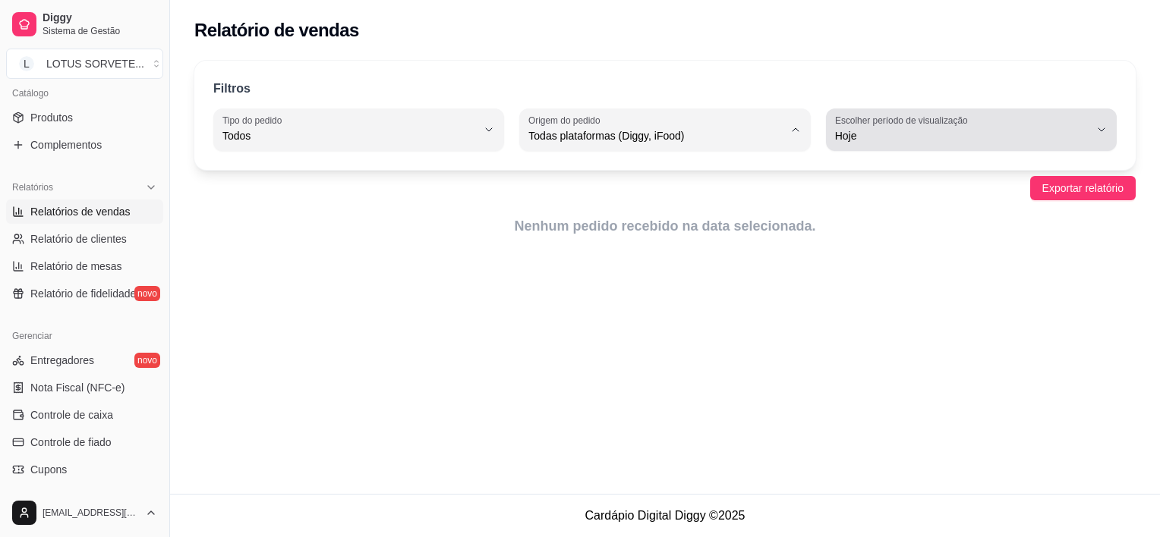
click at [868, 129] on span "Hoje" at bounding box center [962, 135] width 254 height 15
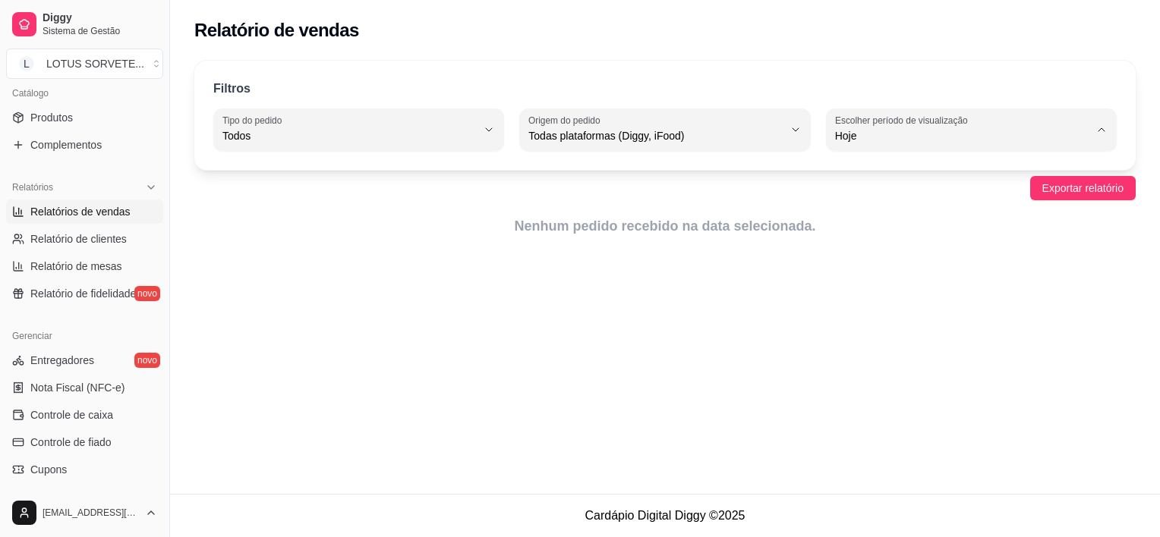
click at [897, 253] on span "15 dias" at bounding box center [963, 245] width 241 height 14
type input "15"
select select "15"
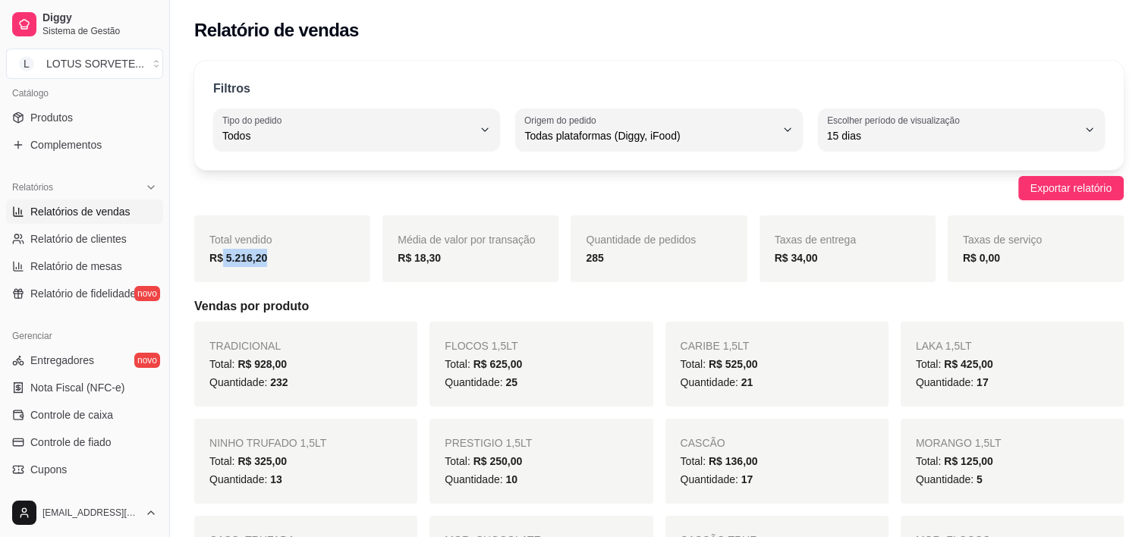
drag, startPoint x: 221, startPoint y: 252, endPoint x: 269, endPoint y: 254, distance: 48.6
click at [269, 254] on div "R$ 5.216,20" at bounding box center [282, 258] width 146 height 18
drag, startPoint x: 269, startPoint y: 254, endPoint x: 324, endPoint y: 269, distance: 56.5
click at [324, 269] on div "Total vendido R$ 5.216,20" at bounding box center [282, 249] width 176 height 67
click at [265, 257] on div "R$ 5.216,20" at bounding box center [282, 258] width 146 height 18
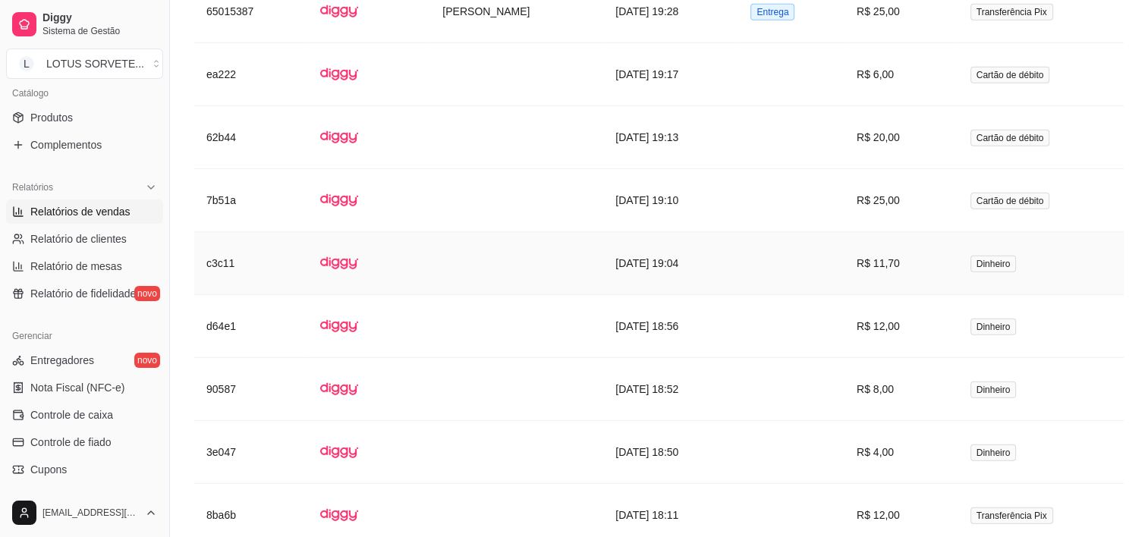
scroll to position [3871, 0]
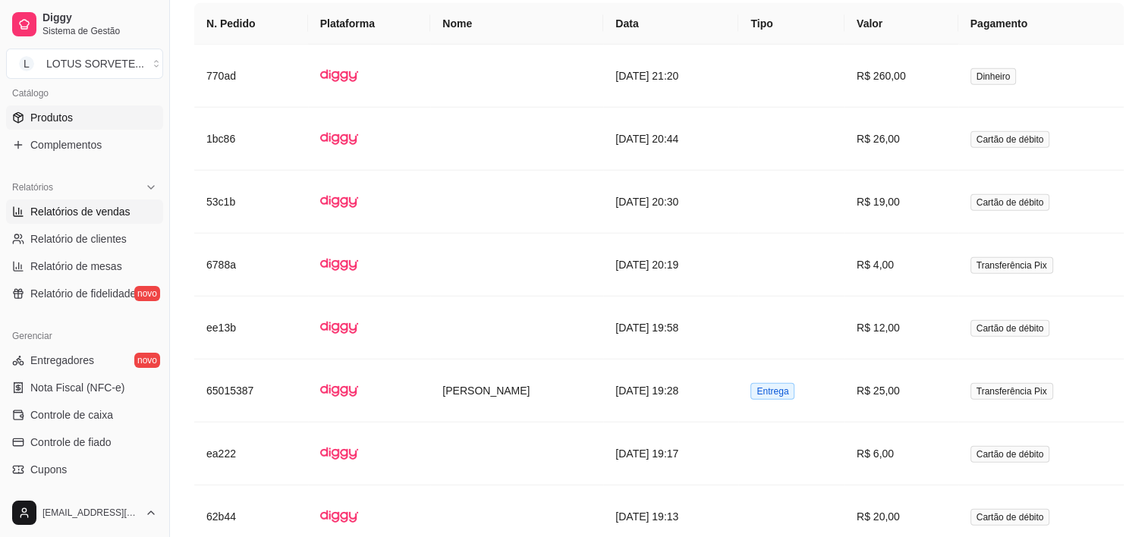
click at [74, 124] on link "Produtos" at bounding box center [84, 117] width 157 height 24
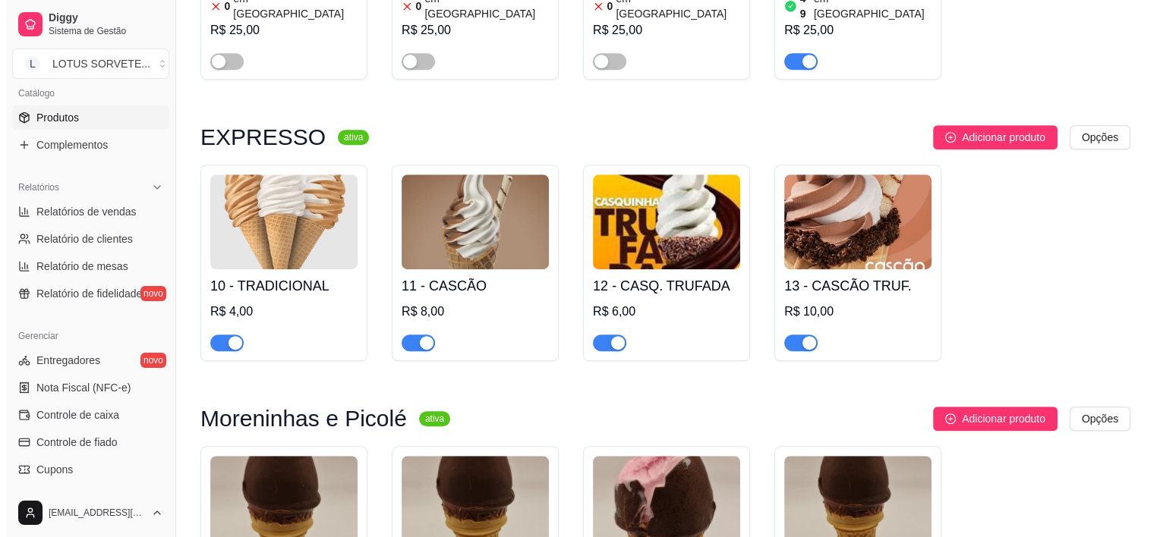
scroll to position [759, 0]
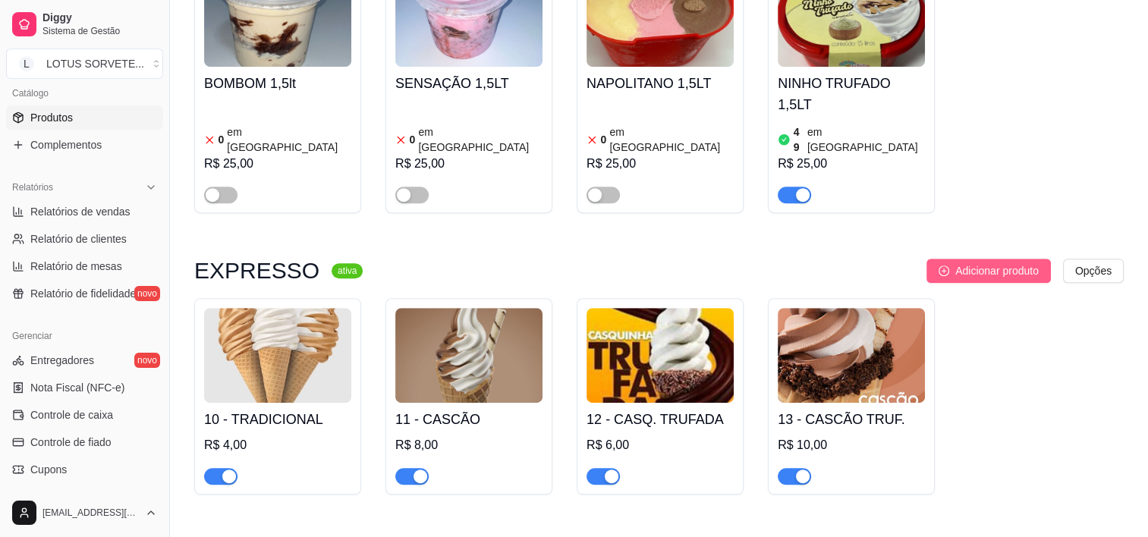
click at [970, 263] on span "Adicionar produto" at bounding box center [997, 271] width 83 height 17
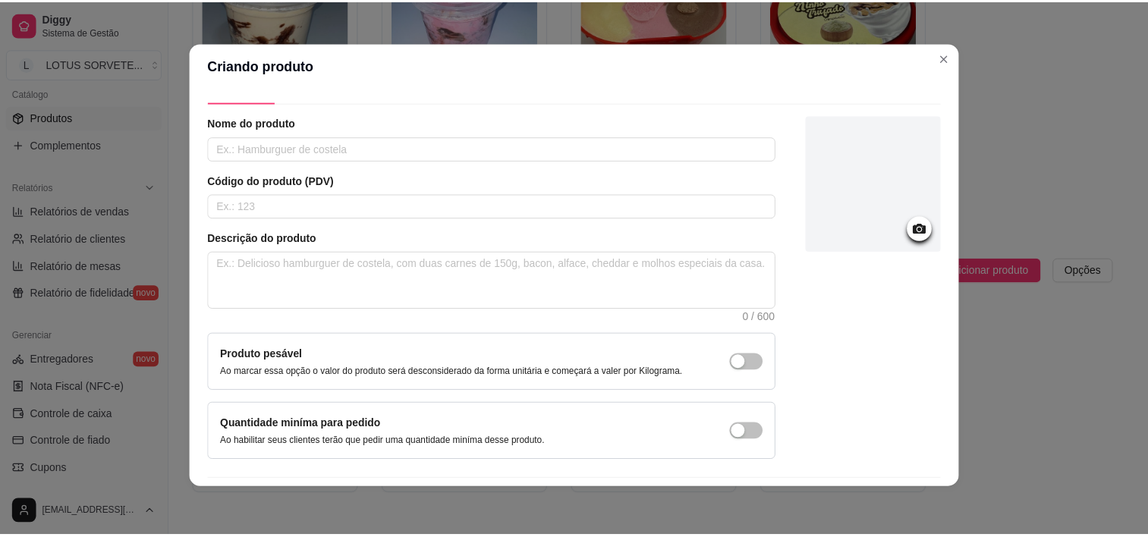
scroll to position [0, 0]
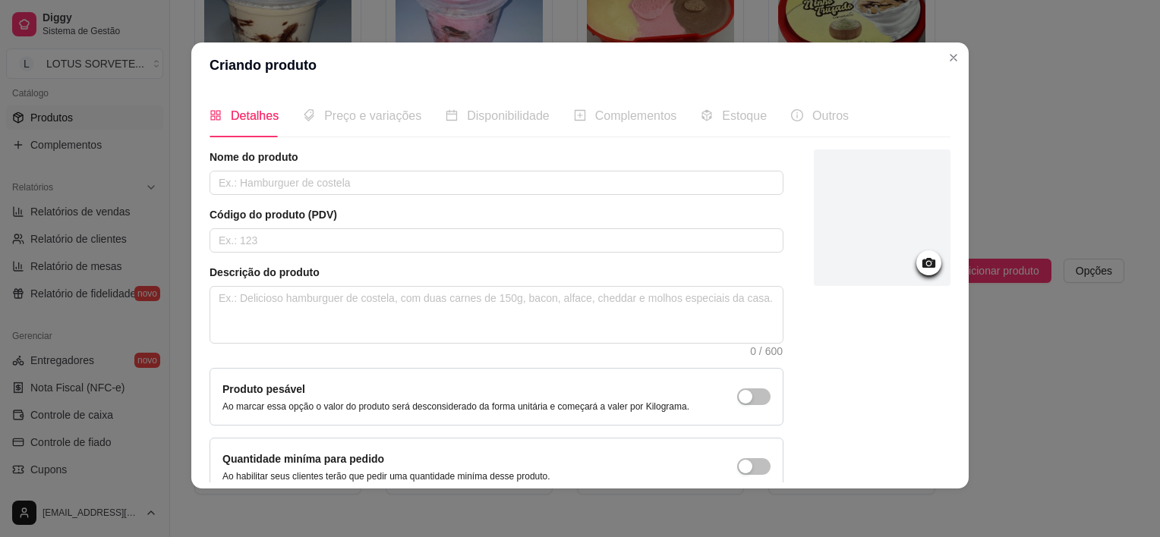
click at [847, 266] on div at bounding box center [882, 218] width 137 height 137
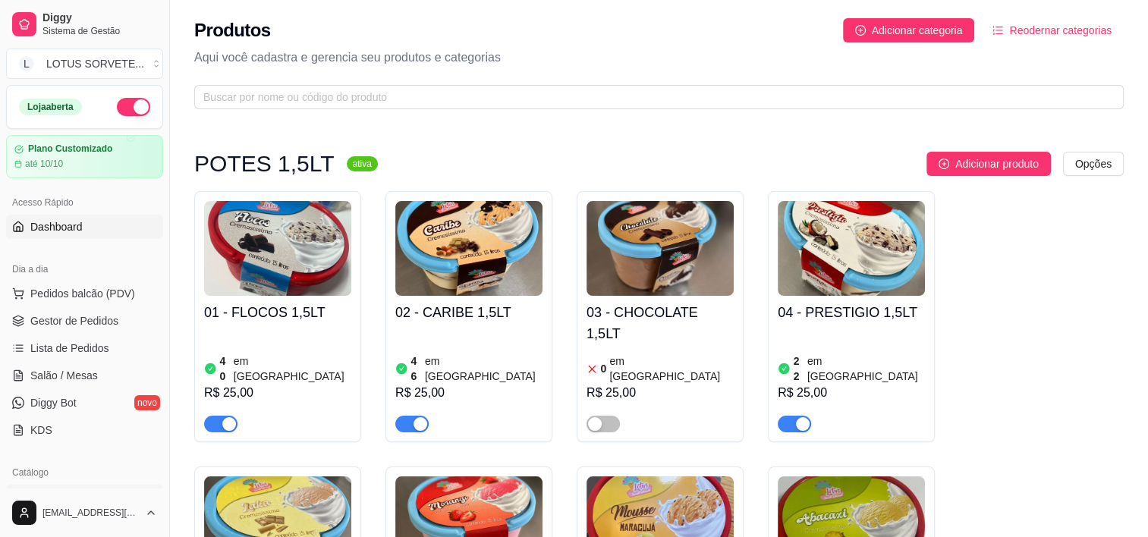
click at [90, 221] on link "Dashboard" at bounding box center [84, 227] width 157 height 24
